Goal: Task Accomplishment & Management: Manage account settings

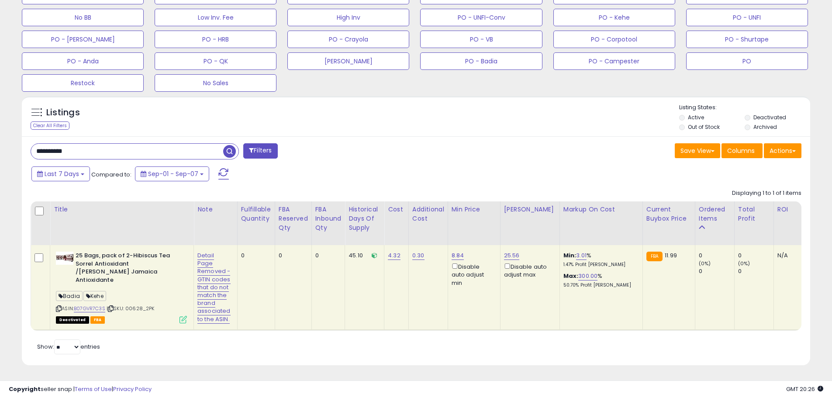
scroll to position [179, 457]
drag, startPoint x: 91, startPoint y: 145, endPoint x: 0, endPoint y: 145, distance: 91.3
click at [0, 145] on div "**********" at bounding box center [416, 57] width 832 height 679
paste input "text"
type input "*****"
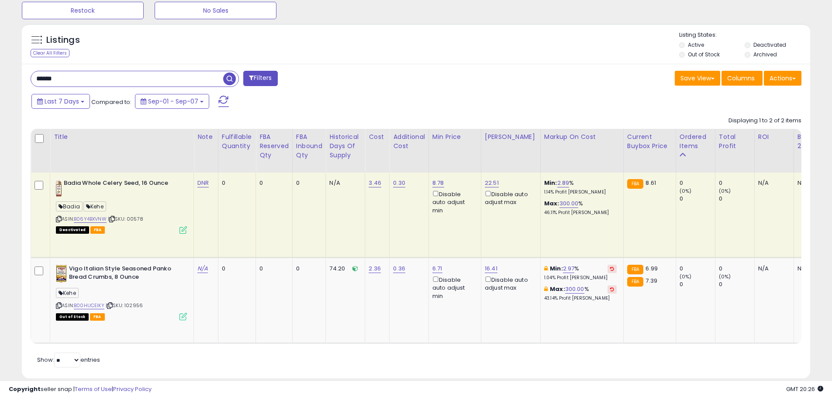
scroll to position [402, 0]
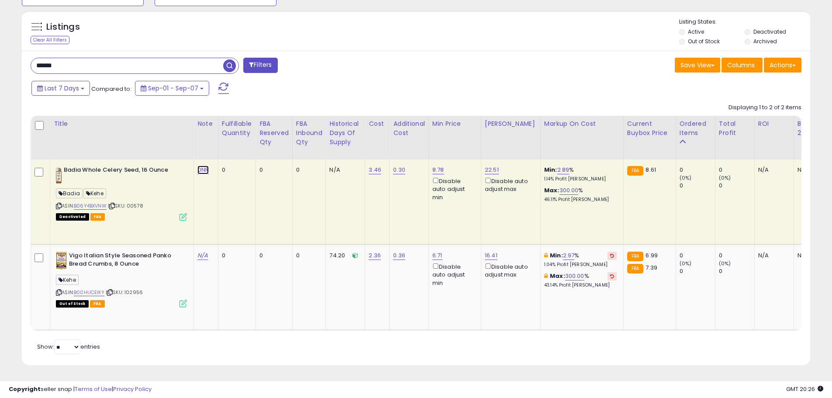
click at [202, 165] on link "DNR" at bounding box center [202, 169] width 11 height 9
click at [177, 145] on input "***" at bounding box center [179, 147] width 78 height 13
type input "**********"
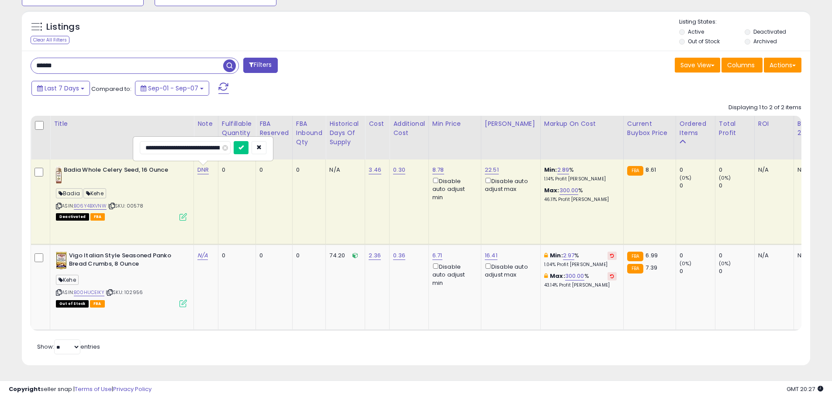
click at [241, 137] on div "**********" at bounding box center [203, 148] width 139 height 23
click at [263, 144] on button "button" at bounding box center [259, 147] width 15 height 13
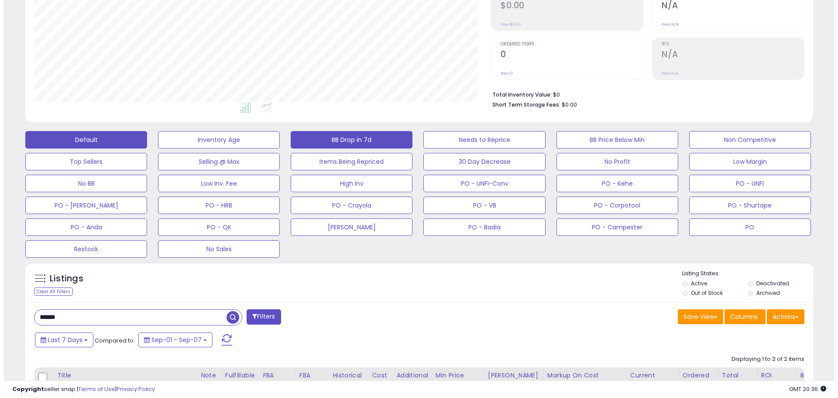
scroll to position [140, 0]
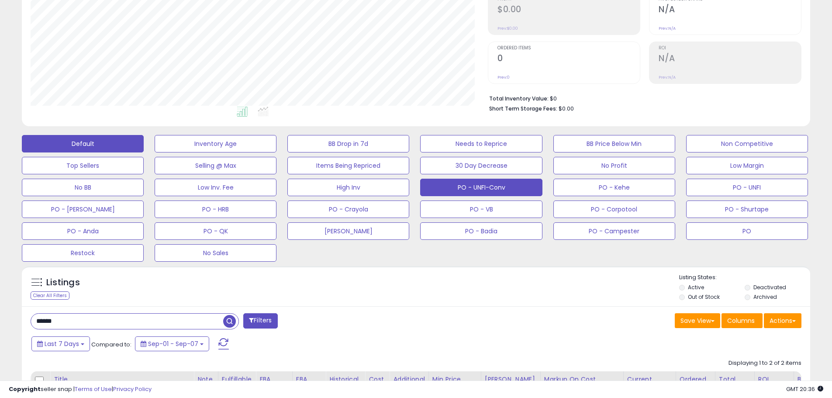
click at [504, 190] on button "PO - UNFI-Conv" at bounding box center [481, 187] width 122 height 17
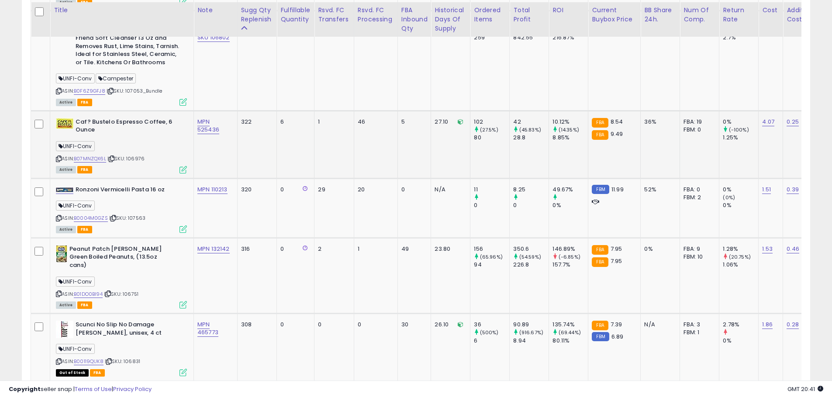
scroll to position [1057, 0]
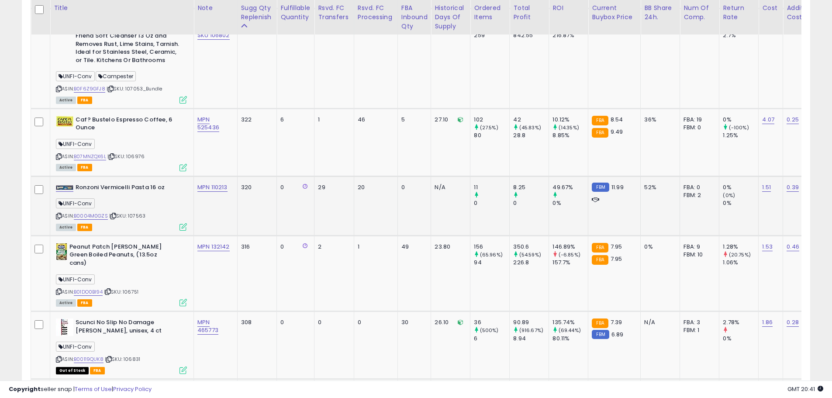
click at [123, 187] on b "Ronzoni Vermicelli Pasta 16 oz" at bounding box center [129, 188] width 106 height 10
click at [138, 216] on span "| SKU: 107563" at bounding box center [127, 215] width 36 height 7
drag, startPoint x: 216, startPoint y: 209, endPoint x: 221, endPoint y: 199, distance: 11.2
click at [216, 208] on td "MPN 110213" at bounding box center [216, 205] width 44 height 59
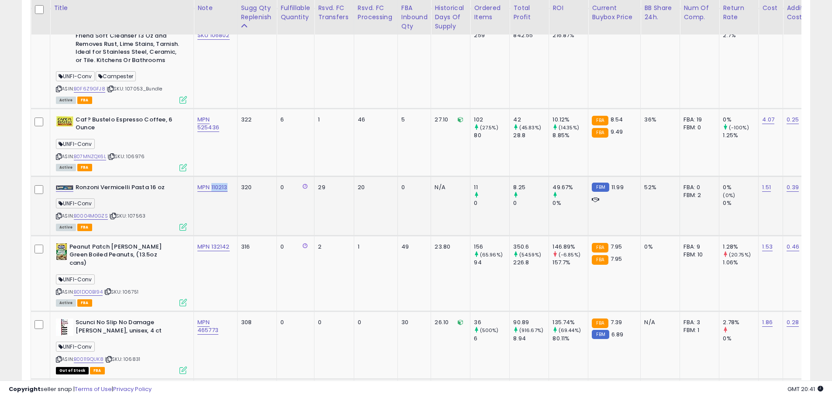
drag, startPoint x: 231, startPoint y: 183, endPoint x: 212, endPoint y: 186, distance: 19.0
click at [212, 186] on td "MPN 110213" at bounding box center [216, 205] width 44 height 59
copy link "110213"
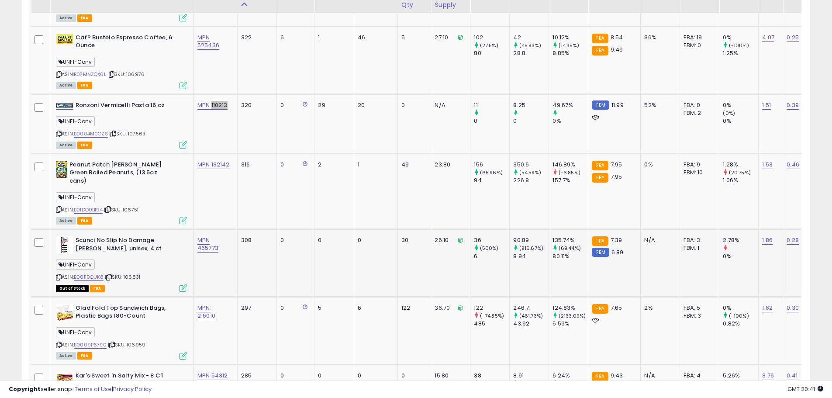
scroll to position [1144, 0]
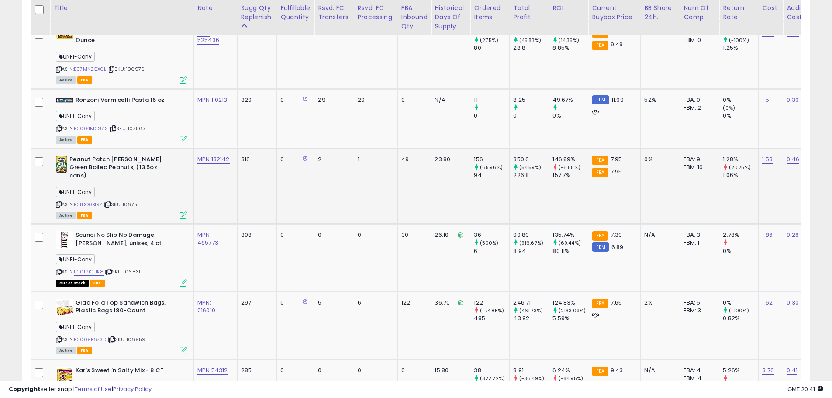
click at [135, 201] on span "| SKU: 106751" at bounding box center [121, 204] width 34 height 7
copy span "106751"
click at [222, 186] on td "MPN 132142" at bounding box center [216, 186] width 44 height 76
drag, startPoint x: 232, startPoint y: 161, endPoint x: 210, endPoint y: 162, distance: 21.4
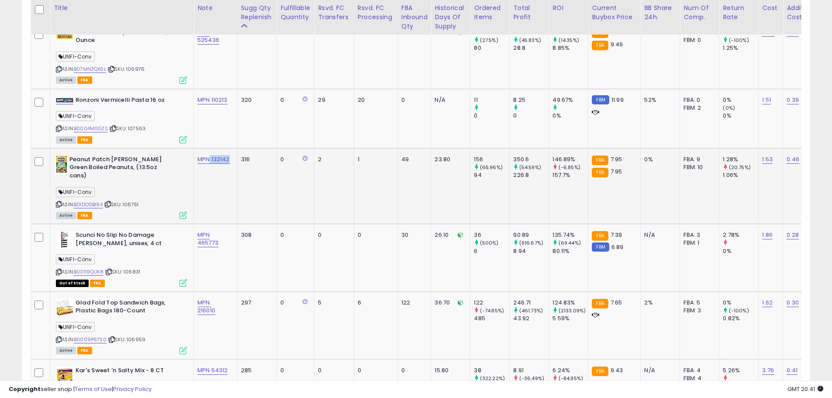
click at [210, 162] on td "MPN 132142" at bounding box center [216, 186] width 44 height 76
copy link "132142"
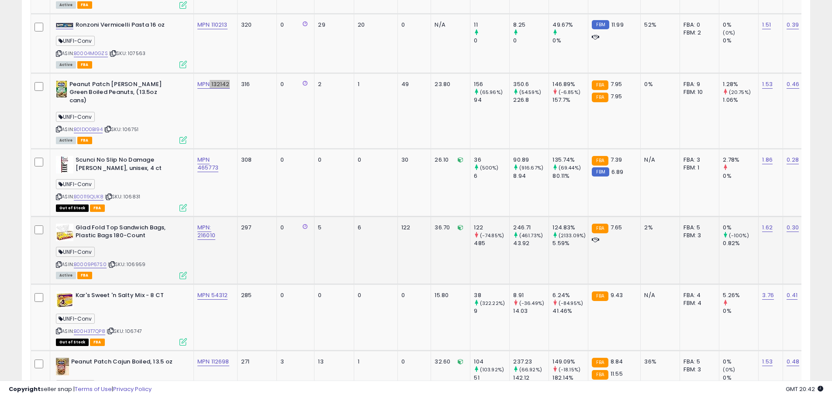
scroll to position [1232, 0]
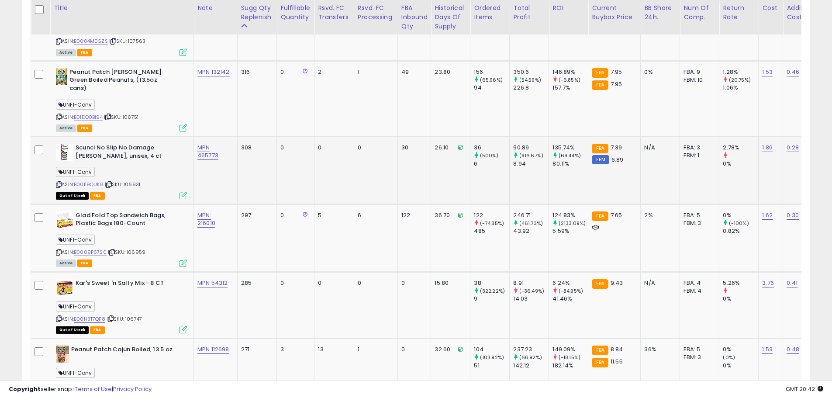
click at [207, 166] on td "MPN 465773" at bounding box center [216, 171] width 44 height 68
drag, startPoint x: 221, startPoint y: 147, endPoint x: 203, endPoint y: 152, distance: 18.2
click at [198, 152] on td "MPN 465773" at bounding box center [216, 171] width 44 height 68
copy link "465773"
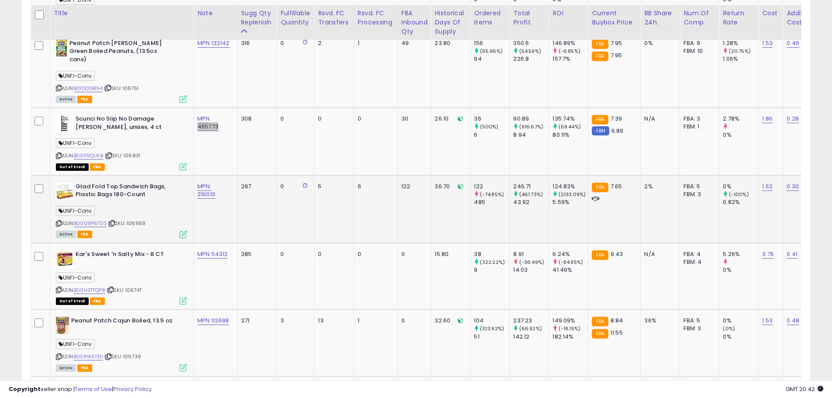
scroll to position [1275, 0]
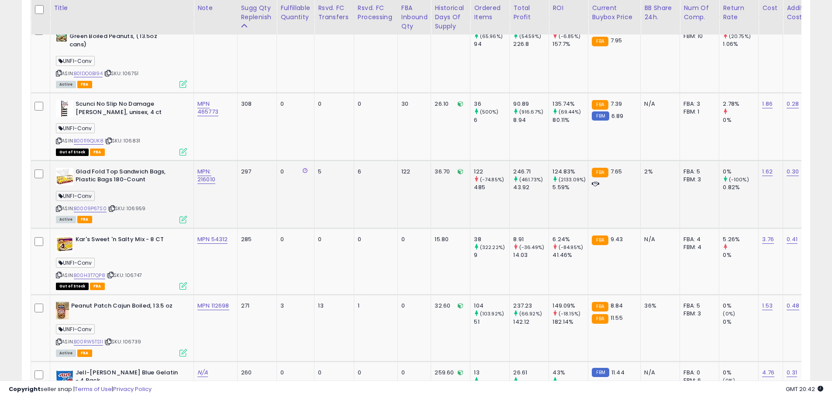
click at [138, 205] on span "| SKU: 106959" at bounding box center [127, 208] width 38 height 7
click at [136, 205] on span "| SKU: 106959" at bounding box center [127, 208] width 38 height 7
copy span "106959"
drag, startPoint x: 217, startPoint y: 194, endPoint x: 220, endPoint y: 172, distance: 22.9
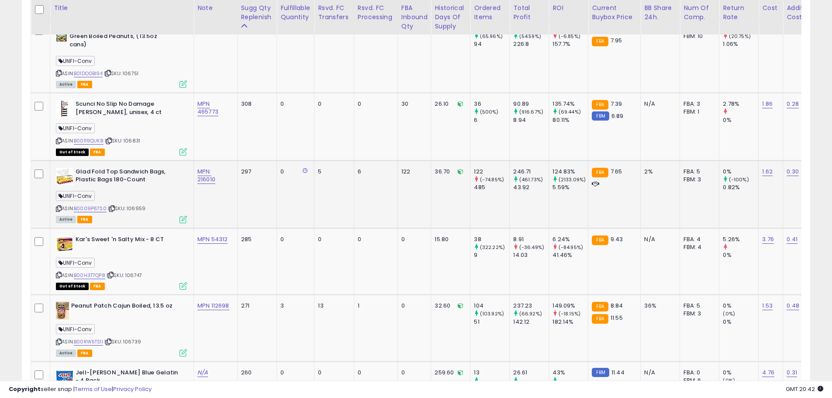
click at [217, 193] on td "MPN: 216010" at bounding box center [216, 194] width 44 height 68
drag, startPoint x: 221, startPoint y: 168, endPoint x: 194, endPoint y: 170, distance: 27.6
click at [194, 170] on td "MPN: 216010" at bounding box center [216, 194] width 44 height 68
copy link "216010"
click at [217, 270] on td "MPN 54312" at bounding box center [216, 261] width 44 height 67
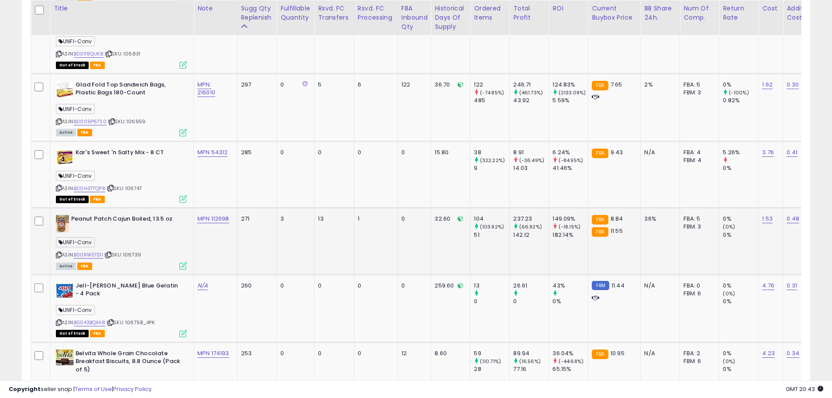
scroll to position [1363, 0]
drag, startPoint x: 231, startPoint y: 208, endPoint x: 211, endPoint y: 214, distance: 20.8
click at [211, 214] on td "MPN 112698" at bounding box center [216, 240] width 44 height 67
copy link "112698"
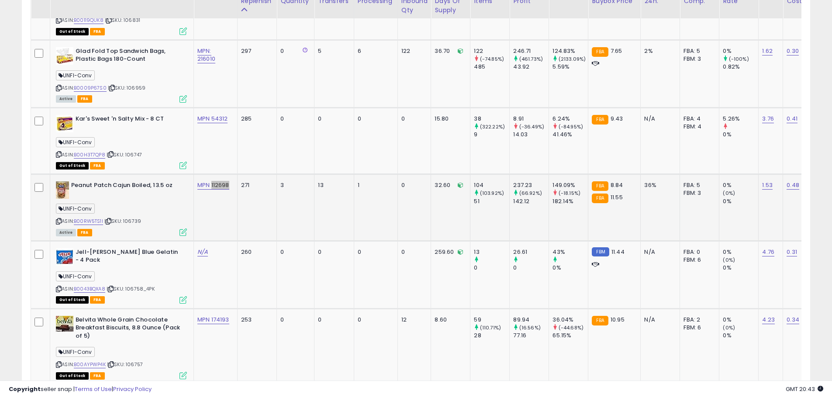
scroll to position [1450, 0]
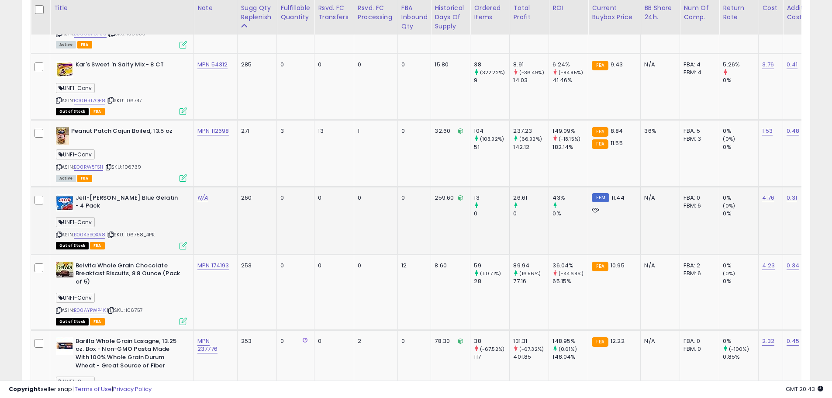
click at [150, 231] on span "| SKU: 106758_4PK" at bounding box center [131, 234] width 48 height 7
click at [148, 231] on span "| SKU: 106758_4PK" at bounding box center [131, 234] width 48 height 7
drag, startPoint x: 146, startPoint y: 224, endPoint x: 128, endPoint y: 225, distance: 18.0
click at [128, 231] on span "| SKU: 106758_4PK" at bounding box center [131, 234] width 48 height 7
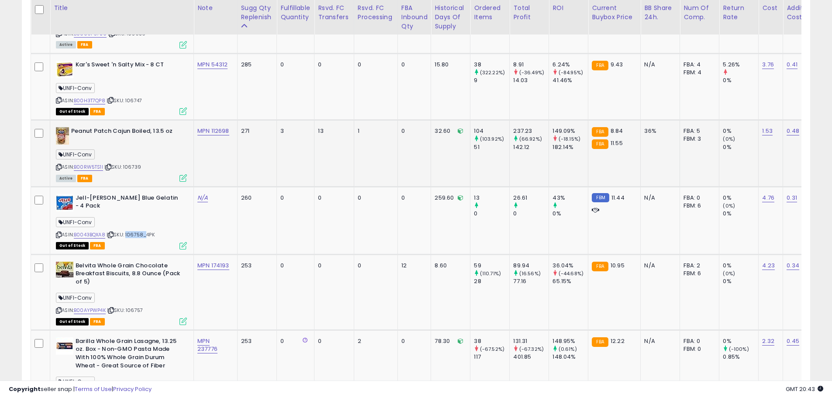
copy span "106758"
click at [204, 193] on link "N/A" at bounding box center [202, 197] width 10 height 9
type input "**********"
click at [230, 167] on icon "submit" at bounding box center [227, 165] width 5 height 5
drag, startPoint x: 160, startPoint y: 224, endPoint x: 128, endPoint y: 225, distance: 31.9
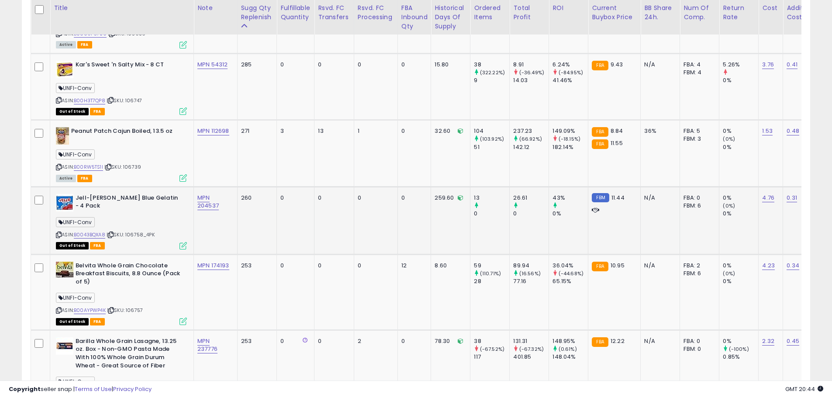
click at [128, 225] on div "ASIN: B0043BQXA8 | SKU: 106758_4PK Out of Stock FBA" at bounding box center [121, 221] width 131 height 55
click at [137, 229] on div "ASIN: B0043BQXA8 | SKU: 106758_4PK Out of Stock FBA" at bounding box center [121, 221] width 131 height 55
drag, startPoint x: 223, startPoint y: 196, endPoint x: 195, endPoint y: 200, distance: 28.1
click at [194, 199] on td "MPN 204537" at bounding box center [216, 220] width 44 height 68
copy link "204537"
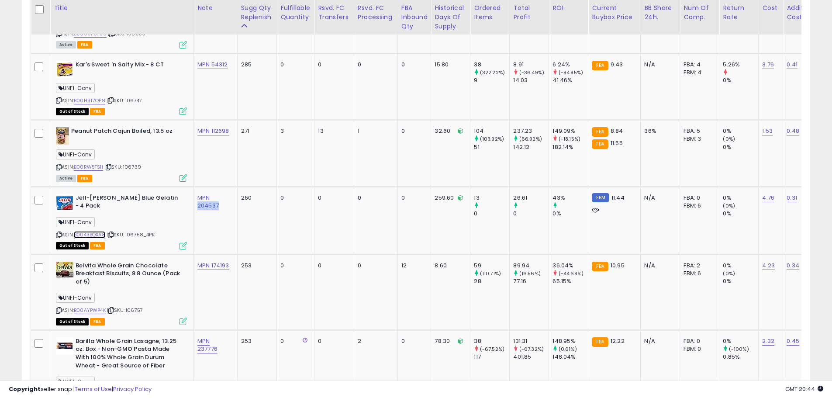
click at [98, 231] on link "B0043BQXA8" at bounding box center [89, 234] width 31 height 7
click at [210, 234] on td "MPN 204537" at bounding box center [216, 220] width 44 height 68
click at [139, 307] on span "| SKU: 106757" at bounding box center [125, 310] width 36 height 7
copy span "106757"
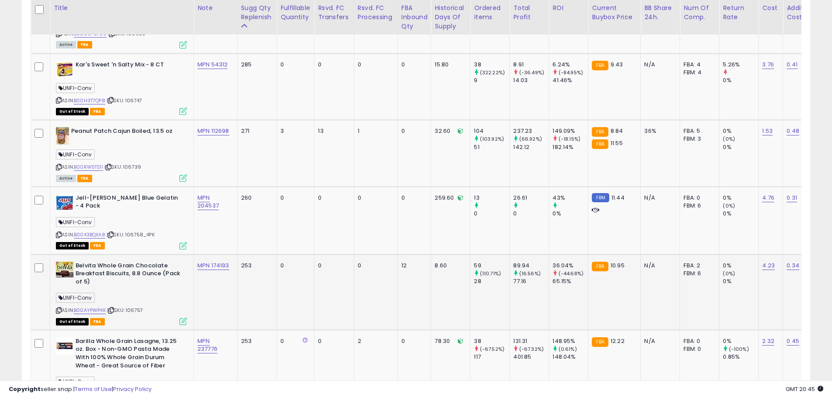
drag, startPoint x: 215, startPoint y: 283, endPoint x: 218, endPoint y: 276, distance: 7.6
click at [215, 283] on td "MPN 174193" at bounding box center [216, 292] width 44 height 76
drag, startPoint x: 234, startPoint y: 254, endPoint x: 211, endPoint y: 258, distance: 22.7
click at [211, 258] on td "MPN 174193" at bounding box center [216, 292] width 44 height 76
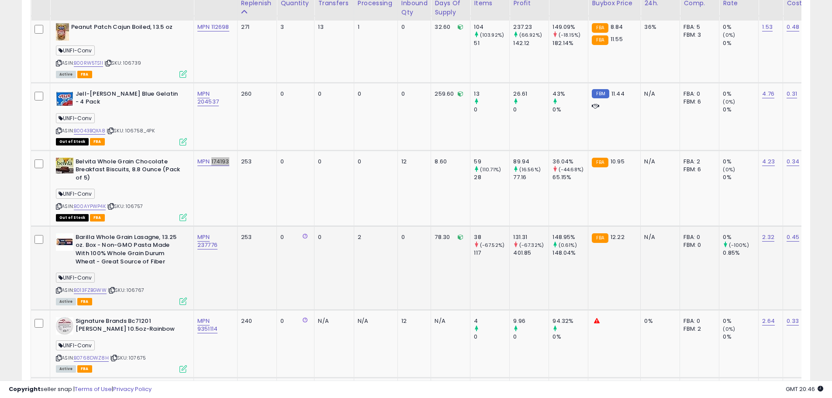
scroll to position [1581, 0]
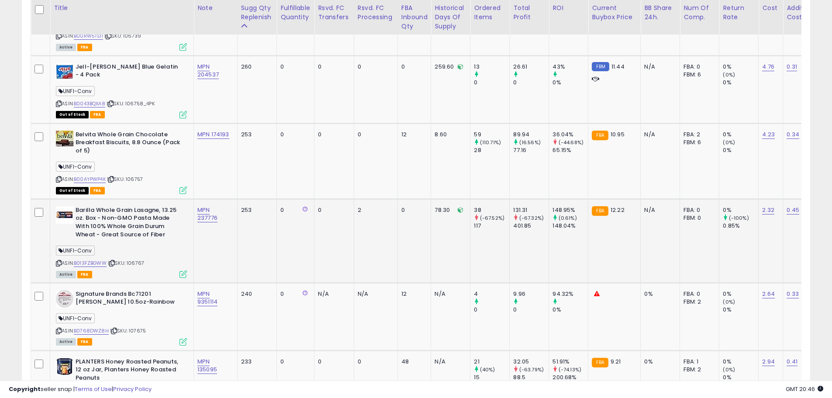
click at [165, 233] on div "ASIN: B013FZBGWW | SKU: 106767 Active FBA" at bounding box center [121, 241] width 131 height 71
drag, startPoint x: 219, startPoint y: 209, endPoint x: 196, endPoint y: 210, distance: 23.6
click at [196, 210] on td "MPN 237776" at bounding box center [216, 241] width 44 height 84
click at [98, 259] on link "B013FZBGWW" at bounding box center [90, 262] width 33 height 7
drag, startPoint x: 76, startPoint y: 200, endPoint x: 158, endPoint y: 200, distance: 81.7
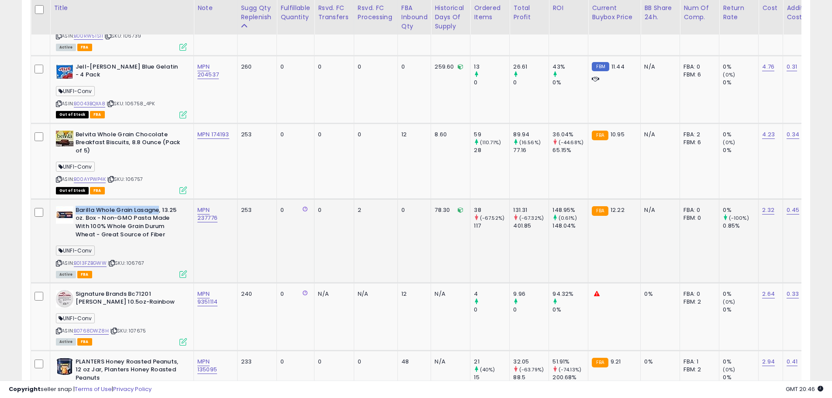
click at [158, 206] on b "Barilla Whole Grain Lasagne, 13.25 oz. Box - Non-GMO Pasta Made With 100% Whole…" at bounding box center [129, 223] width 106 height 34
click at [100, 259] on link "B013FZBGWW" at bounding box center [90, 262] width 33 height 7
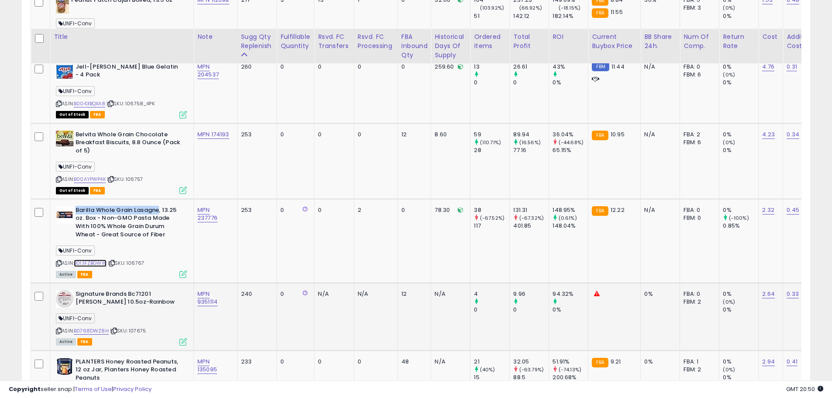
scroll to position [1712, 0]
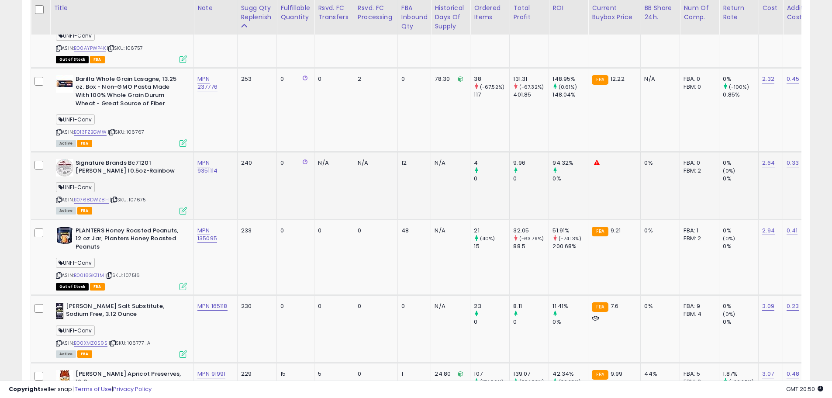
click at [133, 161] on b "Signature Brands Bc71201 [PERSON_NAME] 10.5oz-Rainbow" at bounding box center [129, 168] width 106 height 18
click at [138, 196] on span "| SKU: 107675" at bounding box center [128, 199] width 36 height 7
click at [204, 182] on td "MPN 9351114" at bounding box center [216, 186] width 44 height 68
drag, startPoint x: 222, startPoint y: 162, endPoint x: 198, endPoint y: 163, distance: 24.0
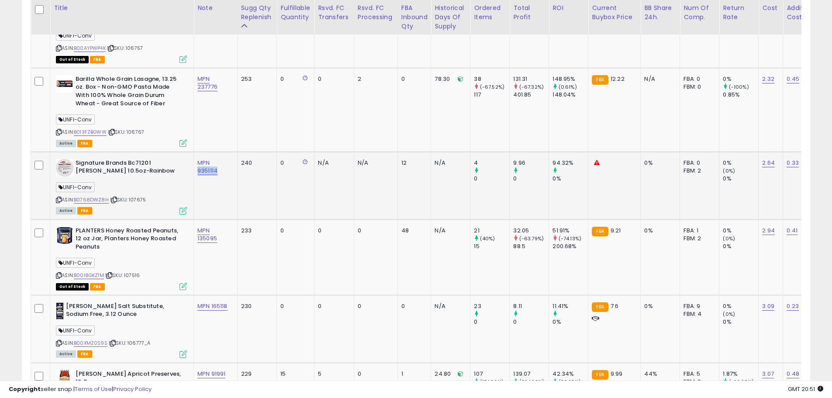
click at [198, 163] on div "MPN 9351114" at bounding box center [213, 167] width 33 height 16
click at [265, 186] on td "240" at bounding box center [257, 186] width 40 height 68
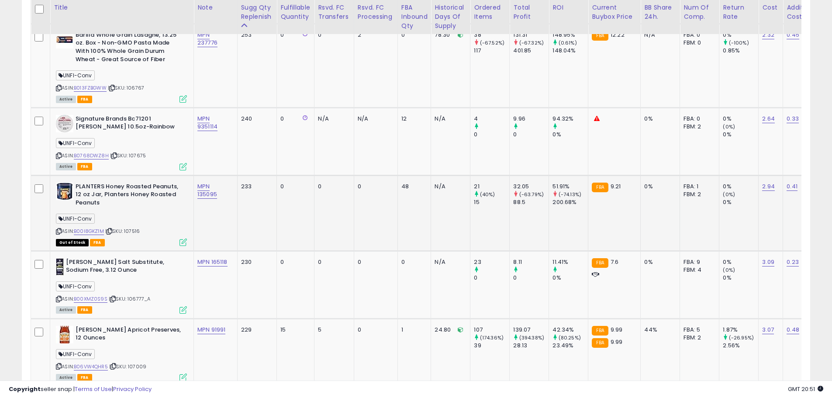
scroll to position [1799, 0]
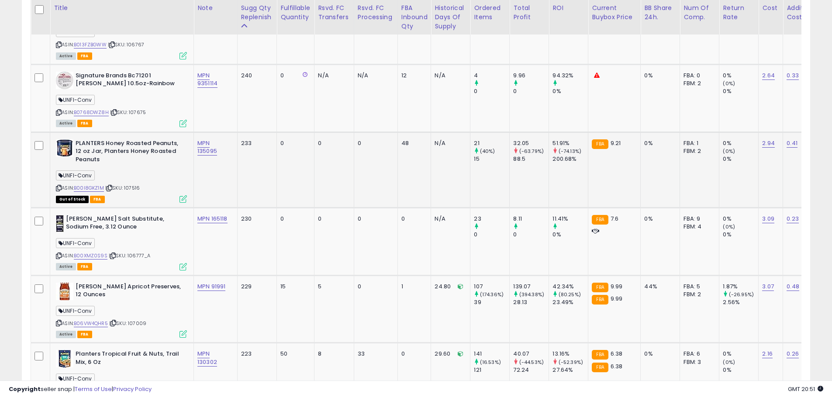
click at [228, 175] on td "MPN 135095" at bounding box center [216, 170] width 44 height 76
drag, startPoint x: 209, startPoint y: 143, endPoint x: 195, endPoint y: 145, distance: 14.1
click at [195, 145] on td "MPN 135095" at bounding box center [216, 170] width 44 height 76
click at [317, 251] on td "0" at bounding box center [334, 241] width 40 height 68
click at [155, 248] on div "ASIN: B00XMZ0S9S | SKU: 106777_A Active FBA" at bounding box center [121, 242] width 131 height 55
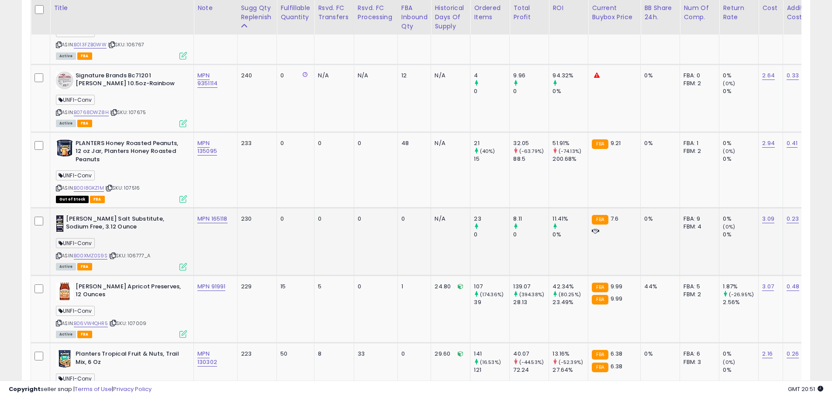
click at [126, 263] on div "Active FBA" at bounding box center [121, 266] width 131 height 6
click at [140, 252] on span "| SKU: 106777_A" at bounding box center [130, 255] width 42 height 7
click at [224, 231] on td "MPN 165118" at bounding box center [216, 241] width 44 height 68
drag, startPoint x: 231, startPoint y: 208, endPoint x: 211, endPoint y: 211, distance: 20.0
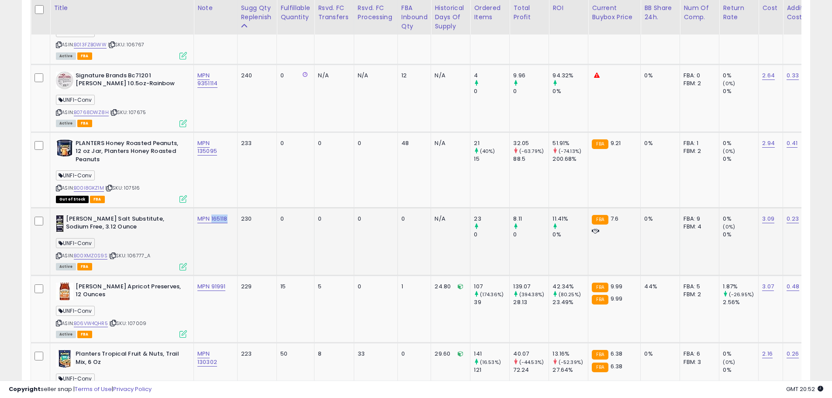
click at [211, 211] on td "MPN 165118" at bounding box center [216, 241] width 44 height 68
click at [100, 252] on link "B00XMZ0S9S" at bounding box center [91, 255] width 34 height 7
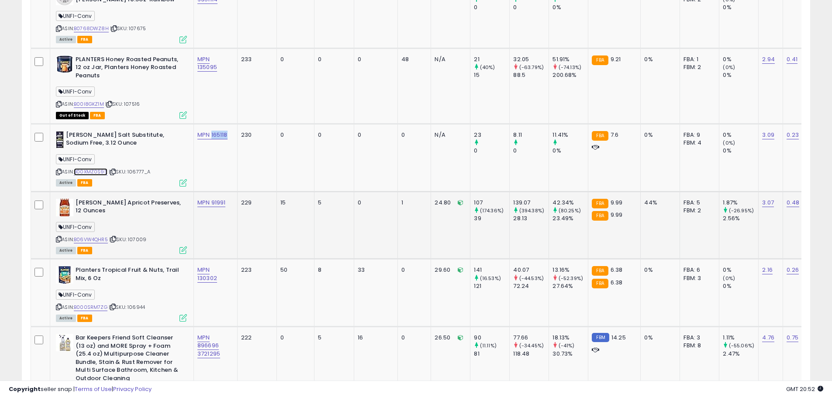
scroll to position [1887, 0]
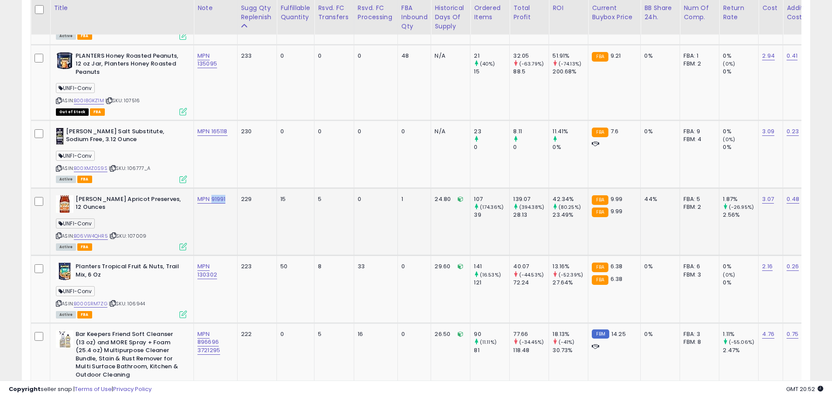
drag, startPoint x: 215, startPoint y: 190, endPoint x: 231, endPoint y: 199, distance: 18.2
click at [212, 195] on div "MPN 91991" at bounding box center [213, 199] width 33 height 8
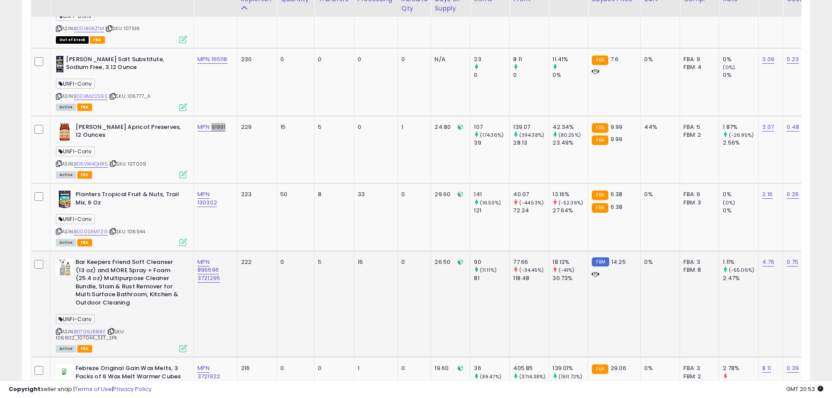
scroll to position [1974, 0]
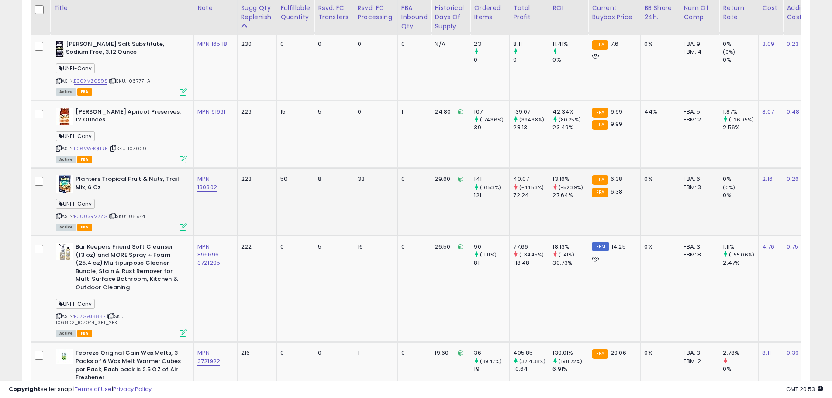
click at [134, 213] on span "| SKU: 106944" at bounding box center [127, 216] width 36 height 7
click at [221, 197] on td "MPN 130302" at bounding box center [216, 202] width 44 height 68
drag, startPoint x: 221, startPoint y: 179, endPoint x: 196, endPoint y: 183, distance: 25.6
click at [196, 183] on td "MPN 130302" at bounding box center [216, 202] width 44 height 68
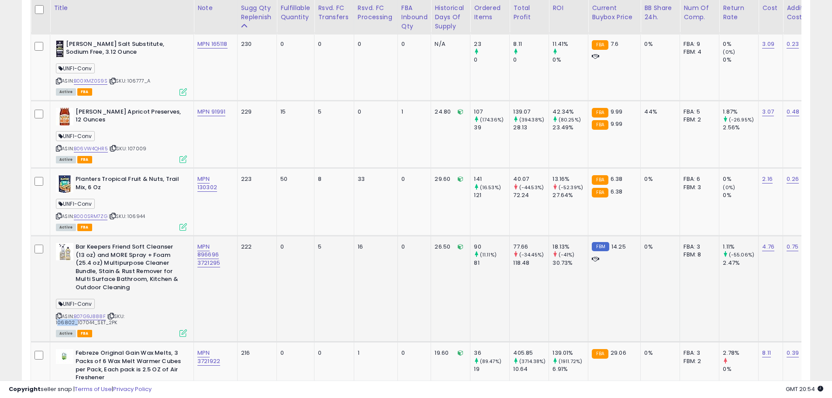
drag, startPoint x: 72, startPoint y: 313, endPoint x: 52, endPoint y: 313, distance: 20.1
click at [52, 313] on td "Bar Keepers Friend Soft Cleanser (13 oz) and MORE Spray + Foam (25.4 oz) Multip…" at bounding box center [122, 289] width 144 height 106
drag, startPoint x: 225, startPoint y: 269, endPoint x: 225, endPoint y: 261, distance: 7.4
click at [225, 269] on td "MPN 896696 3721295" at bounding box center [216, 289] width 44 height 106
drag, startPoint x: 221, startPoint y: 244, endPoint x: 199, endPoint y: 246, distance: 21.9
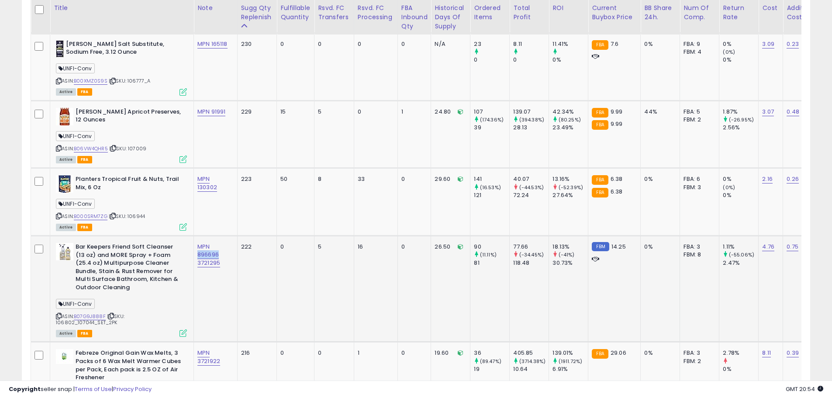
click at [197, 245] on div "MPN 896696 3721295" at bounding box center [213, 255] width 33 height 24
click at [148, 304] on div "ASIN: B07G9J888F | SKU: 106802_107044_SET_2PK Active FBA" at bounding box center [121, 289] width 131 height 93
drag, startPoint x: 220, startPoint y: 255, endPoint x: 197, endPoint y: 255, distance: 22.7
click at [197, 255] on td "MPN 896696 3721295" at bounding box center [216, 289] width 44 height 106
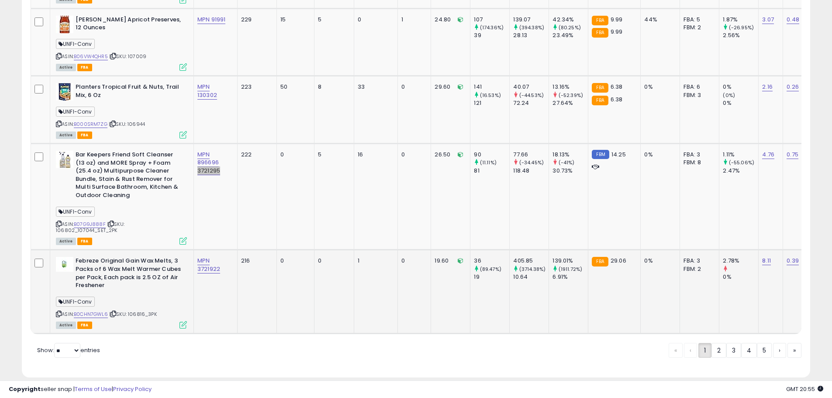
scroll to position [2075, 0]
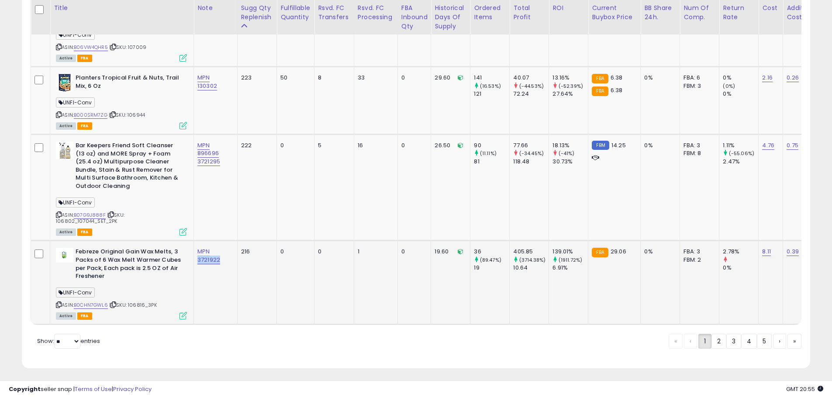
drag, startPoint x: 221, startPoint y: 248, endPoint x: 202, endPoint y: 254, distance: 20.0
click at [196, 253] on td "MPN 3721922" at bounding box center [216, 283] width 44 height 84
click at [720, 338] on link "2" at bounding box center [718, 341] width 15 height 15
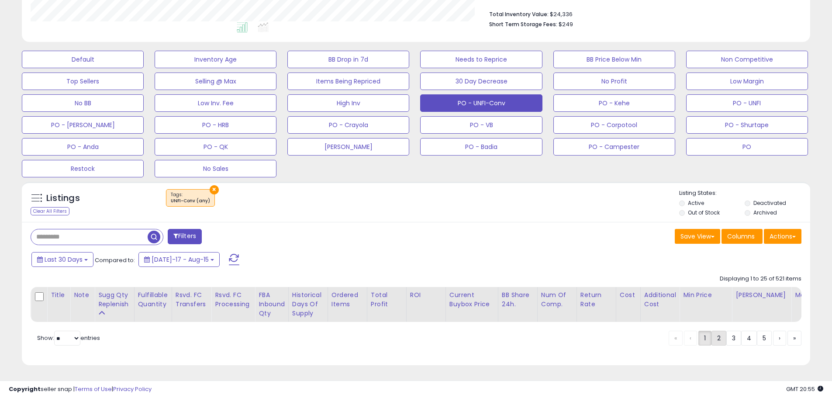
scroll to position [231, 0]
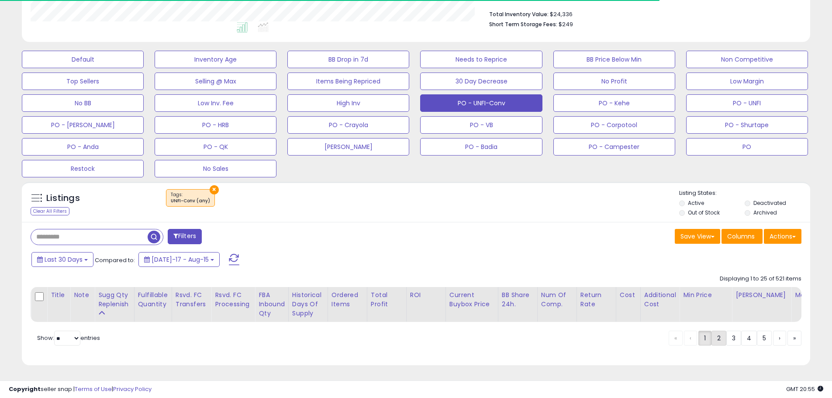
click at [715, 338] on link "2" at bounding box center [718, 338] width 15 height 15
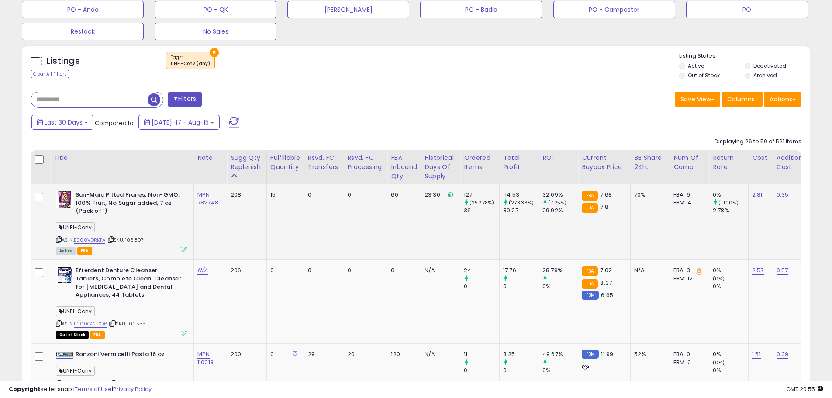
scroll to position [362, 0]
drag, startPoint x: 220, startPoint y: 203, endPoint x: 199, endPoint y: 207, distance: 21.2
click at [199, 207] on td "MPN 782748" at bounding box center [210, 221] width 33 height 75
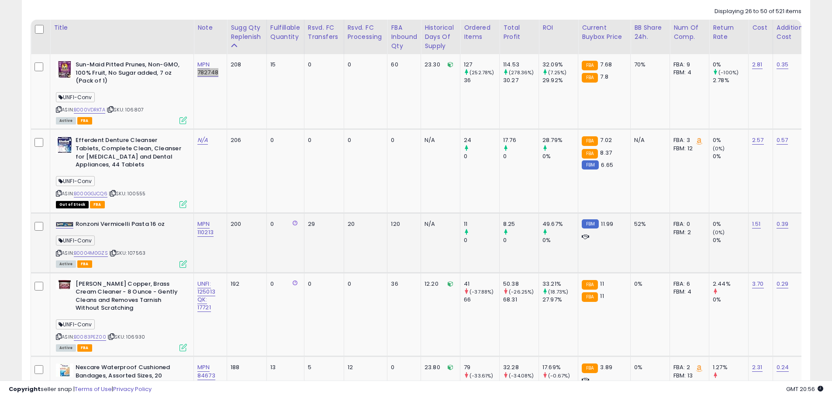
scroll to position [493, 0]
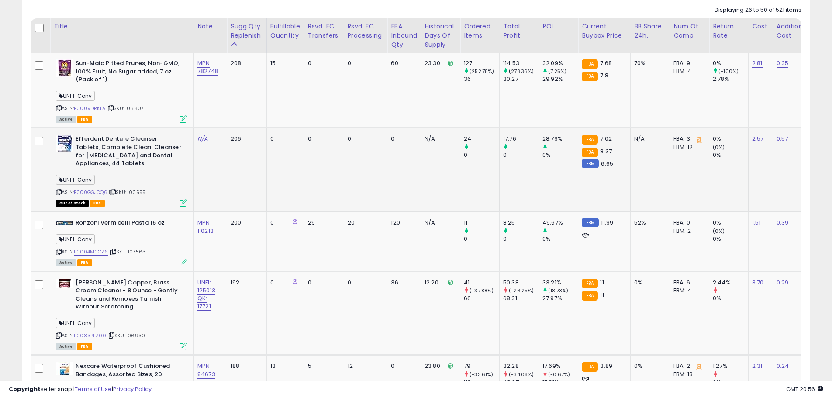
drag, startPoint x: 206, startPoint y: 163, endPoint x: 197, endPoint y: 168, distance: 10.0
click at [206, 163] on td "N/A" at bounding box center [210, 170] width 33 height 84
click at [140, 195] on span "| SKU: 100555" at bounding box center [127, 192] width 37 height 7
click at [200, 137] on link "N/A" at bounding box center [202, 138] width 10 height 9
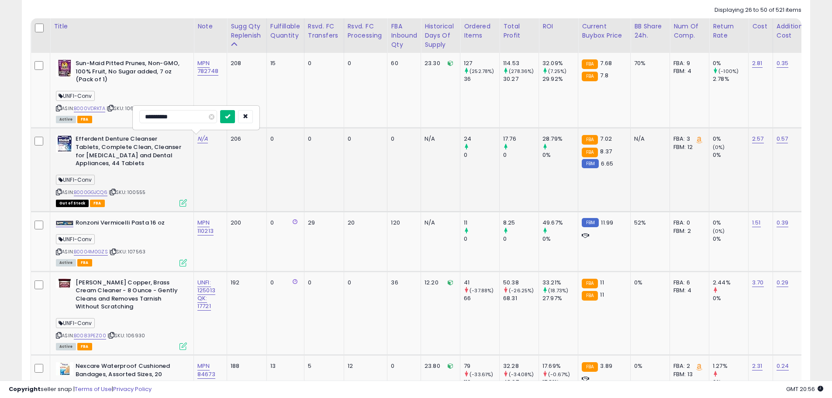
type input "**********"
click at [230, 115] on icon "submit" at bounding box center [227, 116] width 5 height 5
click at [98, 192] on link "B000GGJCQ6" at bounding box center [91, 192] width 34 height 7
click at [102, 191] on link "B000GGJCQ6" at bounding box center [91, 192] width 34 height 7
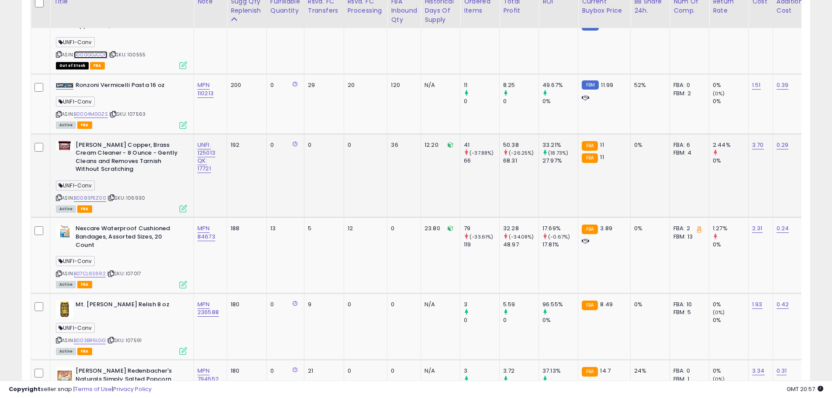
scroll to position [668, 0]
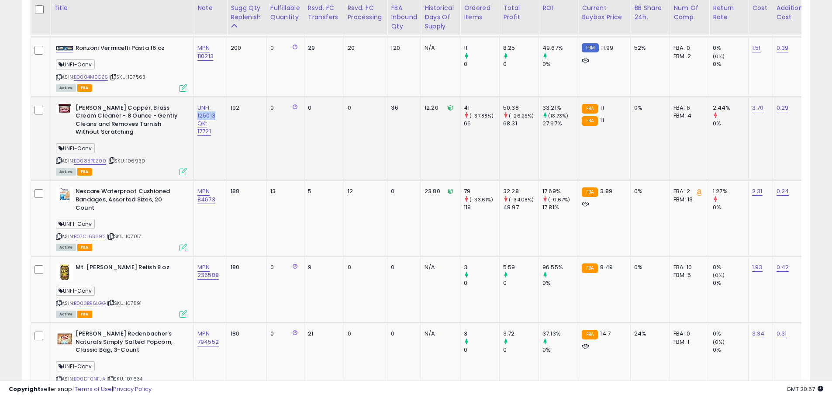
drag, startPoint x: 217, startPoint y: 114, endPoint x: 197, endPoint y: 118, distance: 20.0
click at [197, 118] on td "UNFI: 125013 QK: 17721" at bounding box center [210, 139] width 33 height 84
click at [135, 233] on span "| SKU: 107017" at bounding box center [124, 236] width 34 height 7
click at [204, 216] on td "MPN 84673" at bounding box center [210, 218] width 33 height 76
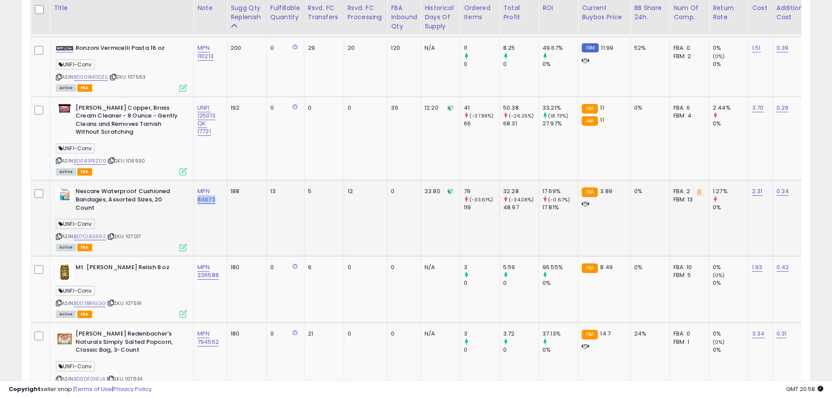
drag, startPoint x: 209, startPoint y: 200, endPoint x: 200, endPoint y: 207, distance: 11.3
click at [197, 202] on td "MPN 84673" at bounding box center [210, 218] width 33 height 76
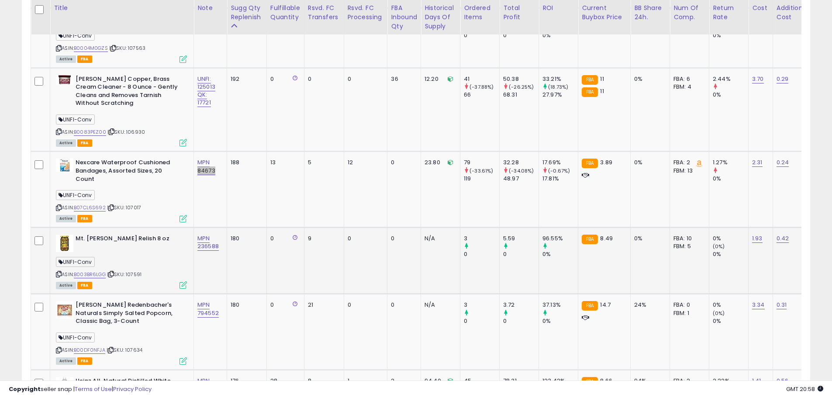
scroll to position [711, 0]
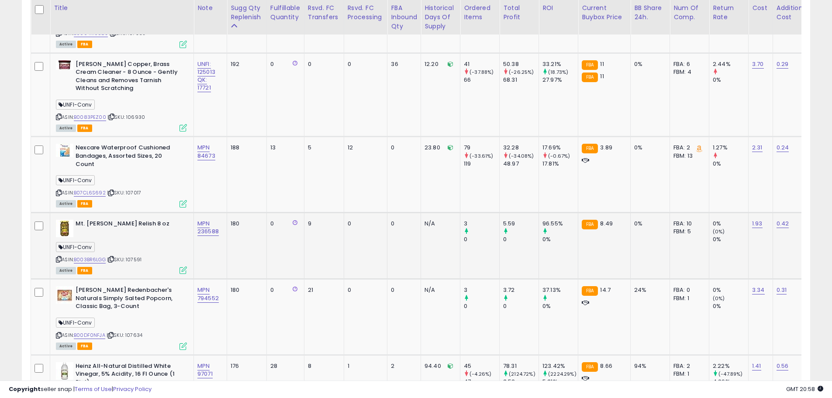
click at [137, 227] on div "Mt. [PERSON_NAME] Relish 8 oz" at bounding box center [121, 228] width 131 height 17
click at [155, 252] on div "ASIN: B003BR6LGG | SKU: 107591 Active FBA" at bounding box center [121, 247] width 131 height 54
drag, startPoint x: 220, startPoint y: 224, endPoint x: 198, endPoint y: 225, distance: 22.3
click at [198, 225] on div "MPN 236588" at bounding box center [208, 228] width 23 height 16
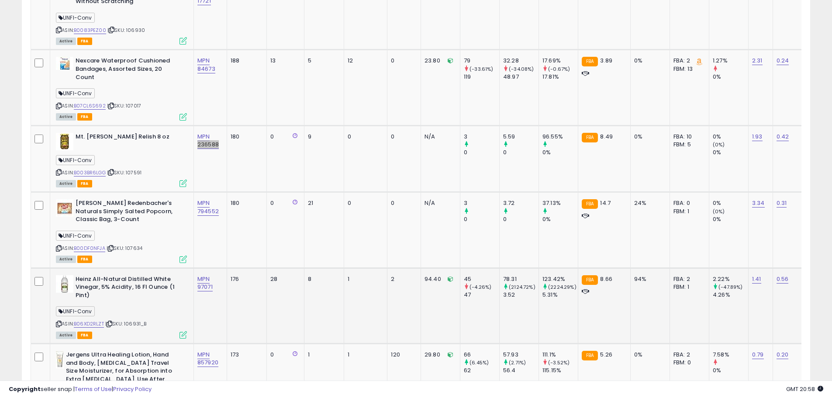
scroll to position [799, 0]
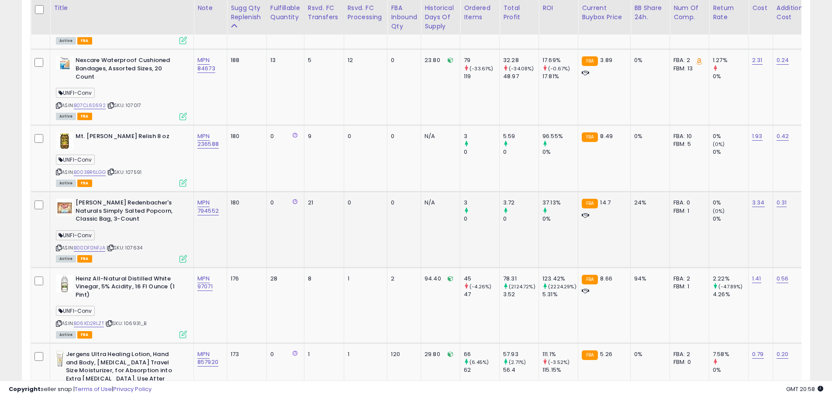
click at [153, 221] on div "ASIN: B00DF0NFJA | SKU: 107634 Active FBA" at bounding box center [121, 230] width 131 height 62
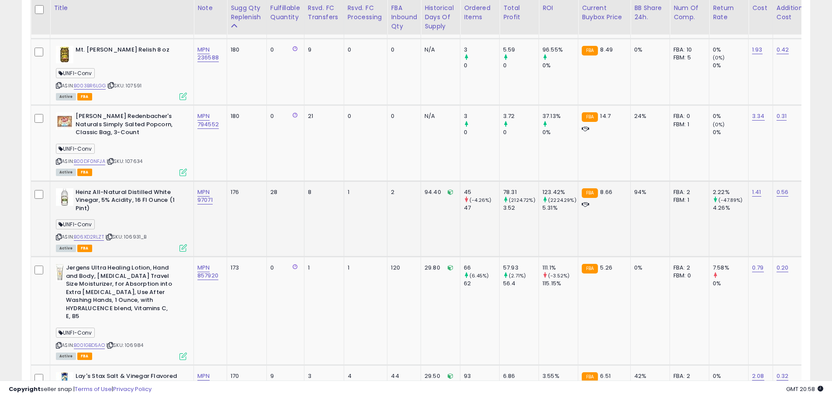
scroll to position [886, 0]
drag, startPoint x: 205, startPoint y: 193, endPoint x: 196, endPoint y: 193, distance: 8.7
click at [196, 193] on td "MPN 97071" at bounding box center [210, 218] width 33 height 76
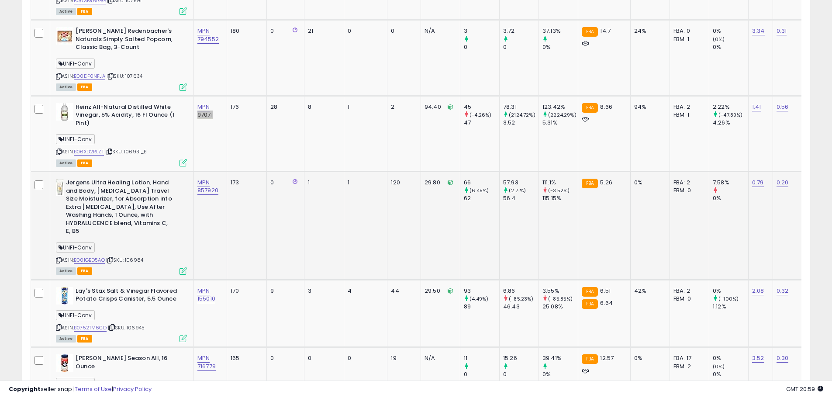
scroll to position [973, 0]
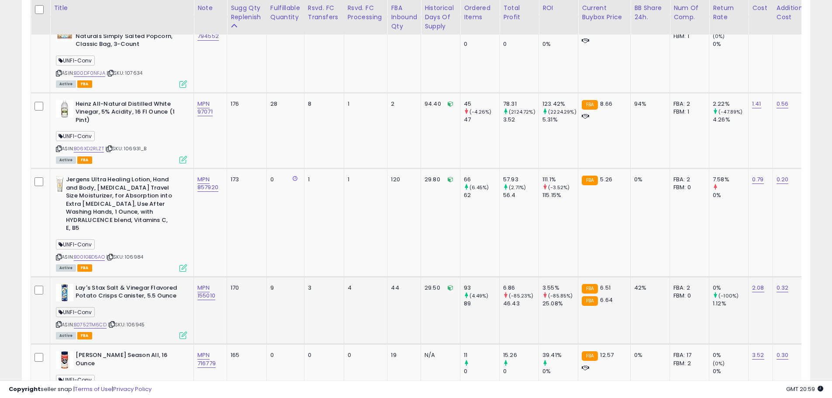
click at [216, 283] on td "MPN 155010" at bounding box center [210, 310] width 33 height 68
drag, startPoint x: 217, startPoint y: 279, endPoint x: 198, endPoint y: 281, distance: 19.3
click at [198, 284] on div "MPN 155010" at bounding box center [208, 292] width 23 height 16
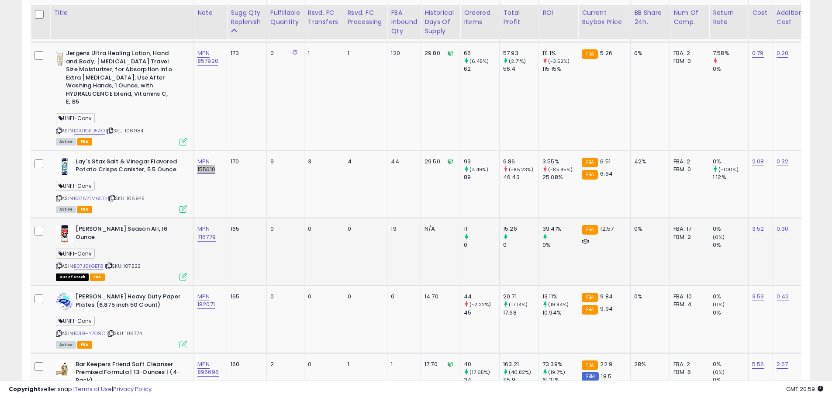
scroll to position [1104, 0]
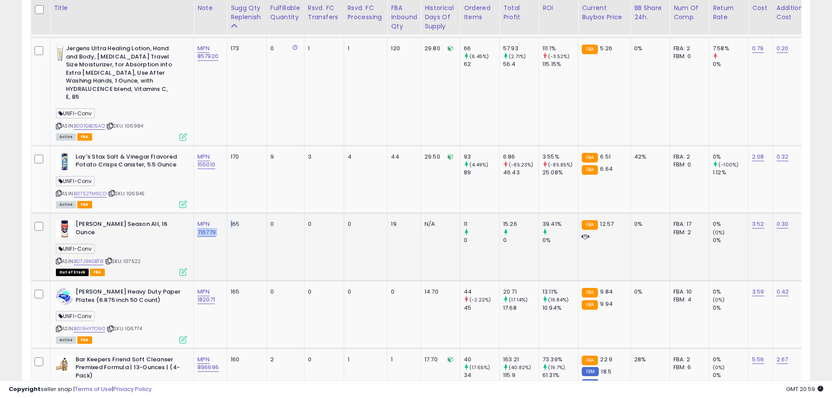
drag, startPoint x: 230, startPoint y: 221, endPoint x: 196, endPoint y: 222, distance: 34.5
click at [196, 222] on tr "[PERSON_NAME] Season All, 16 Ounce UNFI-Conv ASIN: B07J9KGBT8 | SKU: 107522 Out…" at bounding box center [730, 247] width 1398 height 68
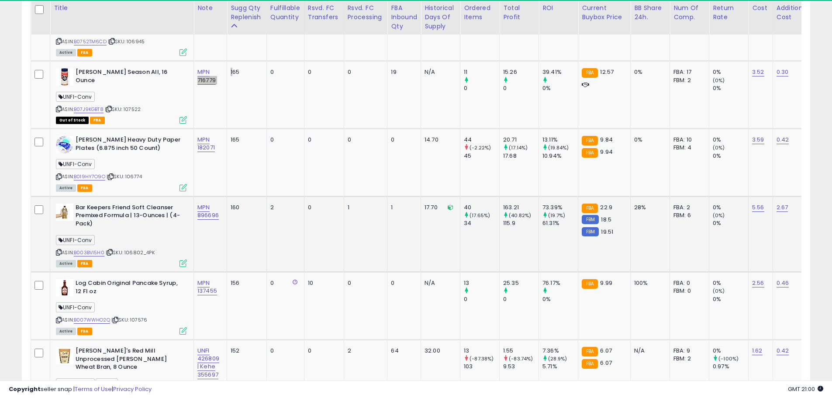
scroll to position [1235, 0]
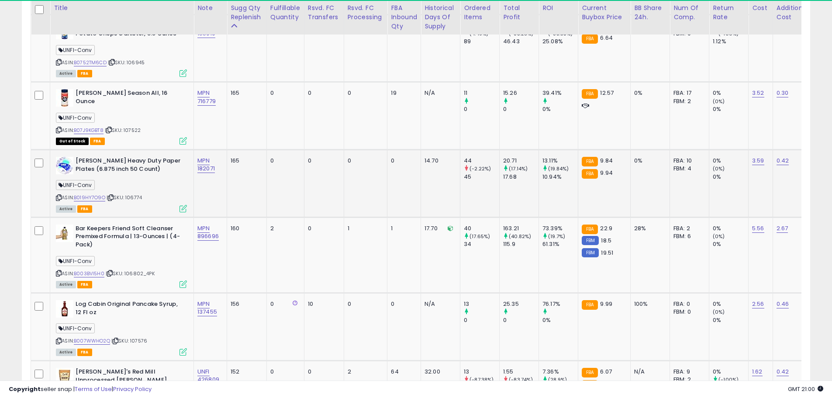
click at [131, 194] on span "| SKU: 106774" at bounding box center [124, 197] width 35 height 7
click at [94, 194] on link "B019HY7O9O" at bounding box center [89, 197] width 31 height 7
click at [198, 172] on td "MPN 182071" at bounding box center [210, 184] width 33 height 68
drag, startPoint x: 218, startPoint y: 149, endPoint x: 196, endPoint y: 154, distance: 23.1
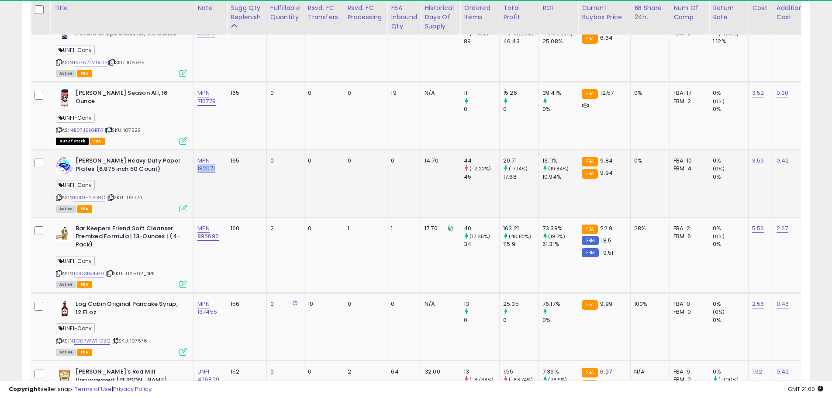
click at [196, 154] on td "MPN 182071" at bounding box center [210, 184] width 33 height 68
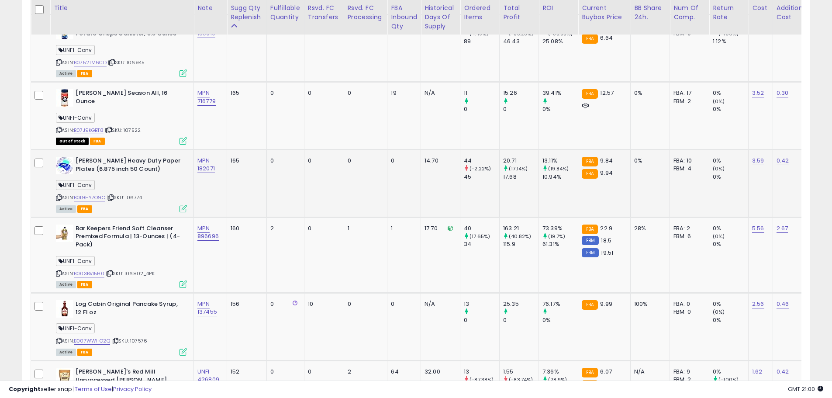
click at [134, 194] on span "| SKU: 106774" at bounding box center [124, 197] width 35 height 7
click at [154, 176] on div "ASIN: B019HY7O9O | SKU: 106774 Active FBA" at bounding box center [121, 184] width 131 height 55
drag, startPoint x: 219, startPoint y: 153, endPoint x: 196, endPoint y: 154, distance: 23.2
click at [196, 154] on td "MPN 182071" at bounding box center [210, 184] width 33 height 68
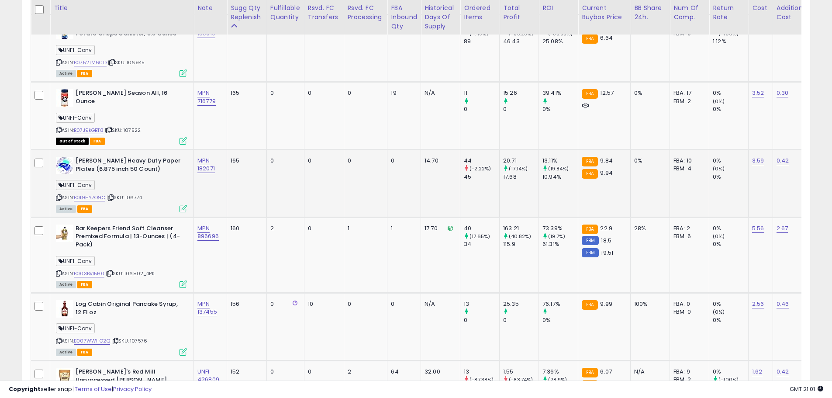
click at [164, 180] on div "UNFI-Conv" at bounding box center [121, 186] width 131 height 12
drag, startPoint x: 142, startPoint y: 257, endPoint x: 124, endPoint y: 258, distance: 17.5
click at [124, 270] on span "| SKU: 106802_4PK" at bounding box center [130, 273] width 49 height 7
click at [145, 281] on div "Active FBA" at bounding box center [121, 284] width 131 height 6
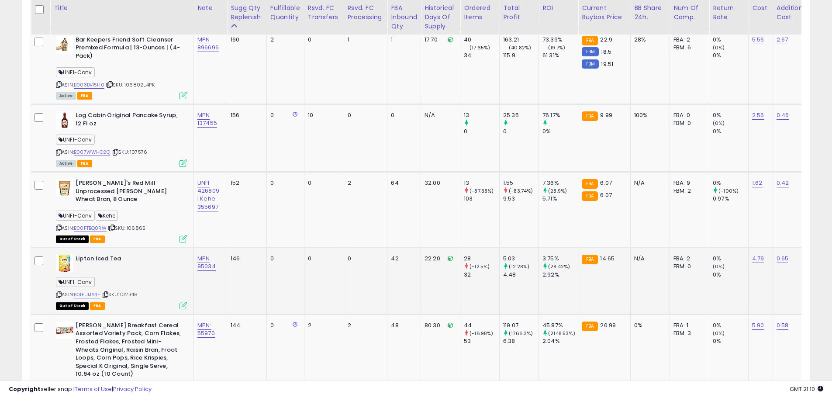
scroll to position [1410, 0]
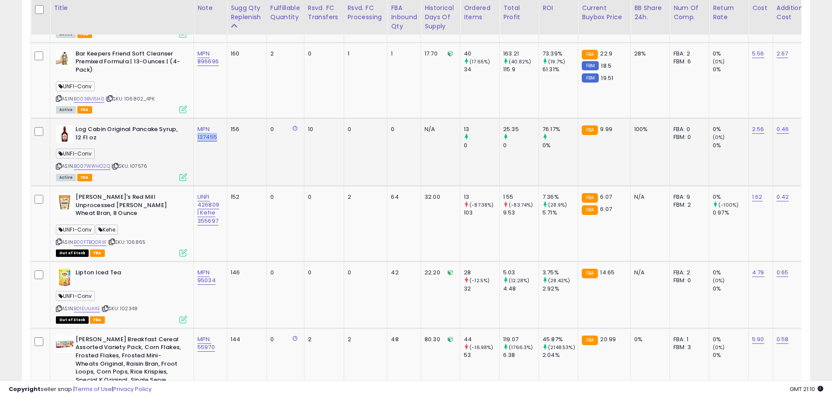
drag, startPoint x: 220, startPoint y: 121, endPoint x: 200, endPoint y: 134, distance: 24.0
click at [197, 124] on td "MPN 137455" at bounding box center [210, 152] width 33 height 68
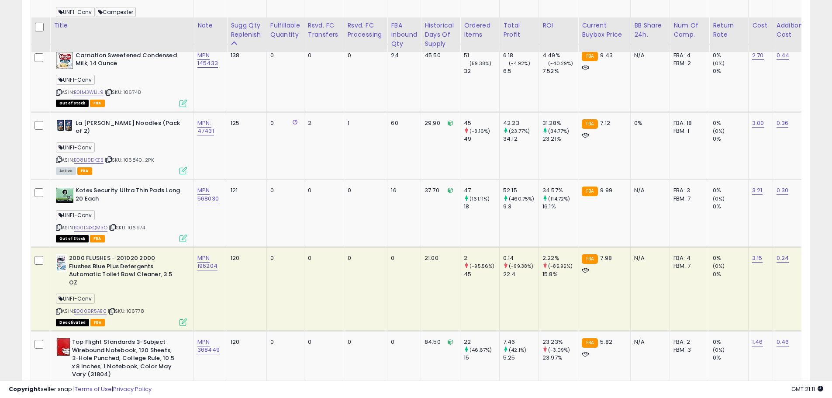
scroll to position [2021, 0]
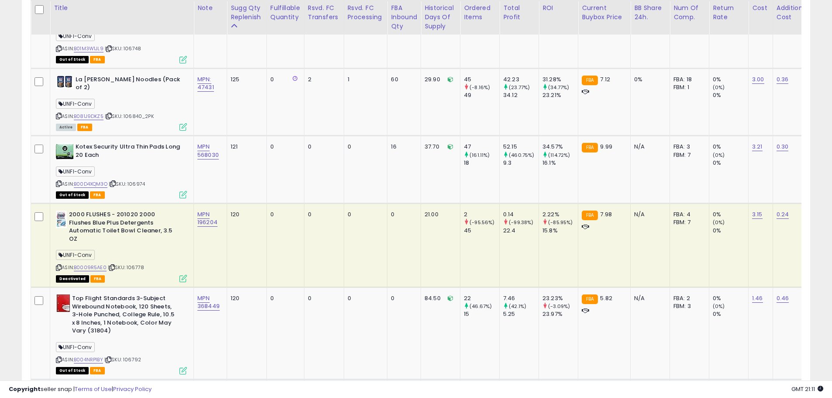
click at [135, 224] on div "ASIN: B0009R5AE0 | SKU: 106778 Deactivated FBA" at bounding box center [121, 245] width 131 height 71
click at [136, 264] on span "| SKU: 106778" at bounding box center [126, 267] width 36 height 7
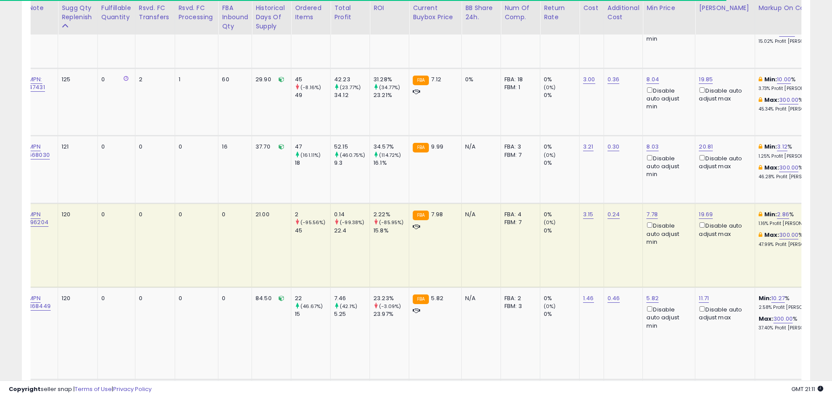
scroll to position [0, 195]
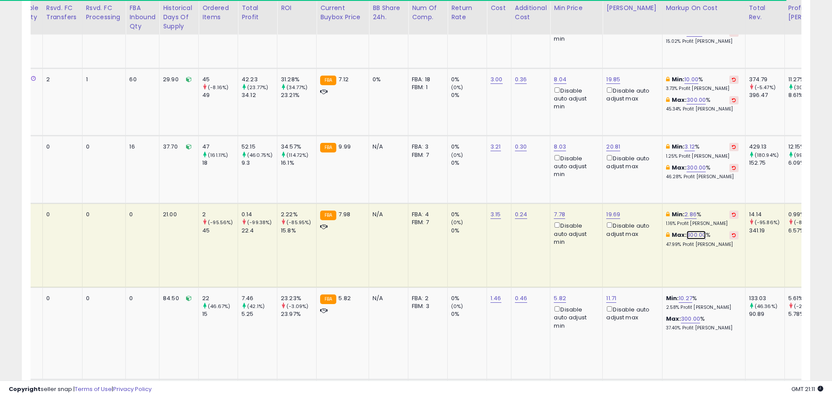
click at [691, 231] on link "300.00" at bounding box center [695, 235] width 19 height 9
drag, startPoint x: 669, startPoint y: 163, endPoint x: 615, endPoint y: 169, distance: 53.6
click at [615, 203] on tr "2000 FLUSHES - 201020 2000 Flushes Blue Plus Detergents Automatic Toilet Bowl C…" at bounding box center [468, 245] width 1398 height 84
type input "***"
click at [723, 162] on button "submit" at bounding box center [715, 165] width 15 height 13
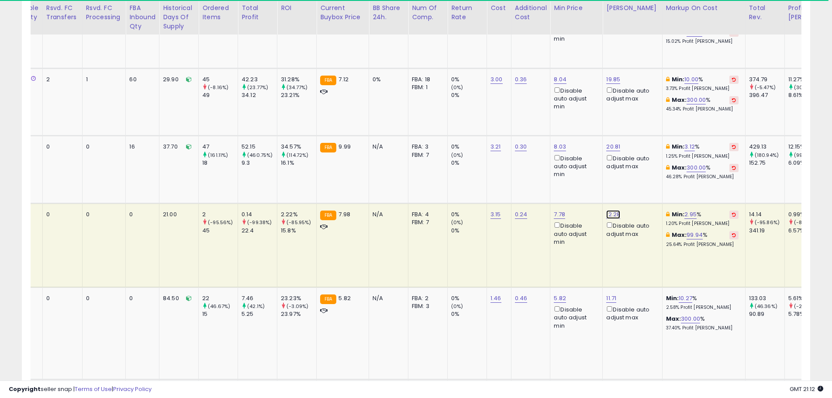
click at [614, 210] on link "12.28" at bounding box center [613, 214] width 14 height 9
drag, startPoint x: 593, startPoint y: 147, endPoint x: 538, endPoint y: 146, distance: 55.5
type input "*****"
click at [646, 145] on button "submit" at bounding box center [638, 144] width 15 height 13
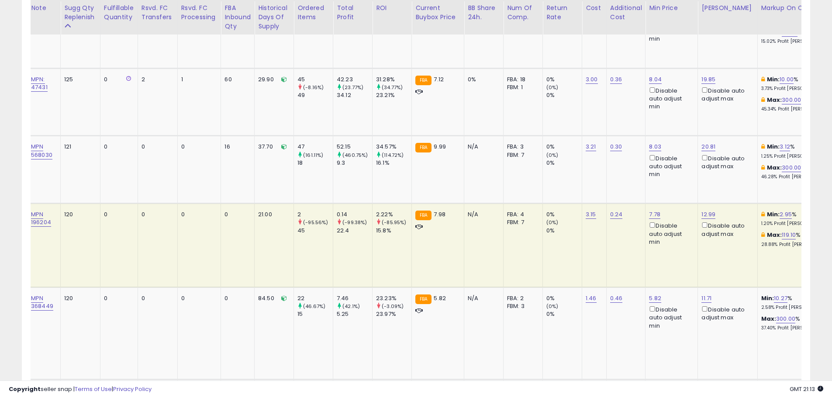
scroll to position [0, 179]
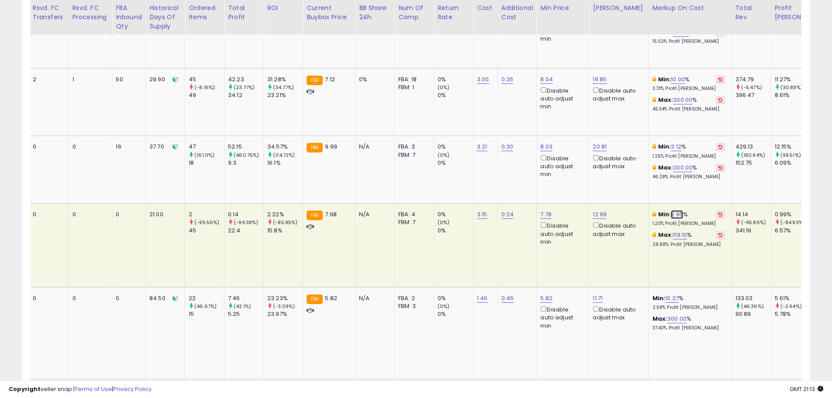
click at [676, 210] on link "2.95" at bounding box center [677, 214] width 12 height 9
drag, startPoint x: 637, startPoint y: 150, endPoint x: 610, endPoint y: 149, distance: 26.2
click at [610, 149] on input "****" at bounding box center [648, 145] width 78 height 15
type input "**"
click at [700, 143] on icon "submit" at bounding box center [696, 144] width 5 height 5
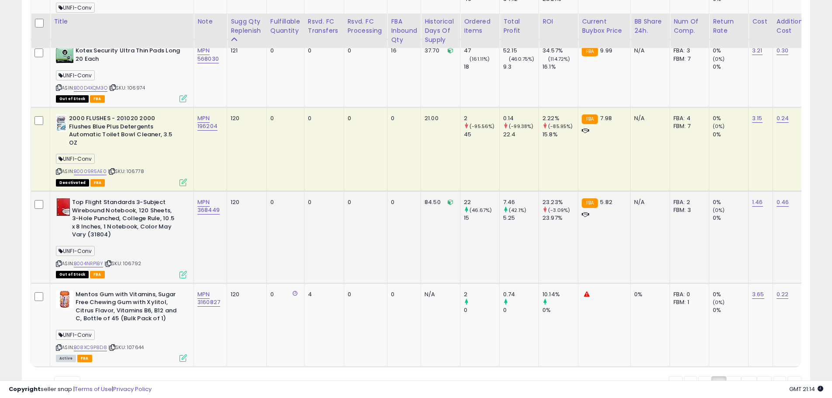
scroll to position [2131, 0]
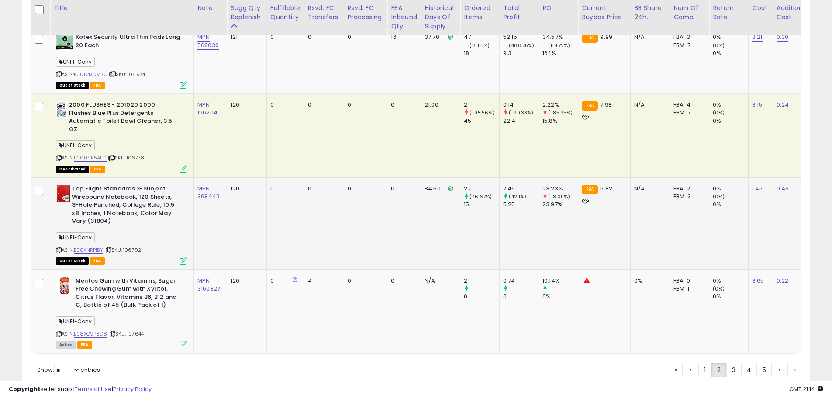
click at [136, 246] on span "| SKU: 106792" at bounding box center [122, 249] width 37 height 7
drag, startPoint x: 201, startPoint y: 179, endPoint x: 207, endPoint y: 176, distance: 6.1
click at [201, 179] on td "MPN 368449" at bounding box center [210, 224] width 33 height 92
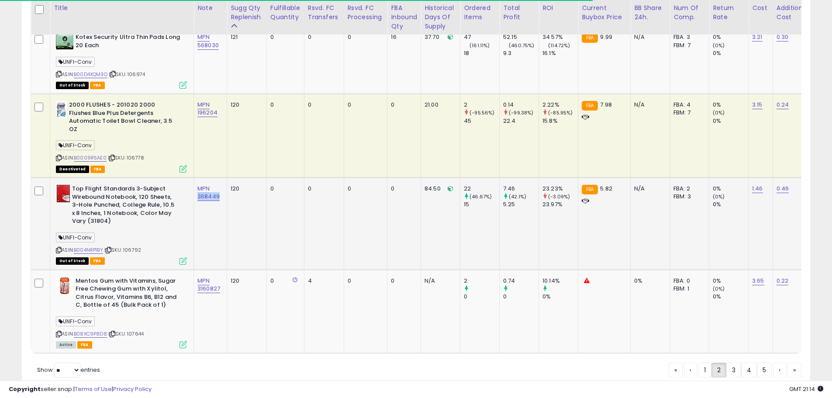
drag, startPoint x: 207, startPoint y: 158, endPoint x: 196, endPoint y: 159, distance: 10.5
click at [196, 178] on td "MPN 368449" at bounding box center [210, 224] width 33 height 92
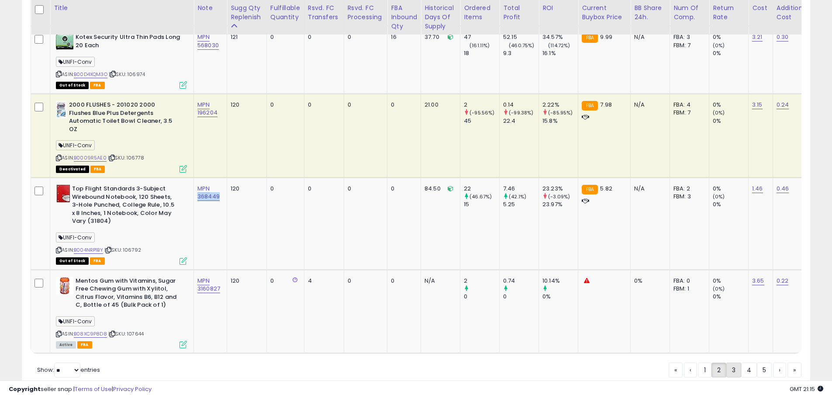
click at [735, 362] on link "3" at bounding box center [733, 369] width 15 height 15
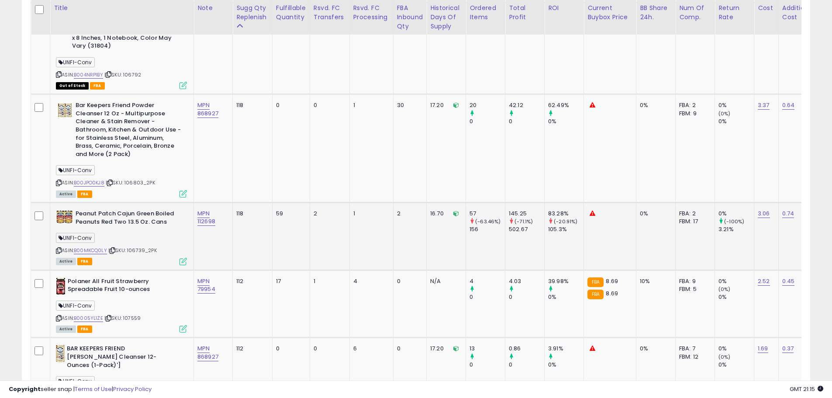
scroll to position [624, 0]
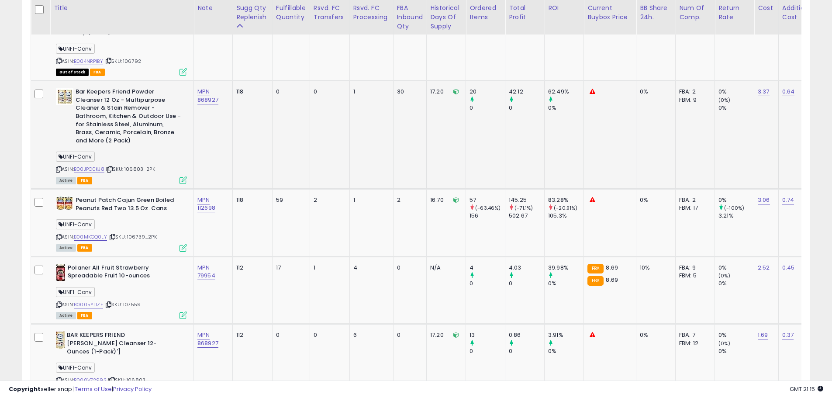
click at [140, 171] on span "| SKU: 106803_2PK" at bounding box center [130, 168] width 49 height 7
click at [144, 170] on span "| SKU: 106803_2PK" at bounding box center [130, 168] width 49 height 7
click at [148, 172] on span "| SKU: 106803_2PK" at bounding box center [130, 168] width 49 height 7
drag, startPoint x: 221, startPoint y: 100, endPoint x: 196, endPoint y: 102, distance: 24.6
click at [196, 102] on td "MPN 868927" at bounding box center [213, 135] width 39 height 108
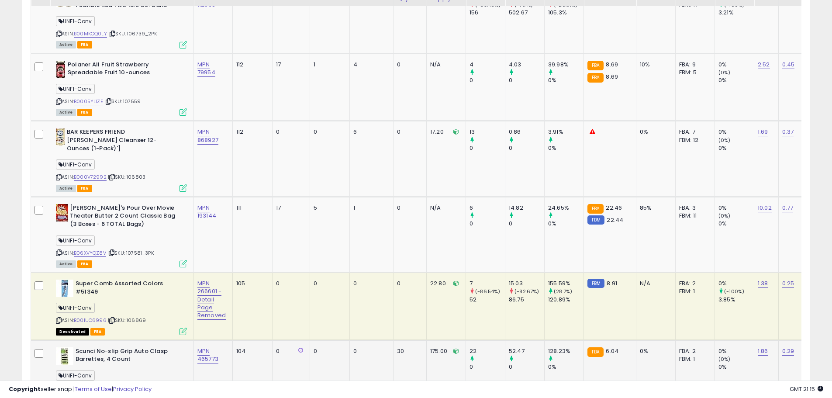
scroll to position [842, 0]
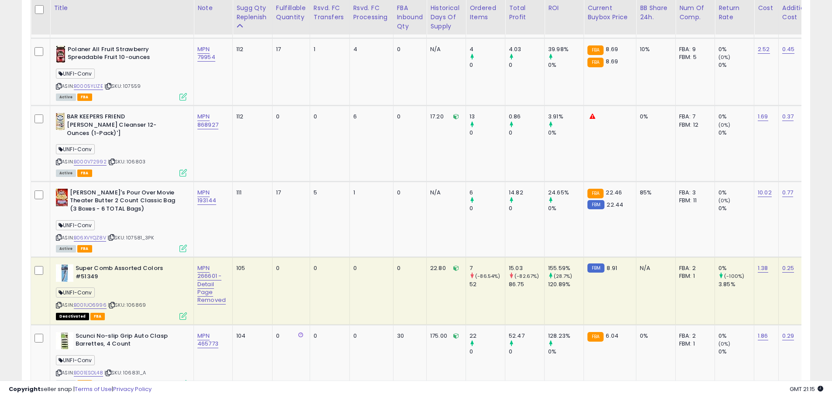
click at [136, 305] on span "| SKU: 106869" at bounding box center [127, 304] width 38 height 7
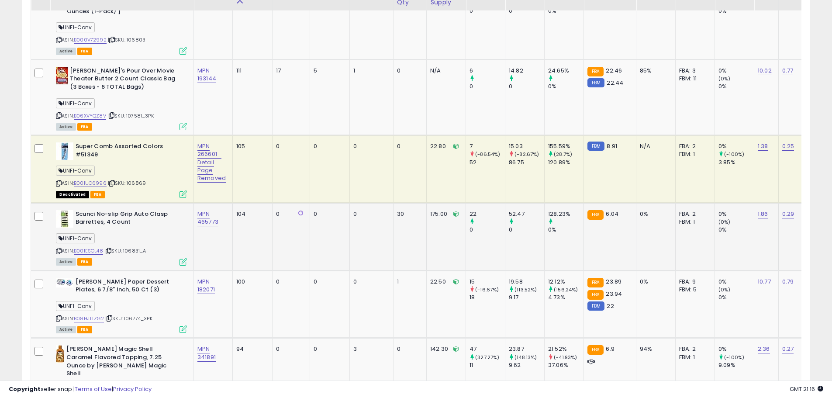
scroll to position [973, 0]
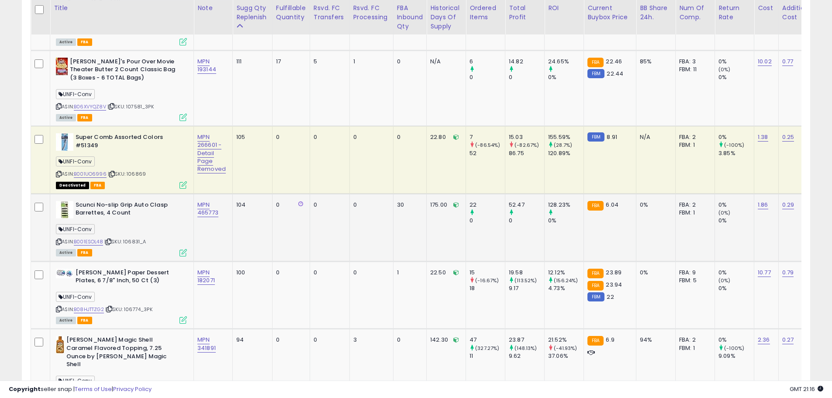
click at [138, 242] on span "| SKU: 106831_A" at bounding box center [125, 241] width 42 height 7
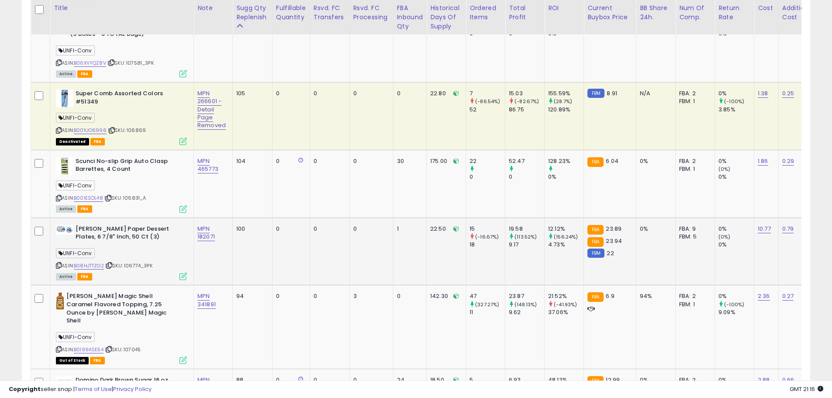
click at [154, 270] on div "ASIN: B08HJTTZG2 | SKU: 106774_3PK Active FBA" at bounding box center [121, 252] width 131 height 55
drag, startPoint x: 144, startPoint y: 267, endPoint x: 122, endPoint y: 267, distance: 21.8
click at [122, 267] on span "| SKU: 106774_3PK" at bounding box center [128, 265] width 47 height 7
click at [133, 271] on div "ASIN: B08HJTTZG2 | SKU: 106774_3PK Active FBA" at bounding box center [121, 252] width 131 height 55
click at [141, 277] on div "Active FBA" at bounding box center [121, 276] width 131 height 6
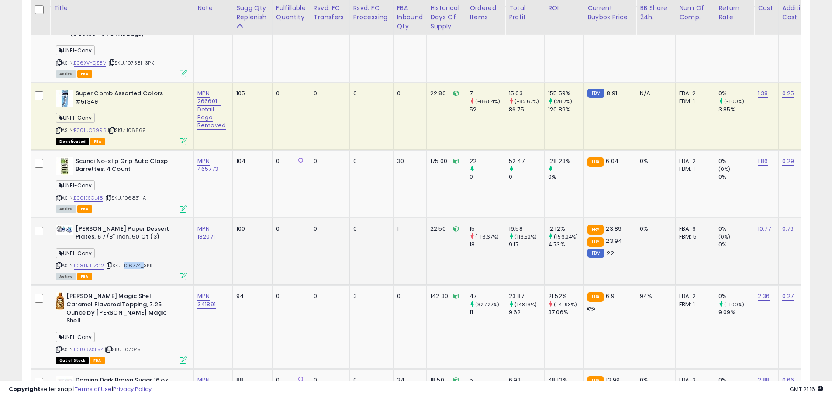
drag, startPoint x: 144, startPoint y: 265, endPoint x: 126, endPoint y: 266, distance: 17.5
click at [126, 266] on span "| SKU: 106774_3PK" at bounding box center [128, 265] width 47 height 7
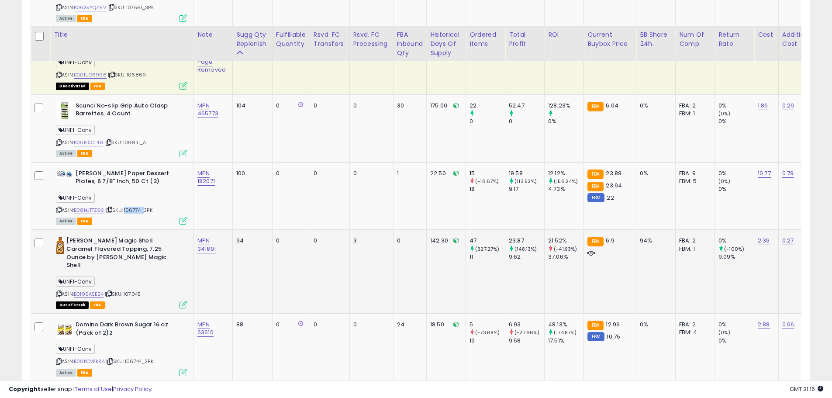
scroll to position [1104, 0]
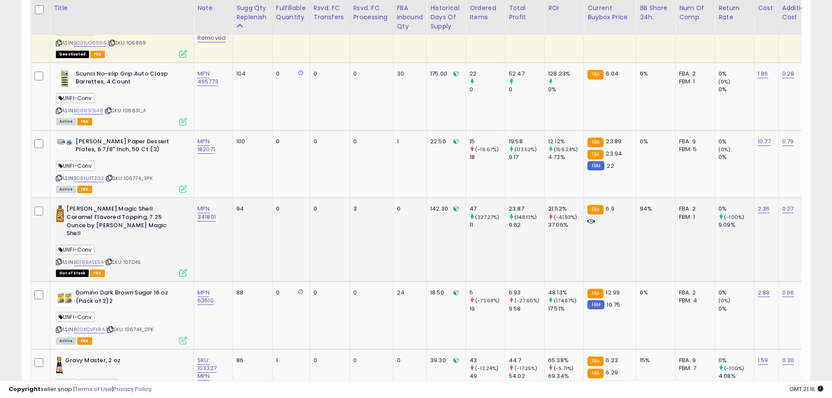
click at [136, 259] on span "| SKU: 107045" at bounding box center [123, 262] width 36 height 7
click at [192, 243] on td "[PERSON_NAME] Magic Shell Caramel Flavored Topping, 7.25 Ounce by [PERSON_NAME]…" at bounding box center [122, 240] width 144 height 84
drag, startPoint x: 218, startPoint y: 218, endPoint x: 219, endPoint y: 229, distance: 10.6
click at [195, 221] on td "MPN 341891" at bounding box center [213, 240] width 39 height 84
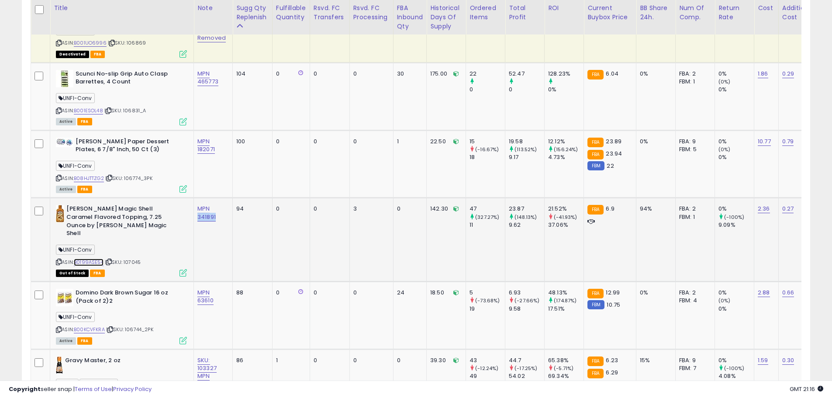
click at [97, 259] on link "B0199ASE54" at bounding box center [89, 262] width 30 height 7
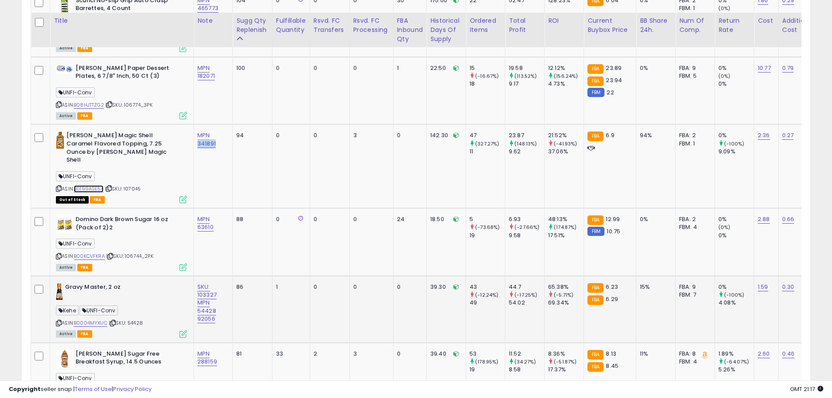
scroll to position [1192, 0]
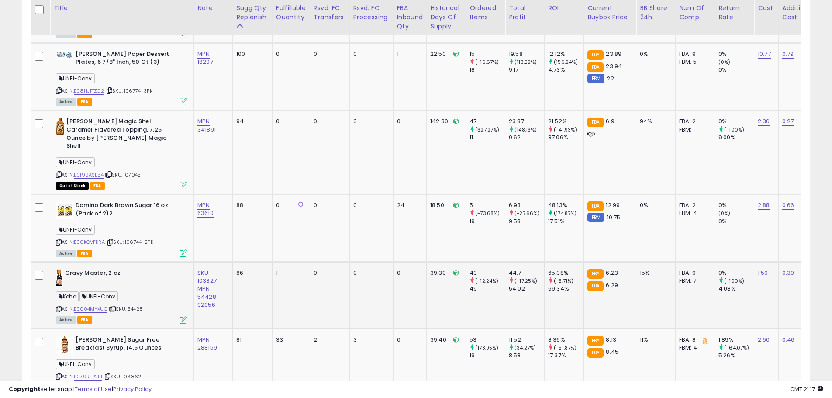
click at [134, 305] on span "| SKU: 54428" at bounding box center [126, 308] width 34 height 7
click at [230, 306] on td "SKU: 103327 MPN 54428 92056" at bounding box center [213, 295] width 39 height 67
drag, startPoint x: 221, startPoint y: 287, endPoint x: 195, endPoint y: 291, distance: 25.7
click at [195, 291] on td "SKU: 103327 MPN 54428 92056" at bounding box center [213, 295] width 39 height 67
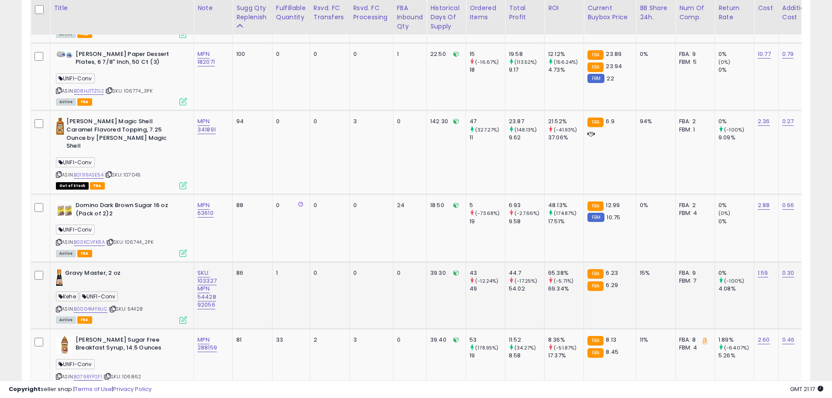
click at [220, 296] on div "SKU: 103327 MPN 54428 92056" at bounding box center [211, 289] width 28 height 40
drag, startPoint x: 219, startPoint y: 296, endPoint x: 193, endPoint y: 298, distance: 25.8
click at [194, 298] on td "SKU: 103327 MPN 54428 92056" at bounding box center [213, 295] width 39 height 67
click at [102, 305] on link "B0004MYXUC" at bounding box center [91, 308] width 34 height 7
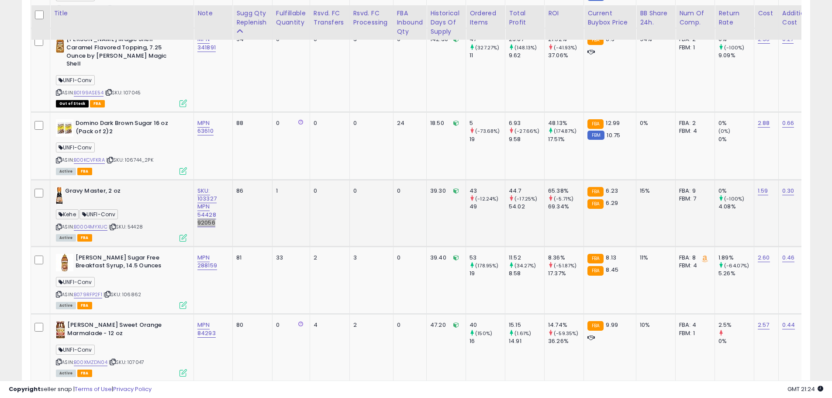
scroll to position [1279, 0]
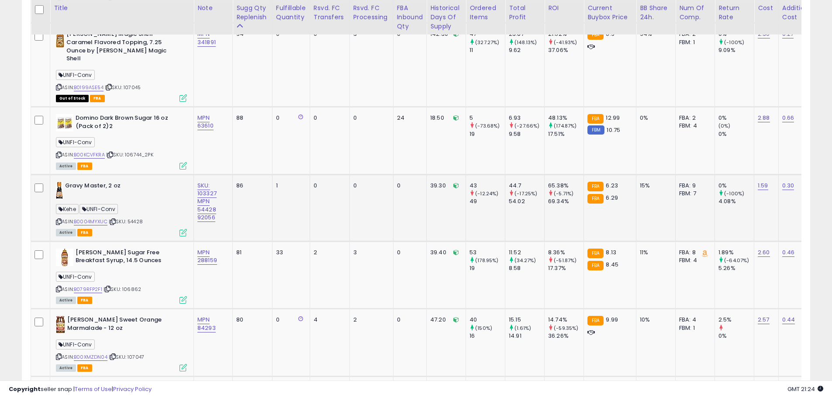
click at [135, 218] on span "| SKU: 54428" at bounding box center [126, 221] width 34 height 7
click at [220, 218] on td "SKU: 103327 MPN 54428 92056" at bounding box center [213, 208] width 39 height 67
click at [214, 200] on div "SKU: 103327 MPN 54428 92056" at bounding box center [211, 202] width 28 height 40
drag, startPoint x: 224, startPoint y: 212, endPoint x: 198, endPoint y: 209, distance: 26.4
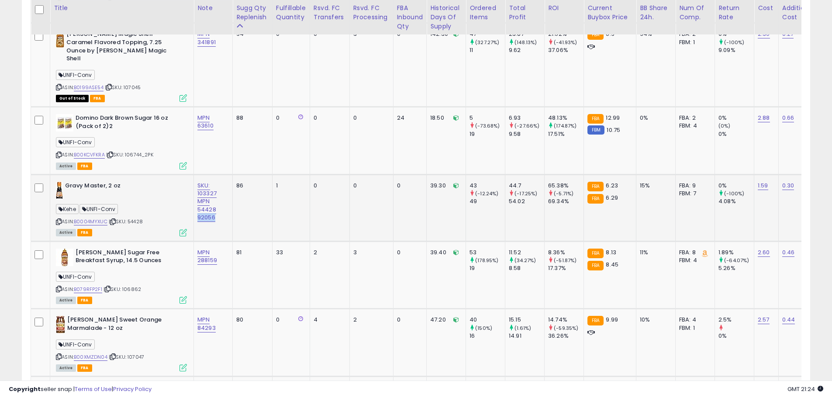
click at [198, 209] on div "SKU: 103327 MPN 54428 92056" at bounding box center [211, 202] width 28 height 40
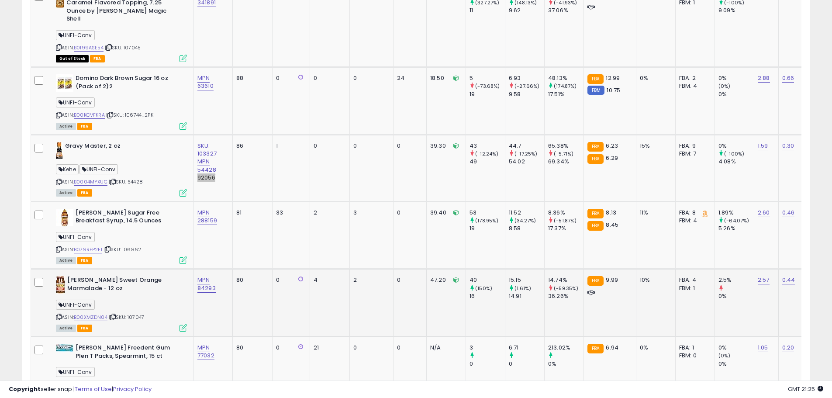
scroll to position [1366, 0]
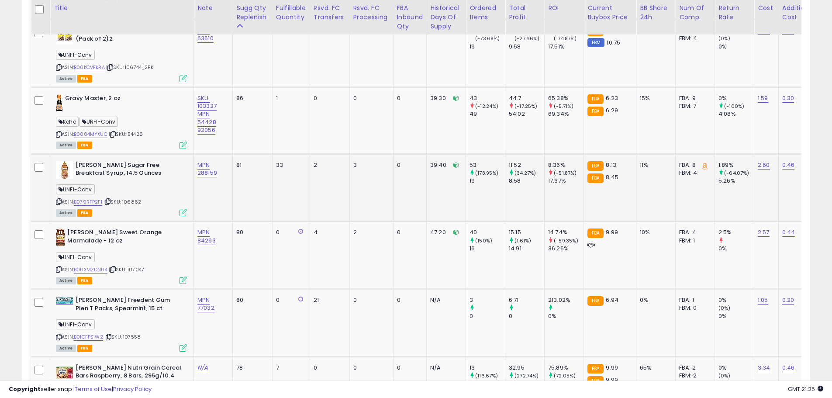
click at [126, 198] on span "| SKU: 106862" at bounding box center [122, 201] width 38 height 7
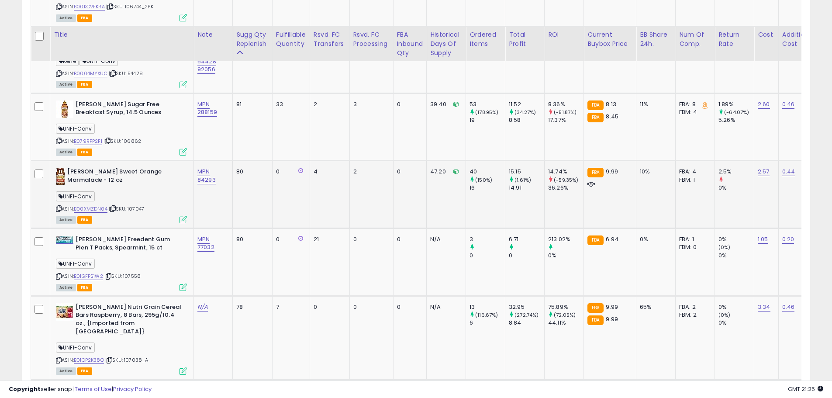
scroll to position [1454, 0]
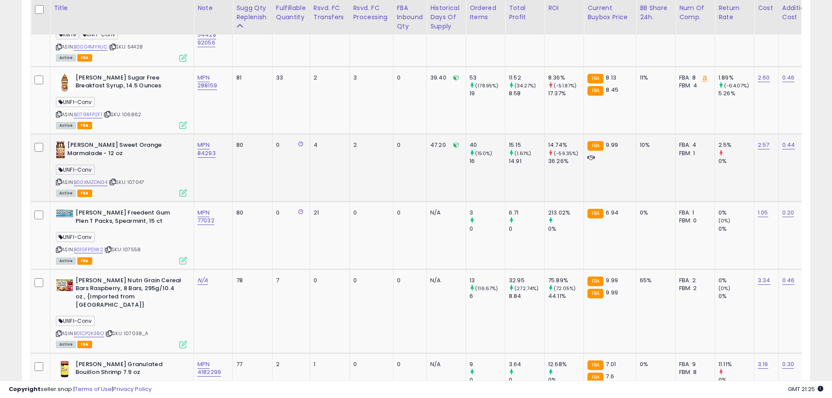
click at [130, 179] on span "| SKU: 107047" at bounding box center [126, 182] width 35 height 7
click at [96, 179] on link "B00XMZDN04" at bounding box center [91, 182] width 34 height 7
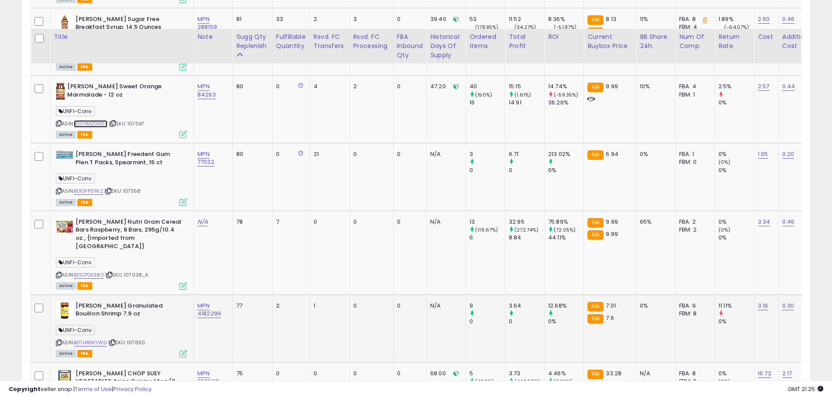
scroll to position [1497, 0]
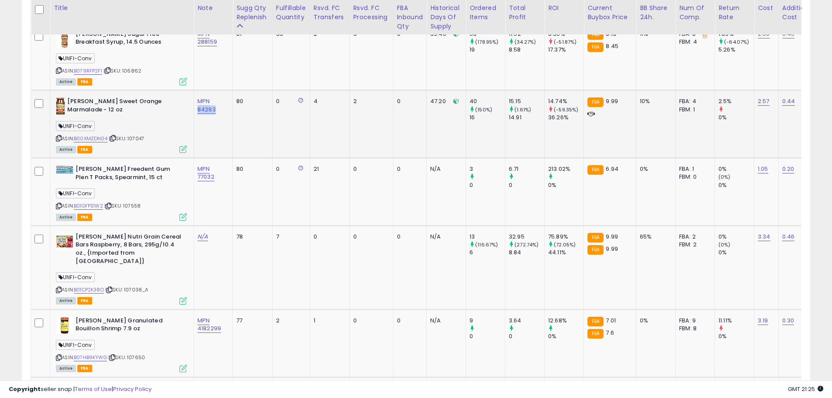
drag, startPoint x: 217, startPoint y: 102, endPoint x: 200, endPoint y: 106, distance: 17.5
click at [194, 104] on td "MPN 84293" at bounding box center [213, 124] width 39 height 68
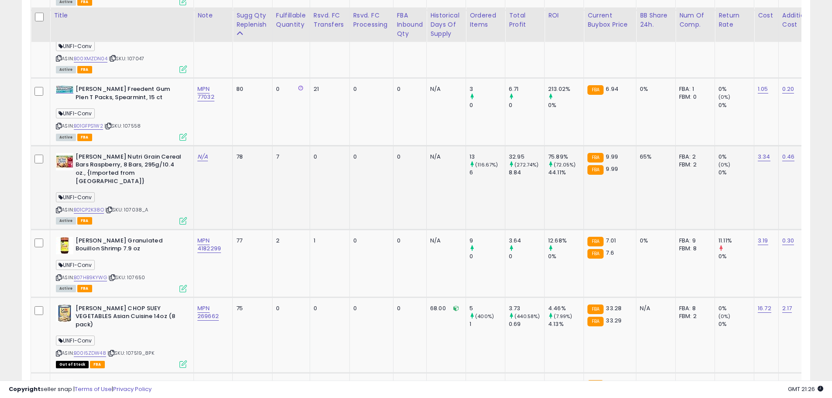
scroll to position [1585, 0]
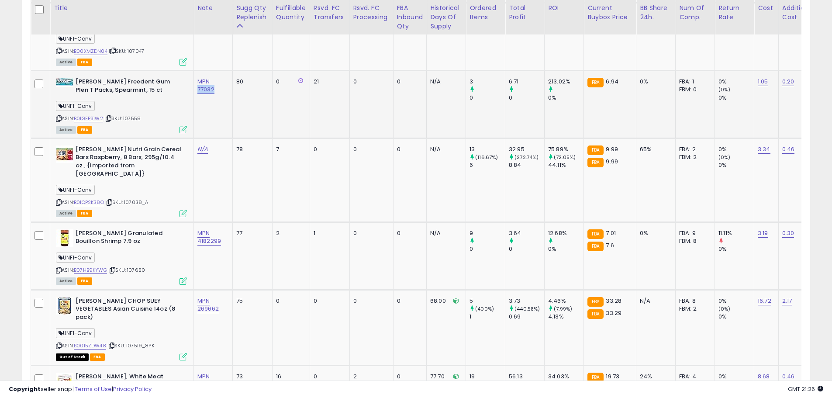
drag, startPoint x: 222, startPoint y: 85, endPoint x: 196, endPoint y: 84, distance: 25.3
click at [196, 84] on td "MPN 77032" at bounding box center [213, 105] width 39 height 68
click at [217, 172] on td "N/A" at bounding box center [213, 180] width 39 height 84
click at [160, 185] on div "UNFI-Conv" at bounding box center [121, 191] width 131 height 12
drag, startPoint x: 128, startPoint y: 185, endPoint x: 145, endPoint y: 185, distance: 16.6
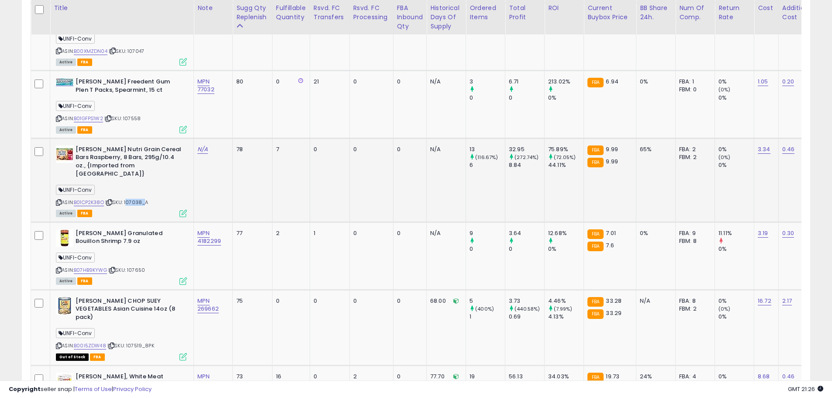
click at [145, 199] on span "| SKU: 107038_A" at bounding box center [126, 202] width 43 height 7
click at [201, 145] on link "N/A" at bounding box center [202, 149] width 10 height 9
type input "*********"
click at [235, 119] on button "submit" at bounding box center [227, 118] width 15 height 13
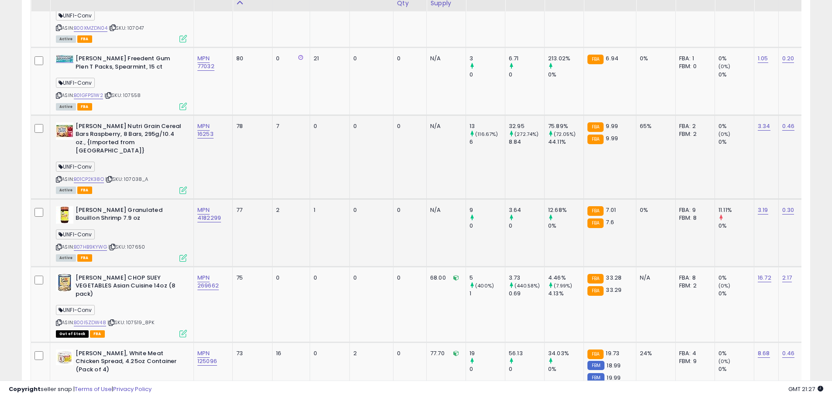
scroll to position [1628, 0]
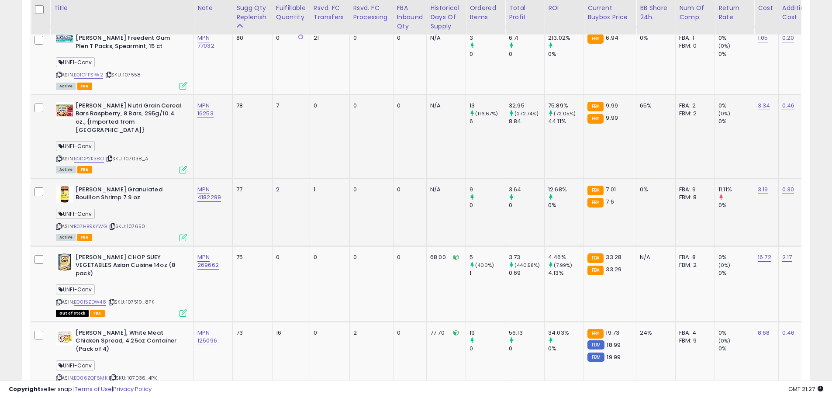
click at [222, 199] on td "MPN 4182299" at bounding box center [213, 212] width 39 height 68
drag, startPoint x: 221, startPoint y: 185, endPoint x: 201, endPoint y: 186, distance: 20.1
click at [195, 186] on td "MPN 4182299" at bounding box center [213, 212] width 39 height 68
click at [98, 223] on link "B07HB9KYWG" at bounding box center [90, 226] width 33 height 7
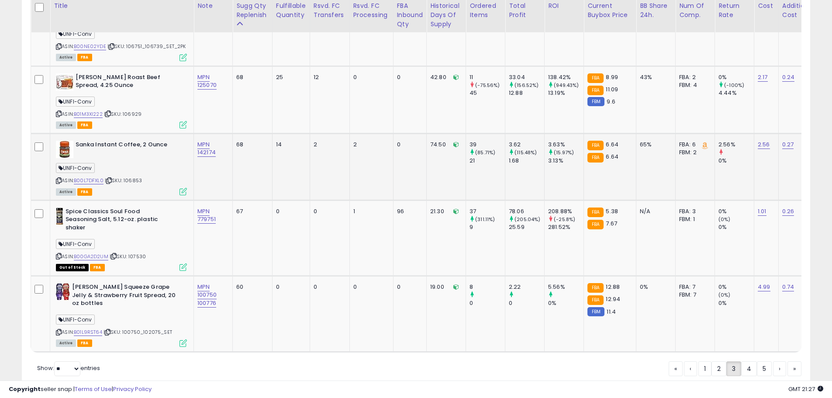
scroll to position [2040, 0]
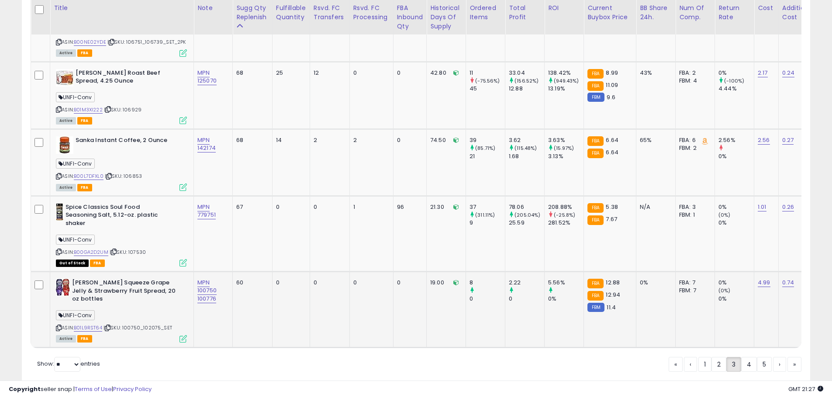
click at [151, 279] on b "[PERSON_NAME] Squeeze Grape Jelly & Strawberry Fruit Spread, 20 oz bottles" at bounding box center [125, 292] width 106 height 27
click at [154, 279] on div "ASIN: B01L9RST64 | SKU: 100750_102075_SET Active FBA" at bounding box center [121, 310] width 131 height 62
click at [748, 357] on link "4" at bounding box center [749, 364] width 16 height 15
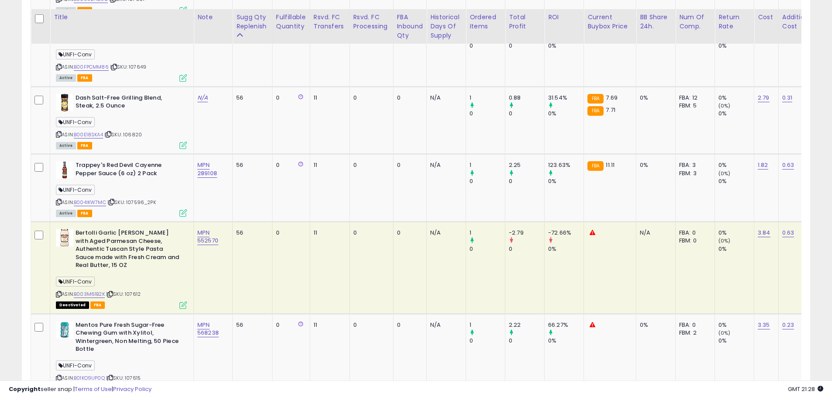
scroll to position [973, 0]
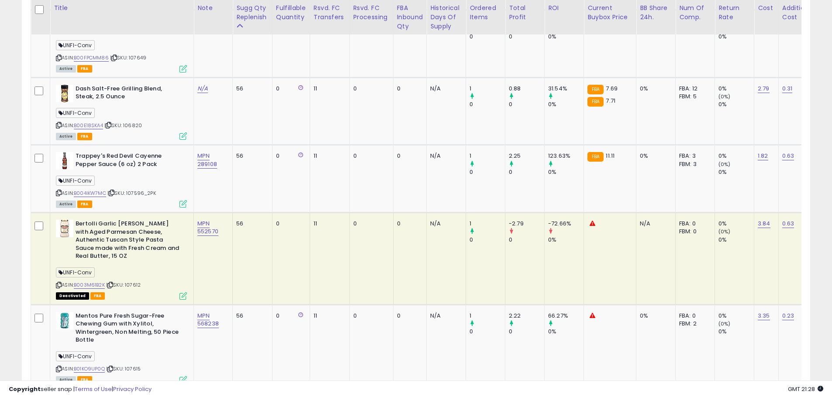
click at [137, 286] on span "| SKU: 107612" at bounding box center [123, 284] width 34 height 7
click at [209, 231] on link "MPN 552570" at bounding box center [207, 227] width 21 height 17
type input "**********"
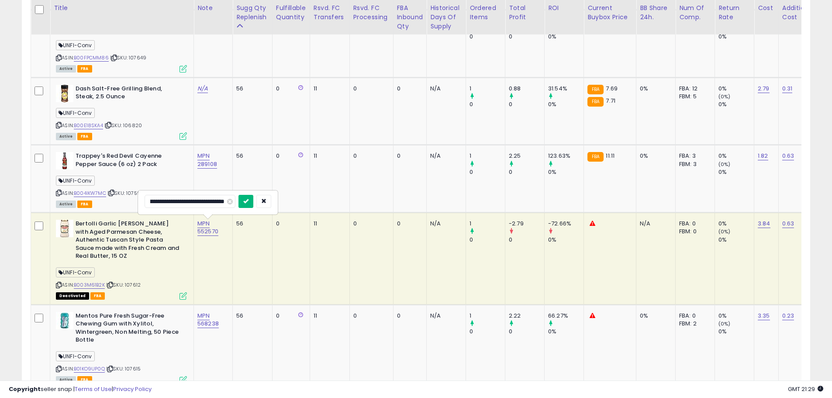
scroll to position [0, 0]
click at [248, 196] on button "submit" at bounding box center [245, 201] width 15 height 13
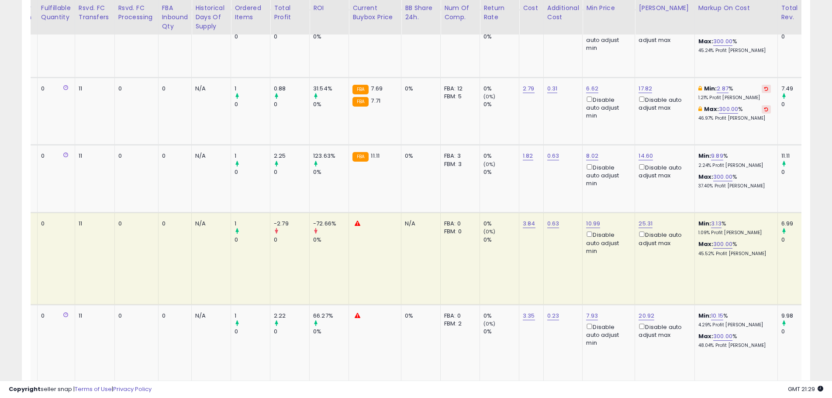
scroll to position [0, 237]
click at [711, 244] on link "300.00" at bounding box center [720, 244] width 19 height 9
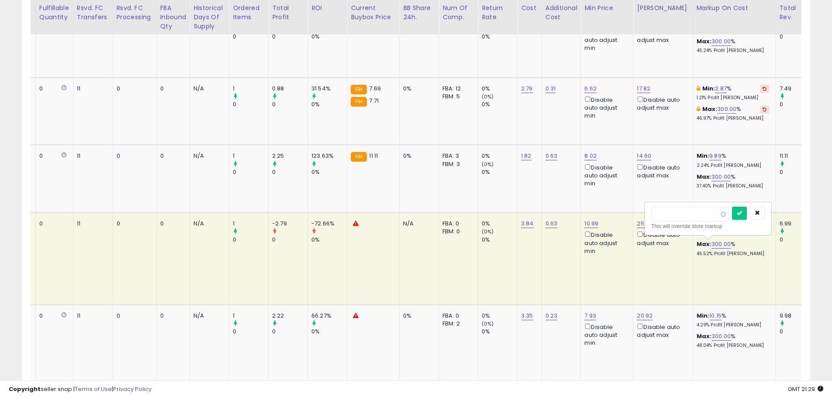
drag, startPoint x: 680, startPoint y: 212, endPoint x: 626, endPoint y: 213, distance: 54.6
click at [626, 213] on tr "Bertolli Garlic [PERSON_NAME] with Aged Parmesan Cheese, Authentic Tuscan Style…" at bounding box center [496, 259] width 1404 height 92
type input "***"
click at [747, 216] on button "submit" at bounding box center [739, 213] width 15 height 13
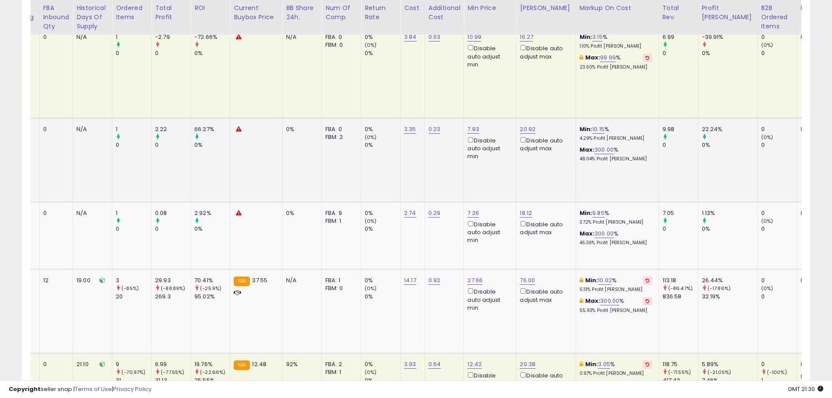
scroll to position [1148, 0]
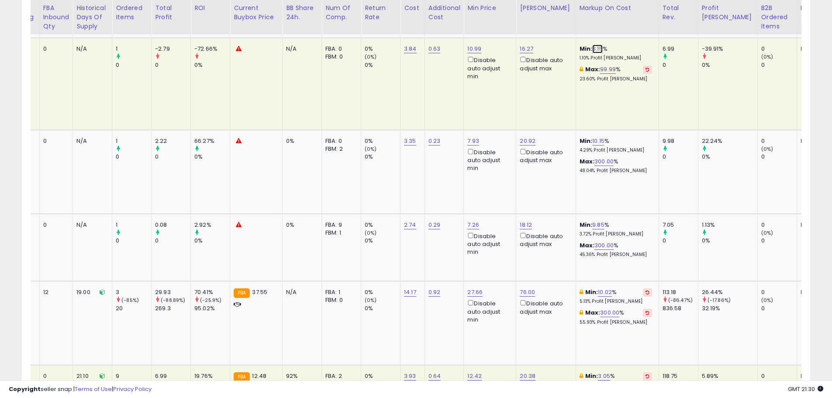
click at [592, 48] on link "3.15" at bounding box center [597, 49] width 10 height 9
drag, startPoint x: 567, startPoint y: 25, endPoint x: 508, endPoint y: 25, distance: 58.5
click at [508, 25] on table "Title Note" at bounding box center [379, 316] width 1404 height 1907
type input "*"
click at [624, 21] on button "submit" at bounding box center [616, 17] width 15 height 13
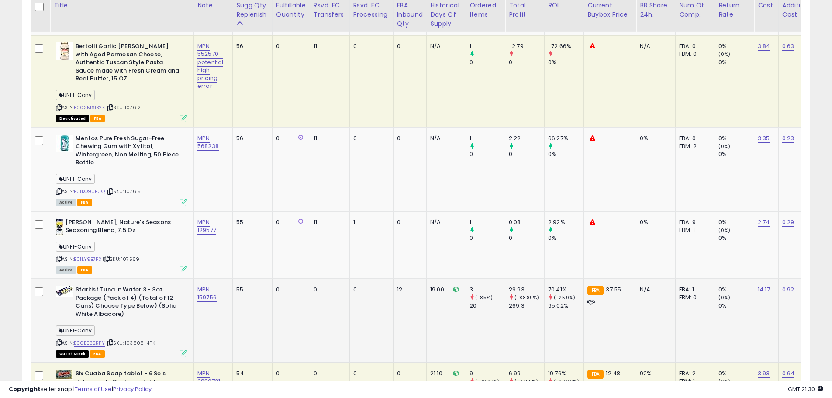
scroll to position [1235, 0]
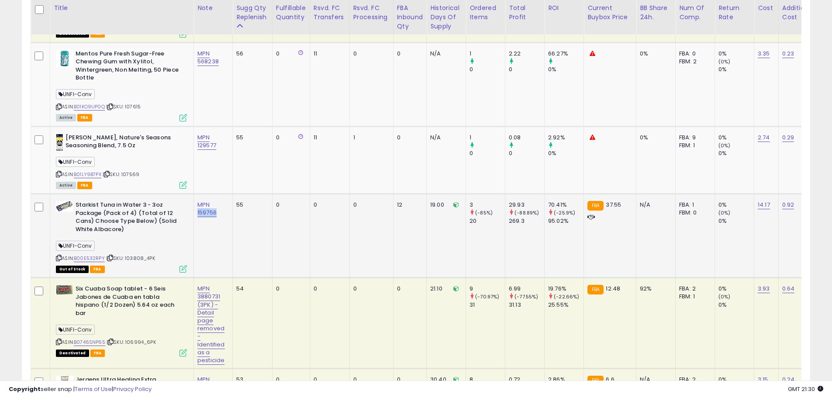
drag, startPoint x: 224, startPoint y: 211, endPoint x: 193, endPoint y: 216, distance: 31.3
click at [194, 216] on td "MPN 159756" at bounding box center [213, 236] width 39 height 84
click at [276, 247] on td "0" at bounding box center [291, 236] width 38 height 84
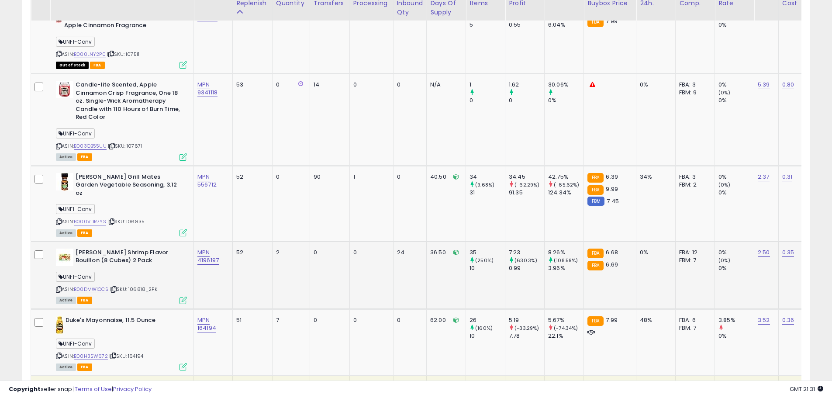
scroll to position [1716, 0]
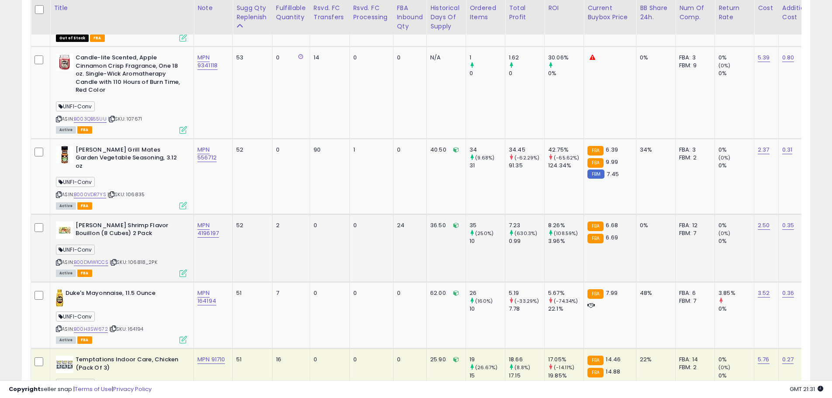
click at [137, 259] on span "| SKU: 106818_2PK" at bounding box center [134, 262] width 48 height 7
drag, startPoint x: 226, startPoint y: 226, endPoint x: 199, endPoint y: 228, distance: 26.7
click at [199, 228] on td "MPN 4196197" at bounding box center [213, 248] width 39 height 68
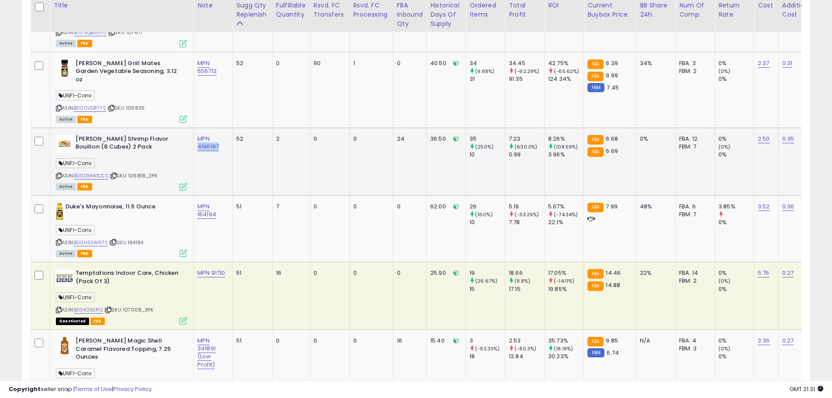
scroll to position [1803, 0]
click at [146, 305] on span "| SKU: 107008_3PK" at bounding box center [128, 308] width 49 height 7
drag, startPoint x: 140, startPoint y: 300, endPoint x: 126, endPoint y: 303, distance: 14.2
click at [126, 305] on span "| SKU: 107008_3PK" at bounding box center [128, 308] width 49 height 7
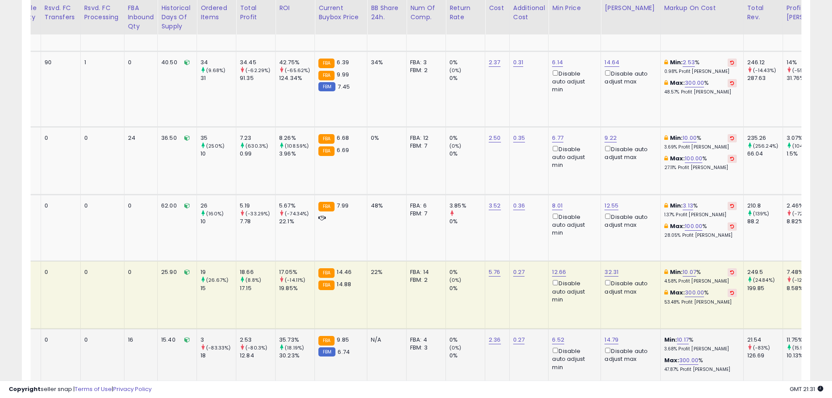
scroll to position [0, 271]
click at [683, 288] on link "300.00" at bounding box center [692, 292] width 19 height 9
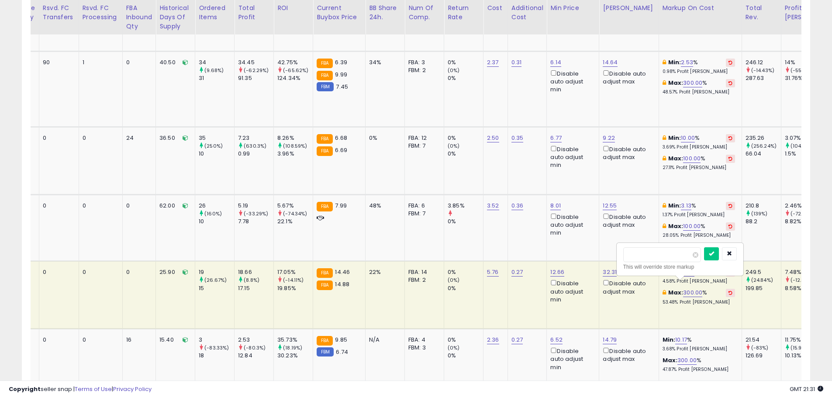
drag, startPoint x: 658, startPoint y: 261, endPoint x: 614, endPoint y: 260, distance: 43.2
click at [614, 261] on tr "Temptations Indoor Care, Chicken (Pack Of 3) UNFI-Conv ASIN: B00K26EP12 | SKU: …" at bounding box center [462, 295] width 1404 height 68
type input "***"
drag, startPoint x: 729, startPoint y: 255, endPoint x: 722, endPoint y: 258, distance: 7.4
click at [719, 256] on button "submit" at bounding box center [711, 253] width 15 height 13
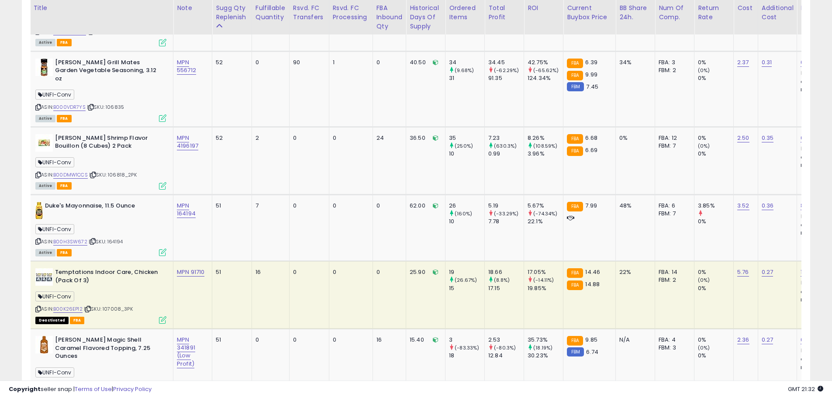
scroll to position [0, 0]
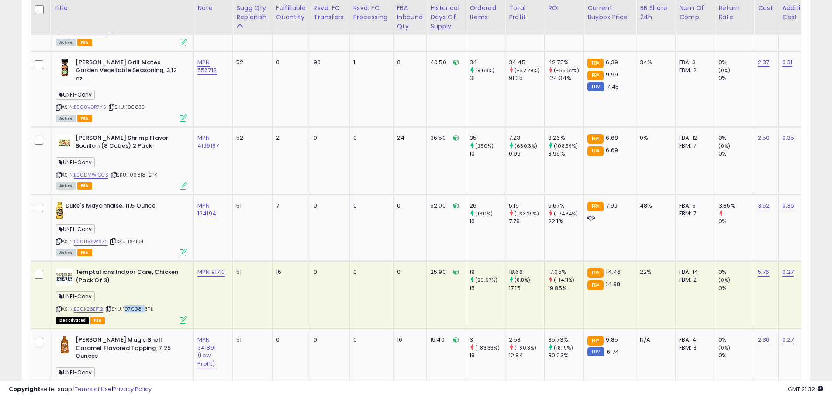
drag, startPoint x: 142, startPoint y: 299, endPoint x: 126, endPoint y: 301, distance: 16.3
click at [126, 305] on span "| SKU: 107008_3PK" at bounding box center [128, 308] width 49 height 7
click at [233, 278] on td "51" at bounding box center [253, 295] width 40 height 68
drag, startPoint x: 207, startPoint y: 273, endPoint x: 195, endPoint y: 276, distance: 12.0
click at [195, 276] on td "MPN 91710" at bounding box center [213, 295] width 39 height 68
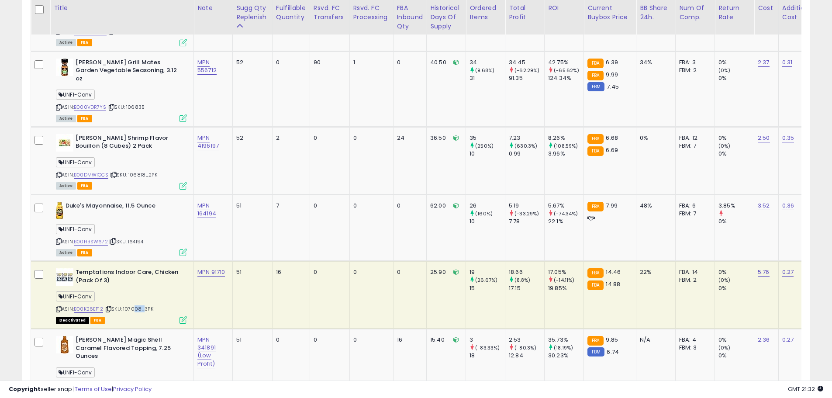
drag, startPoint x: 141, startPoint y: 298, endPoint x: 134, endPoint y: 300, distance: 7.9
click at [134, 305] on span "| SKU: 107008_3PK" at bounding box center [128, 308] width 49 height 7
drag, startPoint x: 163, startPoint y: 300, endPoint x: 124, endPoint y: 301, distance: 38.9
click at [124, 301] on div "ASIN: B00K26EP12 | SKU: 107008_3PK Deactivated FBA" at bounding box center [121, 295] width 131 height 55
click at [133, 320] on td "Temptations Indoor Care, Chicken (Pack Of 3) UNFI-Conv ASIN: B00K26EP12 | SKU: …" at bounding box center [122, 295] width 144 height 68
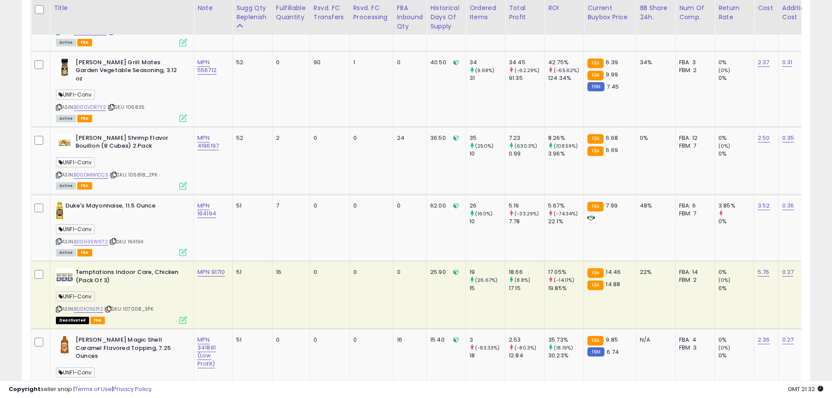
click at [154, 303] on div "ASIN: B00K26EP12 | SKU: 107008_3PK Deactivated FBA" at bounding box center [121, 295] width 131 height 55
drag, startPoint x: 141, startPoint y: 302, endPoint x: 136, endPoint y: 304, distance: 5.1
click at [126, 303] on div "ASIN: B00K26EP12 | SKU: 107008_3PK Deactivated FBA" at bounding box center [121, 295] width 131 height 55
click at [138, 305] on div "ASIN: B00K26EP12 | SKU: 107008_3PK Deactivated FBA" at bounding box center [121, 295] width 131 height 55
click at [133, 305] on span "| SKU: 107008_3PK" at bounding box center [128, 308] width 49 height 7
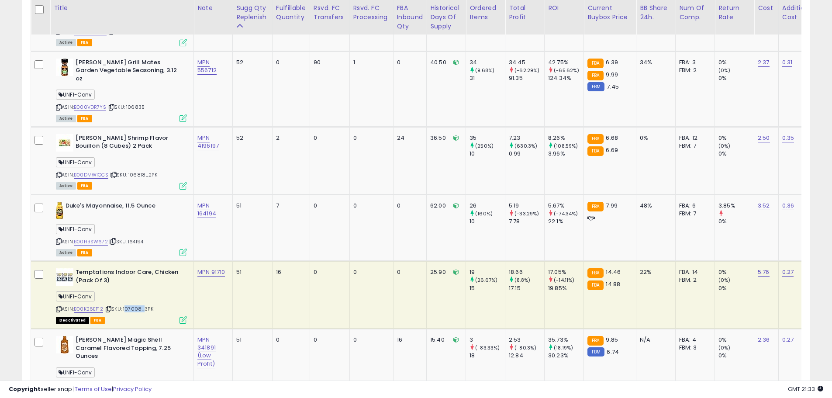
drag, startPoint x: 142, startPoint y: 300, endPoint x: 125, endPoint y: 300, distance: 17.0
click at [125, 305] on span "| SKU: 107008_3PK" at bounding box center [128, 308] width 49 height 7
drag, startPoint x: 130, startPoint y: 306, endPoint x: 127, endPoint y: 300, distance: 6.8
click at [127, 305] on span "| SKU: 107008_3PK" at bounding box center [128, 308] width 49 height 7
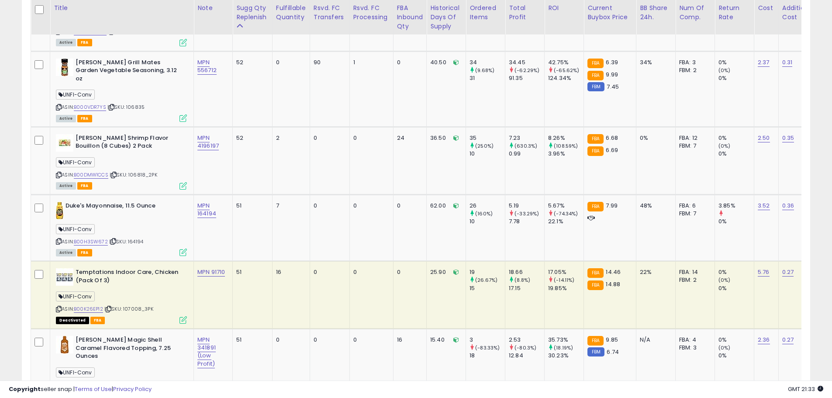
click at [134, 305] on span "| SKU: 107008_3PK" at bounding box center [128, 308] width 49 height 7
click at [141, 305] on span "| SKU: 107008_3PK" at bounding box center [128, 308] width 49 height 7
drag, startPoint x: 143, startPoint y: 300, endPoint x: 127, endPoint y: 301, distance: 16.3
click at [127, 305] on span "| SKU: 107008_3PK" at bounding box center [128, 308] width 49 height 7
click at [160, 215] on div "ASIN: B00H3SW672 | SKU: 164194 Active FBA" at bounding box center [121, 229] width 131 height 54
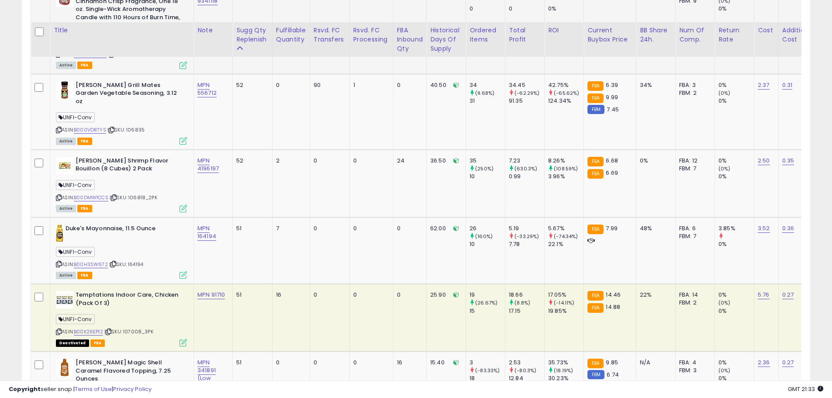
scroll to position [1803, 0]
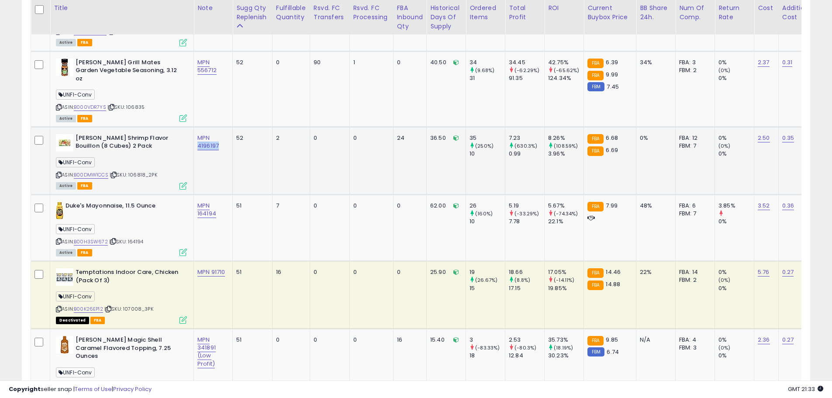
drag, startPoint x: 222, startPoint y: 141, endPoint x: 198, endPoint y: 143, distance: 24.1
click at [198, 143] on td "MPN 4196197" at bounding box center [213, 161] width 39 height 68
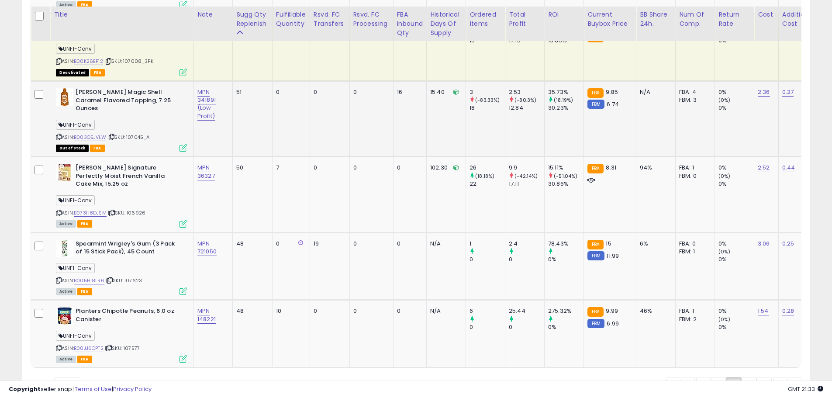
scroll to position [2087, 0]
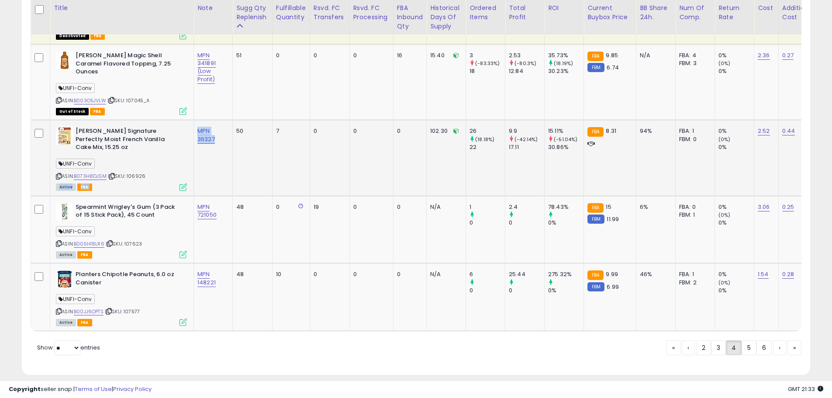
drag, startPoint x: 220, startPoint y: 124, endPoint x: 191, endPoint y: 126, distance: 28.9
click at [191, 126] on tr "[PERSON_NAME] Signature Perfectly Moist French Vanilla Cake Mix, 15.25 oz UNFI-…" at bounding box center [733, 158] width 1404 height 76
click at [211, 133] on td "MPN 36327" at bounding box center [213, 158] width 39 height 76
drag, startPoint x: 222, startPoint y: 122, endPoint x: 193, endPoint y: 124, distance: 28.4
click at [194, 124] on td "MPN 36327" at bounding box center [213, 158] width 39 height 76
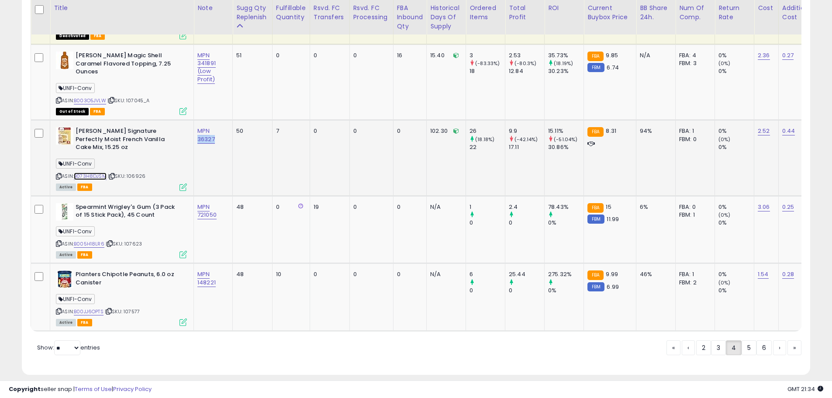
click at [99, 172] on link "B073H8DJSM" at bounding box center [90, 175] width 33 height 7
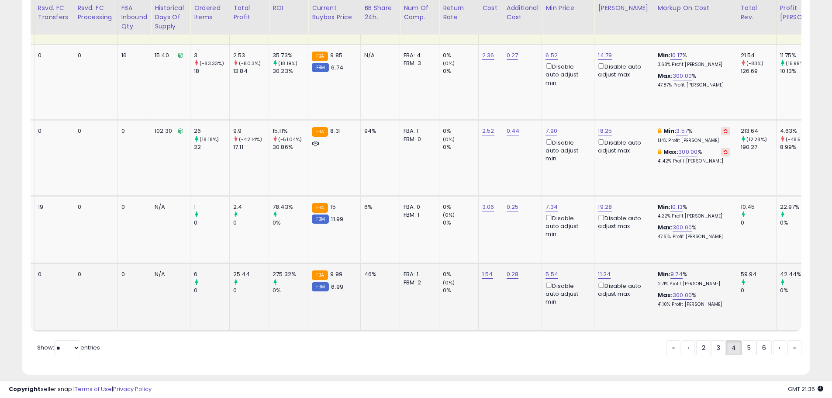
scroll to position [0, 281]
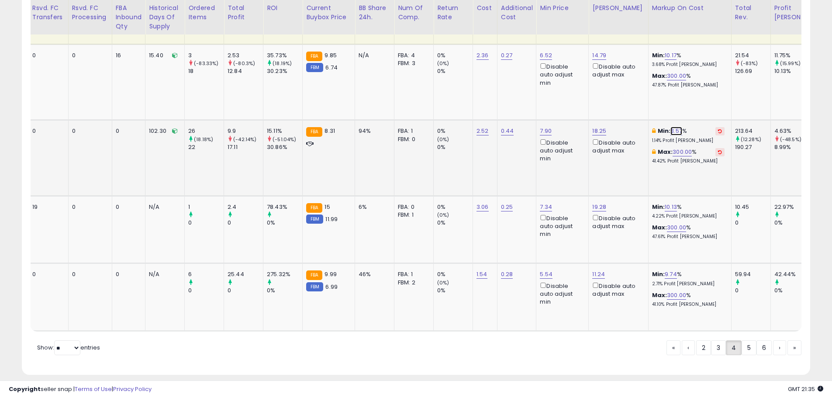
click at [670, 127] on link "3.57" at bounding box center [676, 131] width 12 height 9
drag, startPoint x: 636, startPoint y: 89, endPoint x: 590, endPoint y: 88, distance: 46.3
type input "**"
click at [698, 83] on icon "submit" at bounding box center [695, 83] width 5 height 5
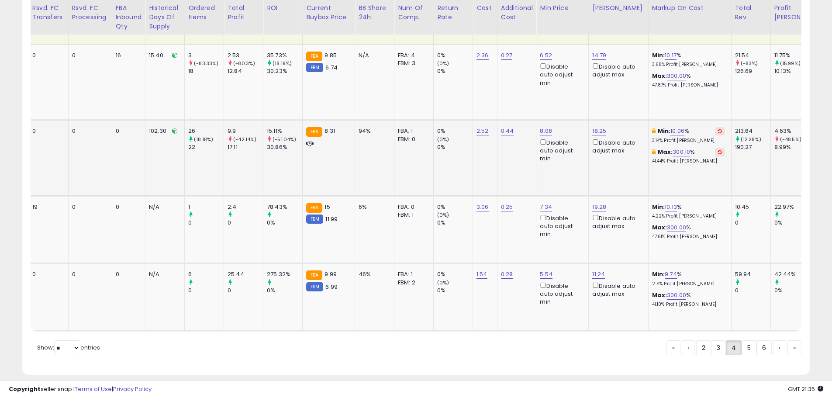
scroll to position [0, 0]
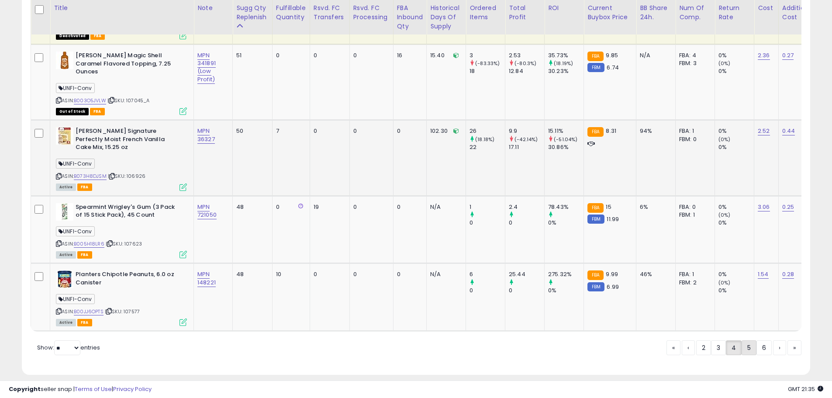
click at [744, 340] on link "5" at bounding box center [748, 347] width 15 height 15
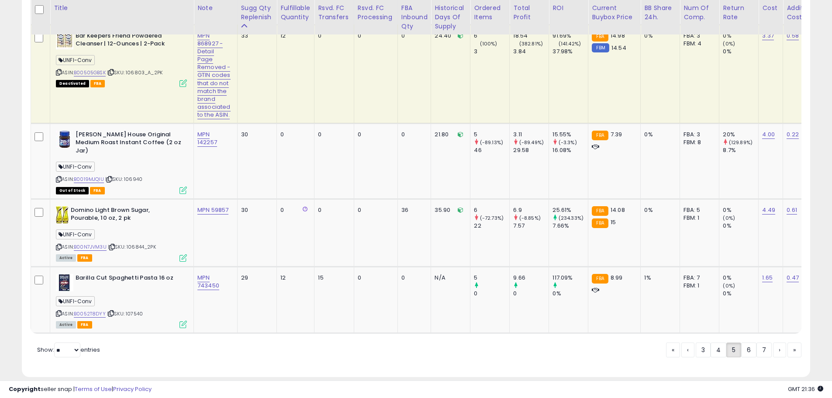
scroll to position [2143, 0]
click at [718, 341] on link "4" at bounding box center [718, 348] width 16 height 15
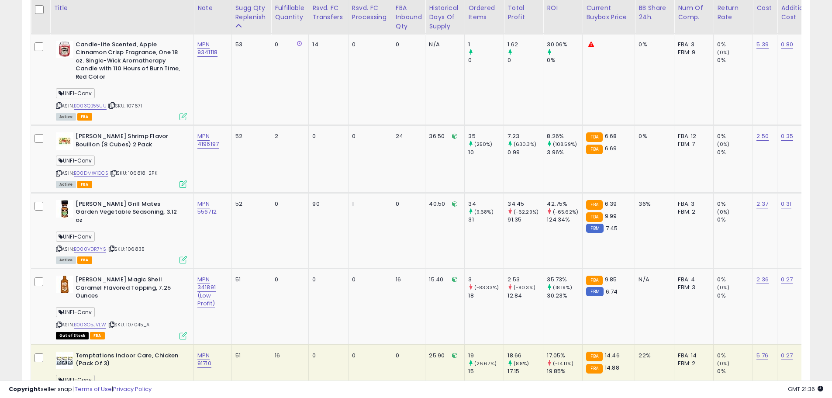
scroll to position [1790, 0]
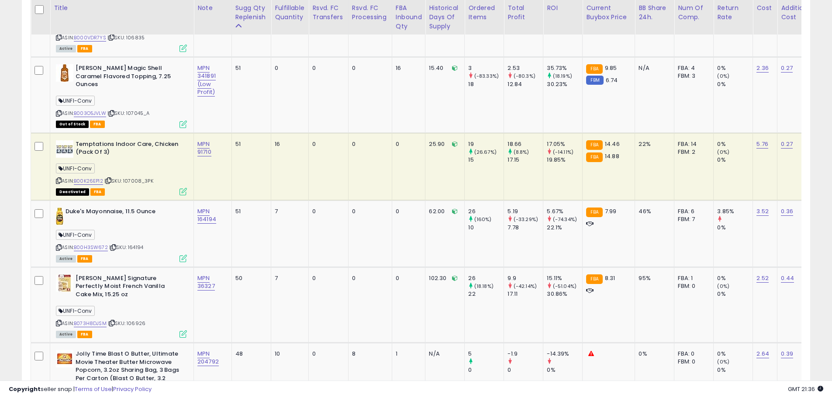
click at [143, 143] on div "ASIN: B00K26EP12 | SKU: 107008_3PK Deactivated FBA" at bounding box center [121, 167] width 131 height 55
drag, startPoint x: 141, startPoint y: 163, endPoint x: 124, endPoint y: 164, distance: 16.6
click at [124, 177] on span "| SKU: 107008_3PK" at bounding box center [128, 180] width 49 height 7
click at [156, 169] on div "ASIN: B00K26EP12 | SKU: 107008_3PK Deactivated FBA" at bounding box center [121, 167] width 131 height 55
drag, startPoint x: 154, startPoint y: 167, endPoint x: 125, endPoint y: 165, distance: 28.5
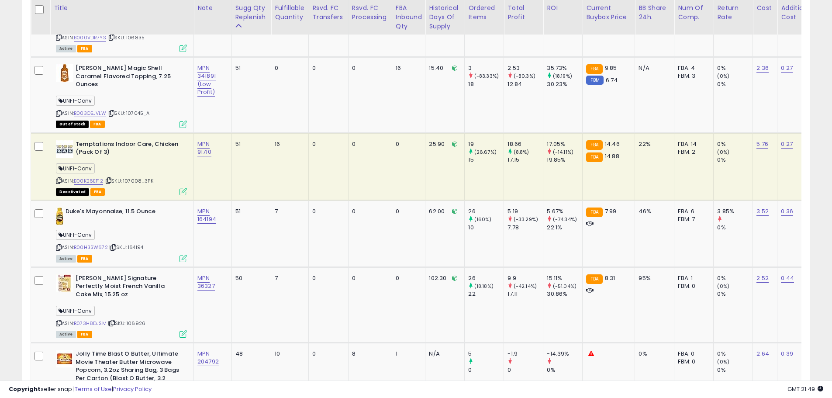
click at [125, 165] on div "ASIN: B00K26EP12 | SKU: 107008_3PK Deactivated FBA" at bounding box center [121, 167] width 131 height 55
click at [201, 140] on link "MPN 91710" at bounding box center [204, 148] width 14 height 17
type input "**********"
click at [241, 106] on icon "submit" at bounding box center [242, 104] width 5 height 5
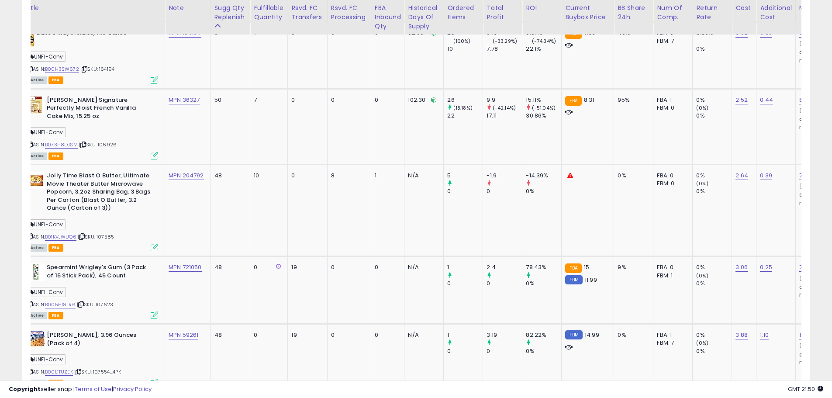
scroll to position [0, 35]
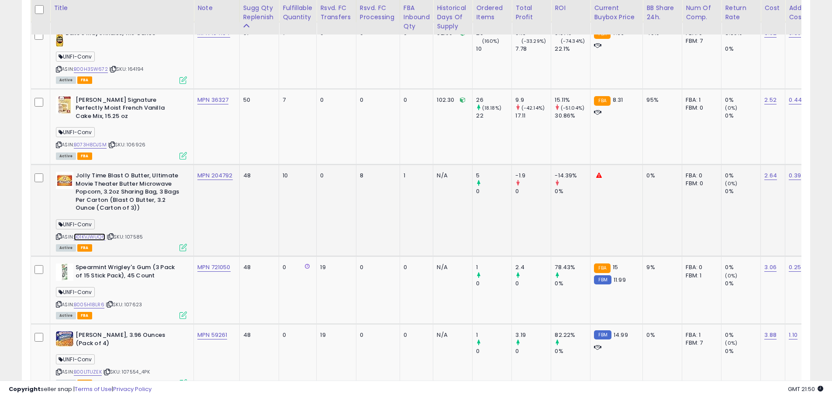
click at [99, 233] on link "B01KVJWUQ6" at bounding box center [89, 236] width 31 height 7
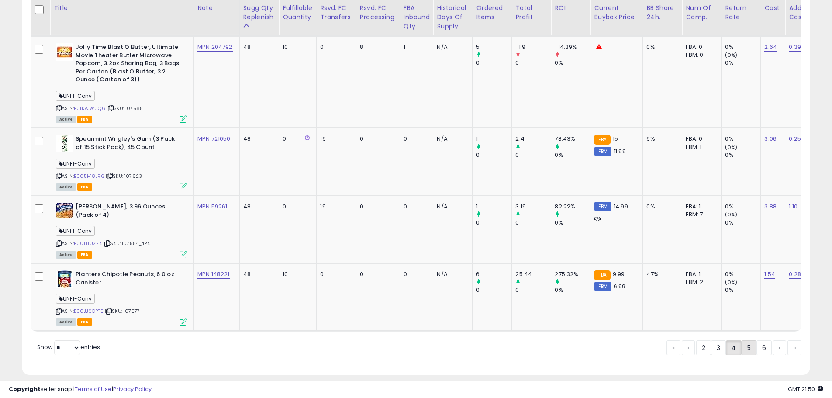
click at [747, 341] on link "5" at bounding box center [748, 347] width 15 height 15
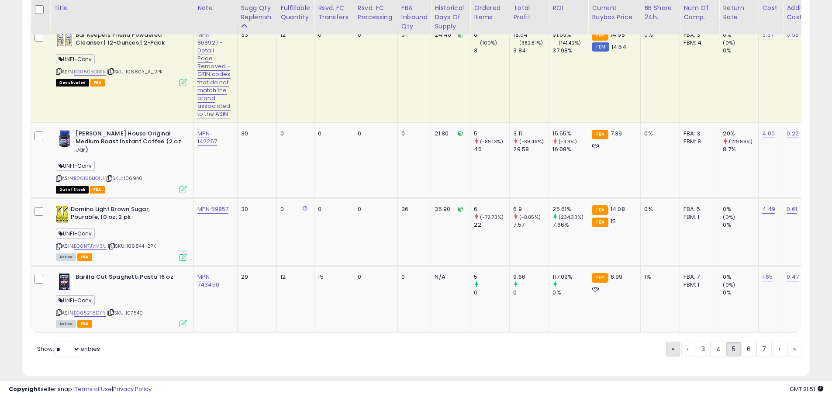
click at [674, 341] on link "«" at bounding box center [673, 348] width 14 height 15
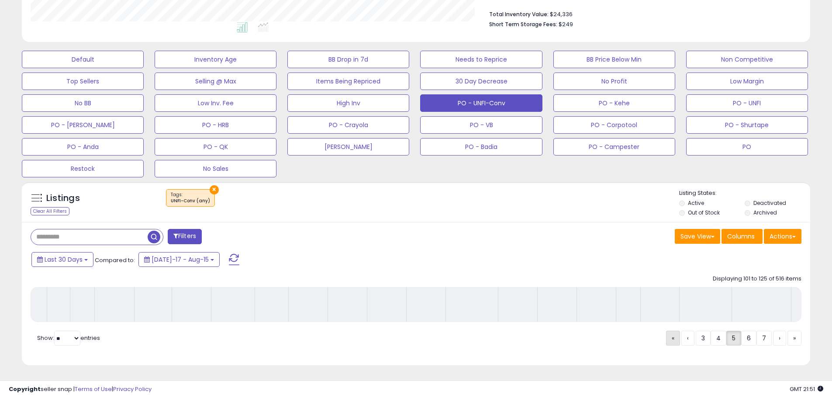
scroll to position [231, 0]
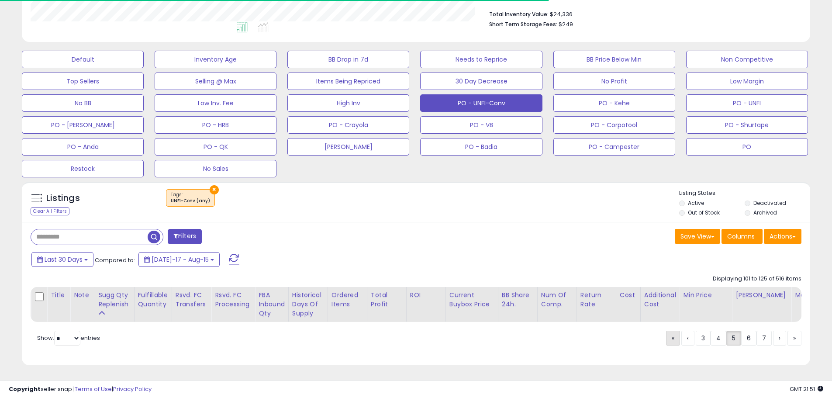
click at [672, 339] on span "«" at bounding box center [673, 338] width 3 height 9
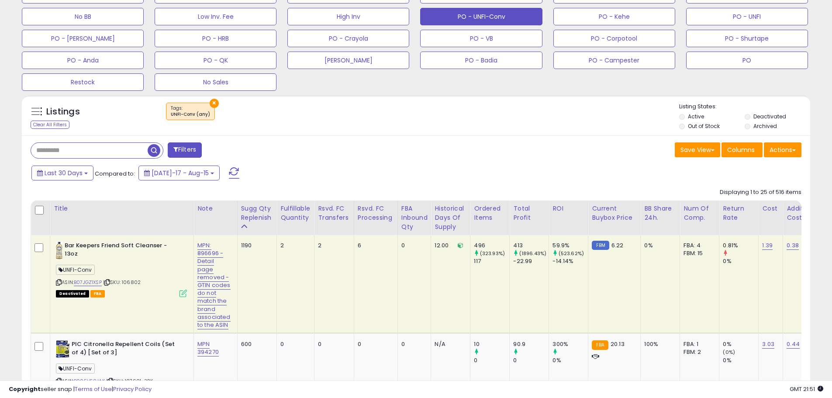
scroll to position [275, 0]
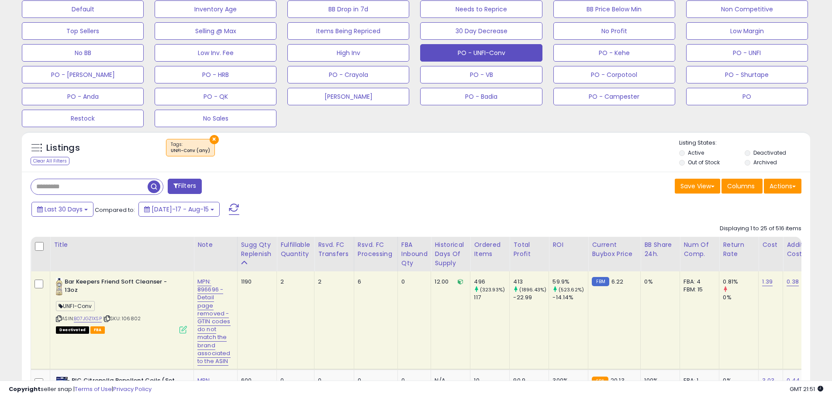
click at [453, 202] on div "Last 30 Days Compared to: [DATE]-17 - Aug-15" at bounding box center [318, 210] width 578 height 20
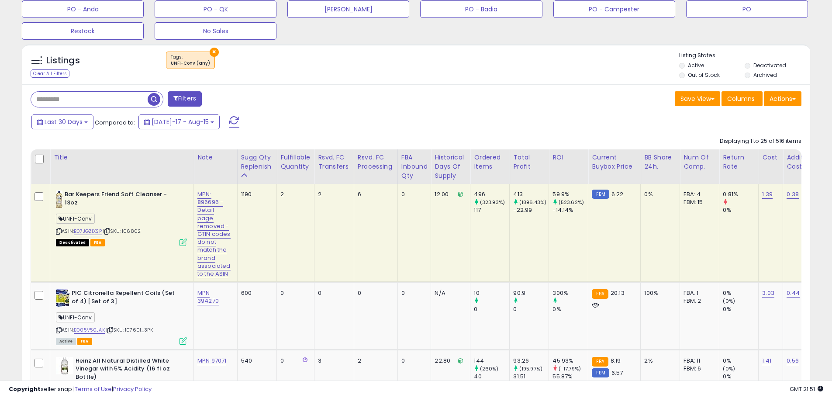
scroll to position [318, 0]
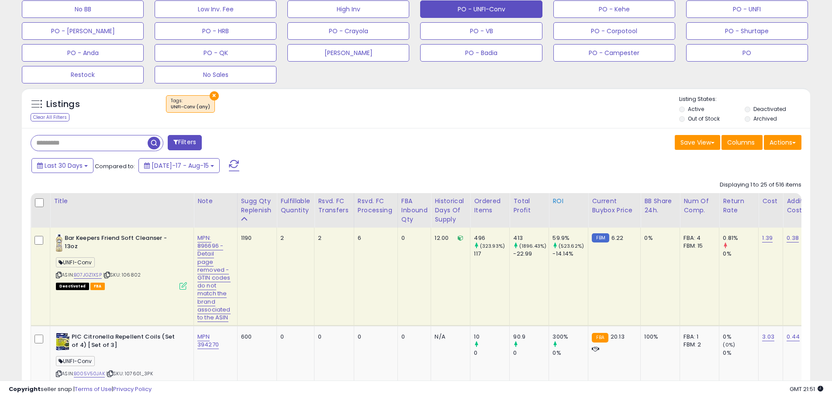
click at [557, 200] on div "ROI" at bounding box center [568, 200] width 32 height 9
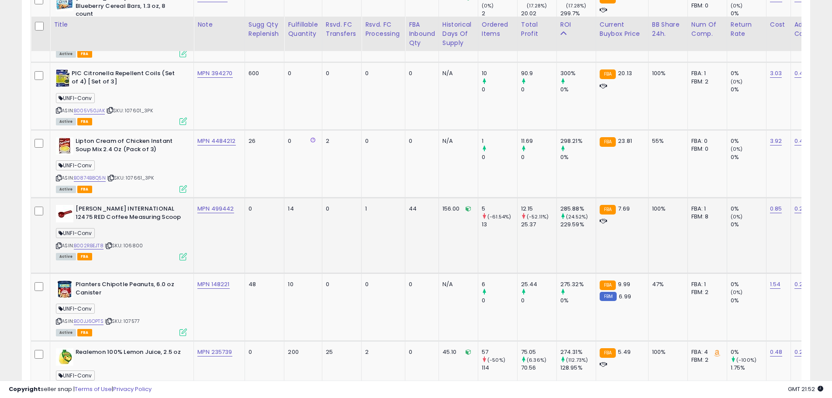
scroll to position [580, 0]
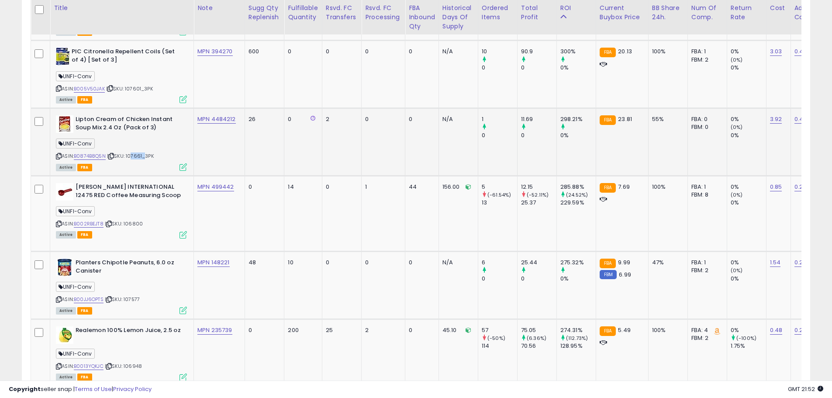
drag, startPoint x: 145, startPoint y: 147, endPoint x: 131, endPoint y: 147, distance: 14.0
click at [131, 152] on span "| SKU: 107661_3PK" at bounding box center [130, 155] width 47 height 7
click at [227, 147] on td "MPN 4484212" at bounding box center [219, 142] width 51 height 68
drag, startPoint x: 235, startPoint y: 110, endPoint x: 212, endPoint y: 113, distance: 23.3
click at [212, 115] on div "MPN 4484212" at bounding box center [217, 119] width 41 height 8
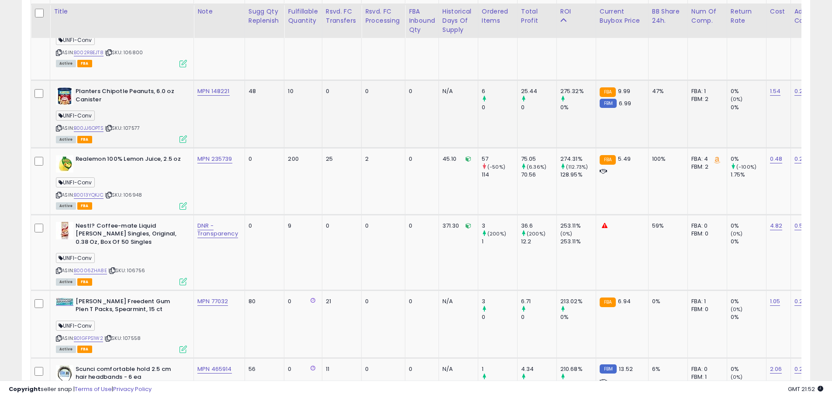
scroll to position [755, 0]
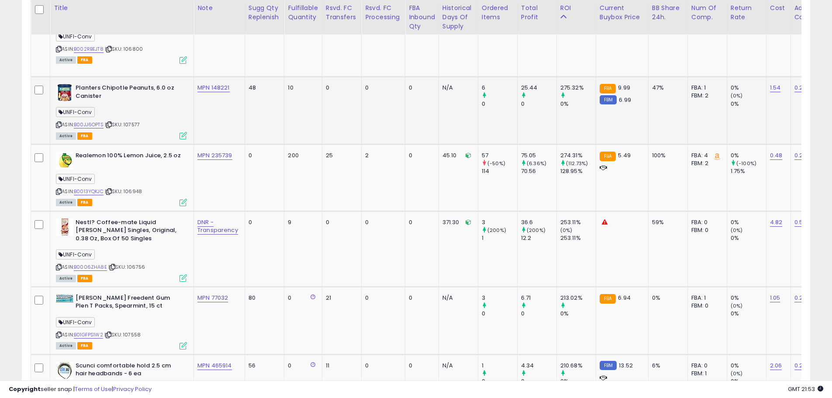
click at [137, 121] on span "| SKU: 107577" at bounding box center [122, 124] width 35 height 7
drag, startPoint x: 137, startPoint y: 116, endPoint x: 209, endPoint y: 99, distance: 73.7
click at [200, 103] on td "MPN 148221" at bounding box center [219, 111] width 51 height 68
drag, startPoint x: 236, startPoint y: 83, endPoint x: 211, endPoint y: 81, distance: 25.0
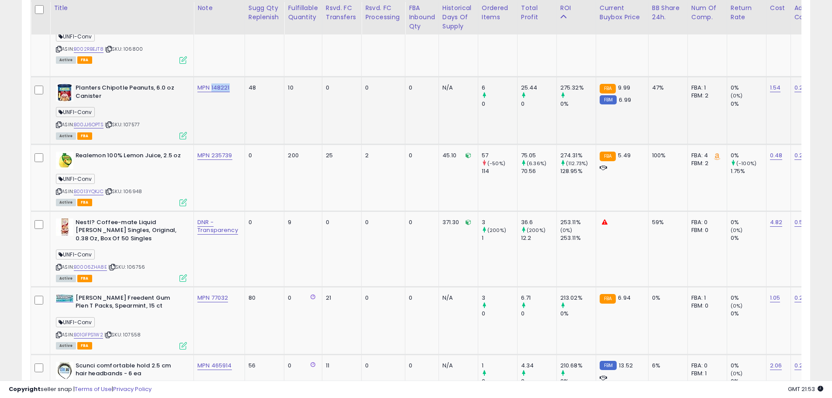
click at [211, 84] on div "MPN 148221" at bounding box center [217, 88] width 41 height 8
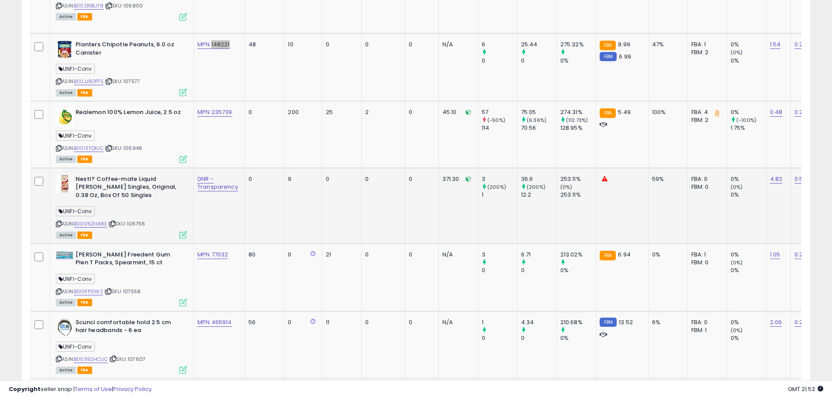
scroll to position [799, 0]
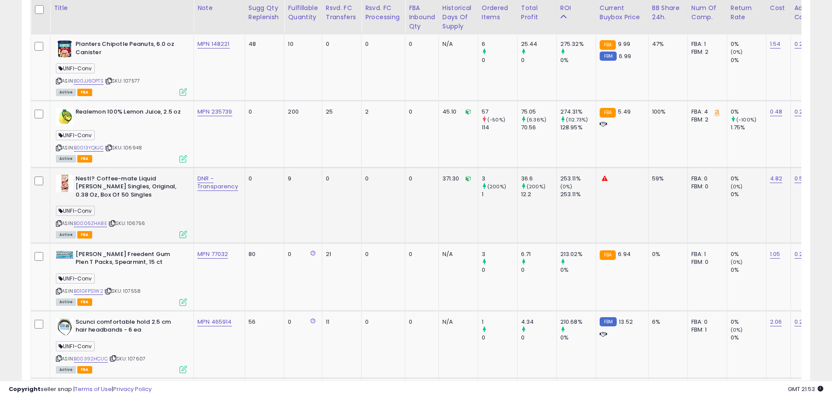
click at [135, 220] on span "| SKU: 106756" at bounding box center [126, 223] width 37 height 7
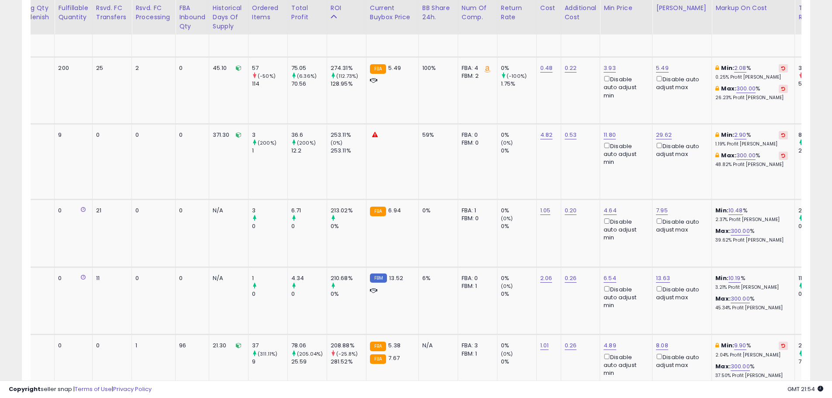
scroll to position [0, 239]
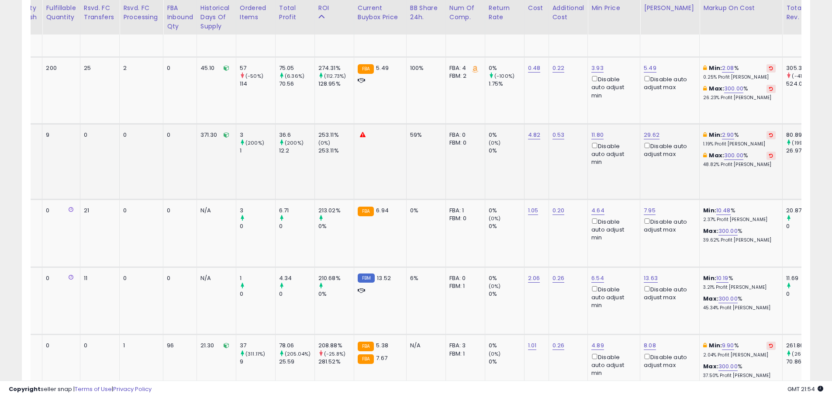
click at [769, 133] on icon at bounding box center [771, 135] width 4 height 4
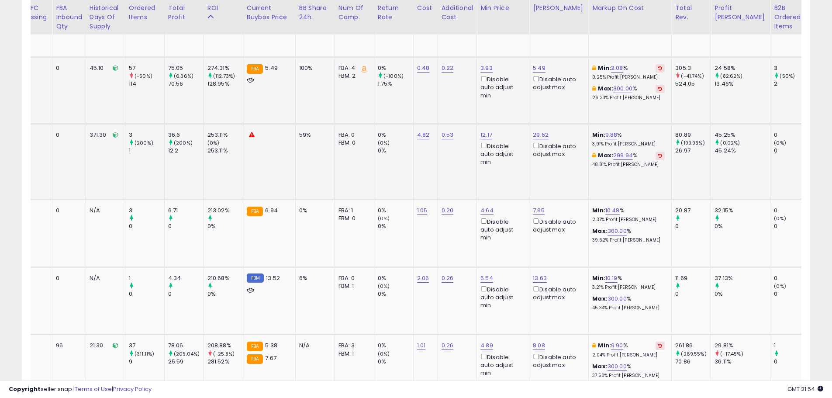
click at [658, 66] on icon at bounding box center [660, 68] width 4 height 4
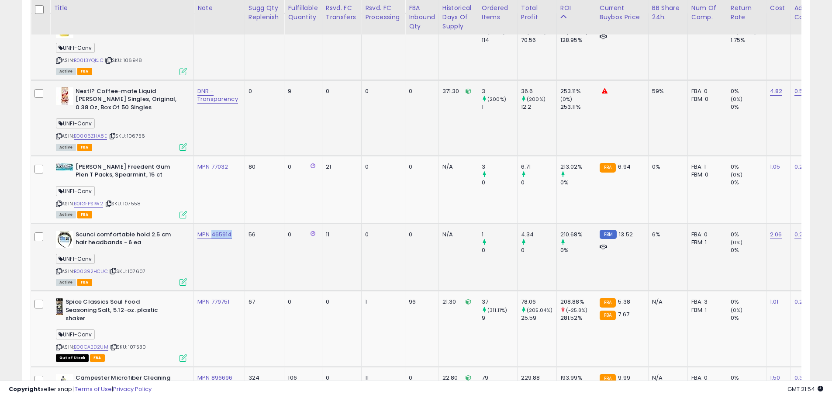
drag, startPoint x: 219, startPoint y: 229, endPoint x: 213, endPoint y: 230, distance: 6.3
click at [213, 231] on div "MPN 465914" at bounding box center [217, 235] width 41 height 8
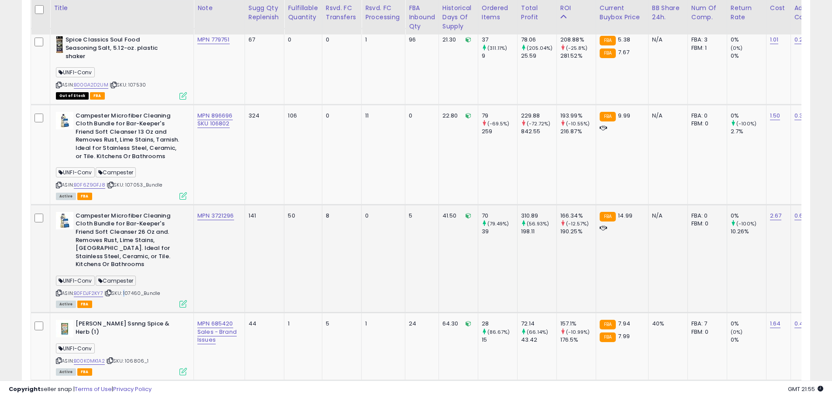
click at [126, 290] on span "| SKU: 107460_Bundle" at bounding box center [131, 293] width 55 height 7
drag, startPoint x: 237, startPoint y: 198, endPoint x: 212, endPoint y: 201, distance: 25.1
click at [212, 212] on div "MPN 3721296" at bounding box center [217, 216] width 41 height 8
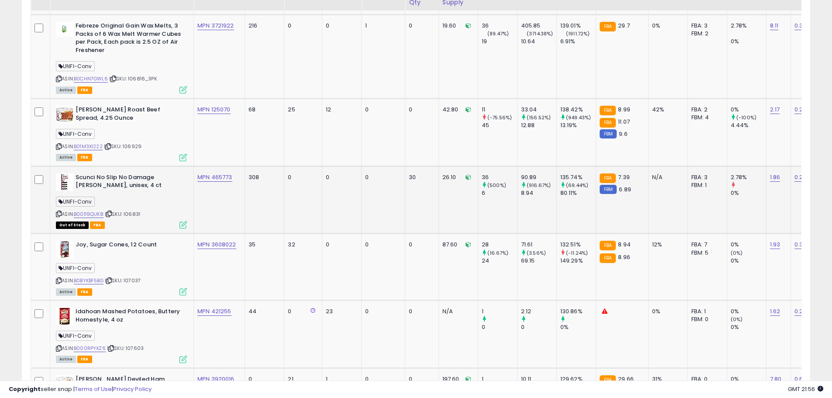
scroll to position [1759, 0]
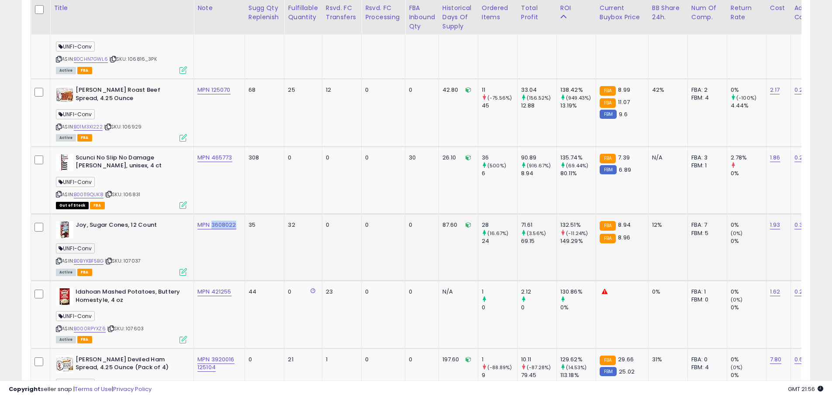
drag, startPoint x: 237, startPoint y: 191, endPoint x: 211, endPoint y: 194, distance: 25.9
click at [211, 214] on td "MPN 3608022" at bounding box center [219, 247] width 51 height 67
click at [97, 257] on link "B0BYKBF5BG" at bounding box center [89, 260] width 30 height 7
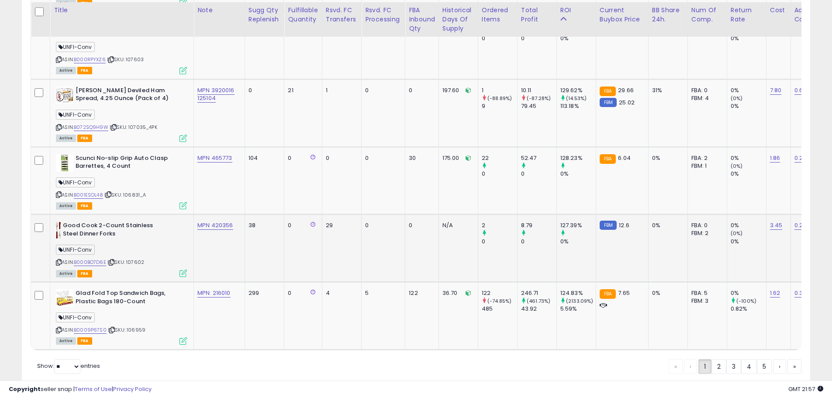
scroll to position [2030, 0]
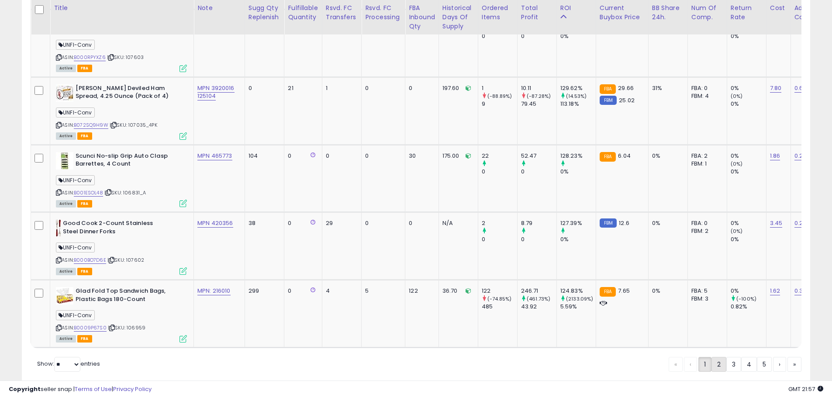
click at [721, 357] on link "2" at bounding box center [718, 364] width 15 height 15
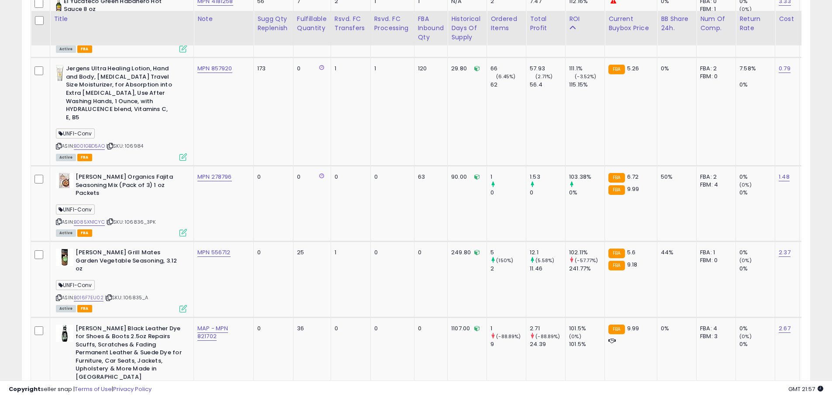
scroll to position [1366, 0]
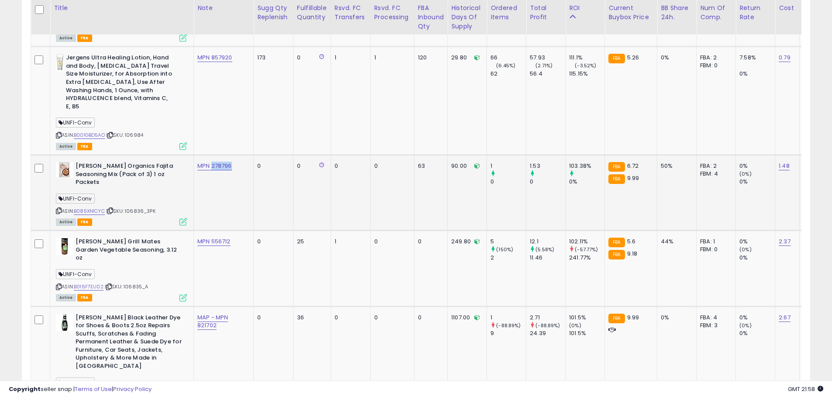
drag, startPoint x: 207, startPoint y: 131, endPoint x: 196, endPoint y: 134, distance: 11.2
click at [196, 155] on td "MPN 278796" at bounding box center [224, 193] width 60 height 76
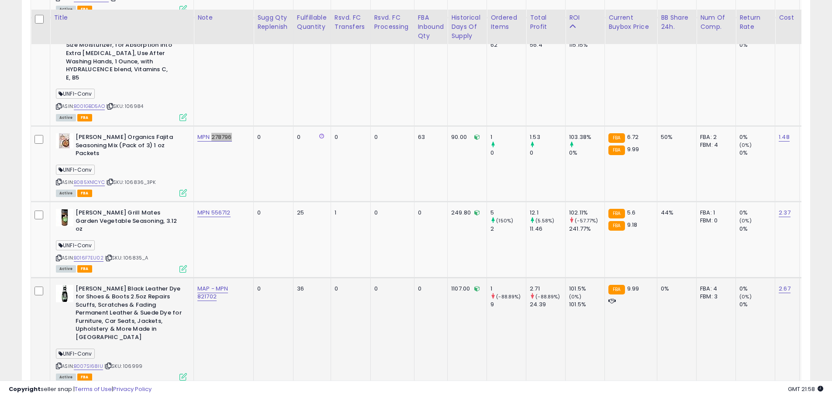
scroll to position [1410, 0]
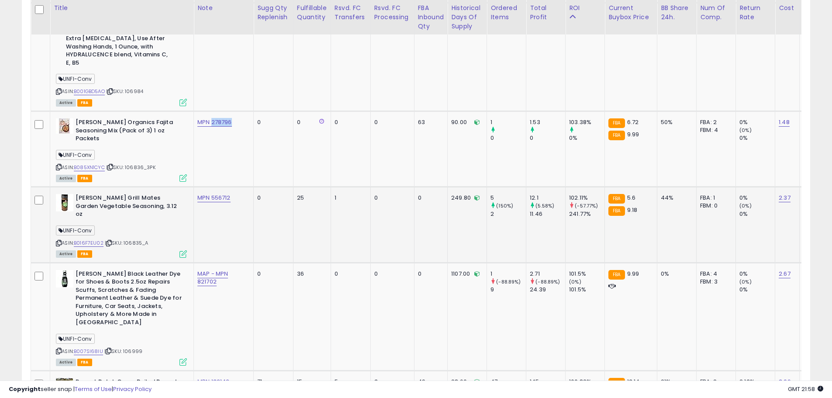
drag, startPoint x: 152, startPoint y: 192, endPoint x: 116, endPoint y: 190, distance: 35.5
click at [116, 194] on div "ASIN: B016F7EU02 | SKU: 106835_A Active FBA" at bounding box center [121, 225] width 131 height 62
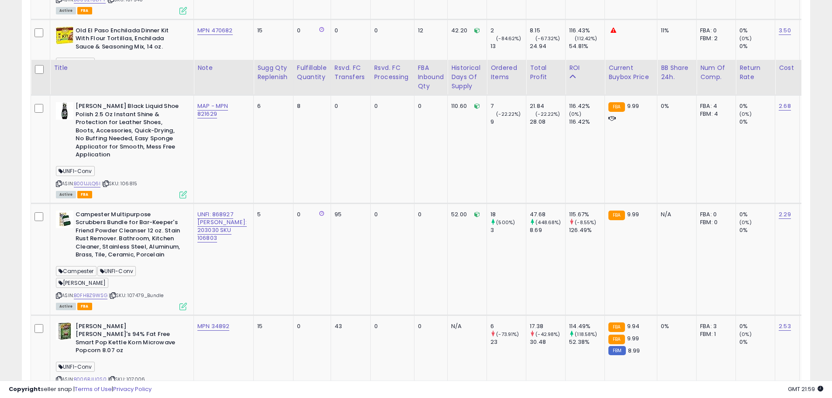
scroll to position [936, 0]
